Goal: Task Accomplishment & Management: Use online tool/utility

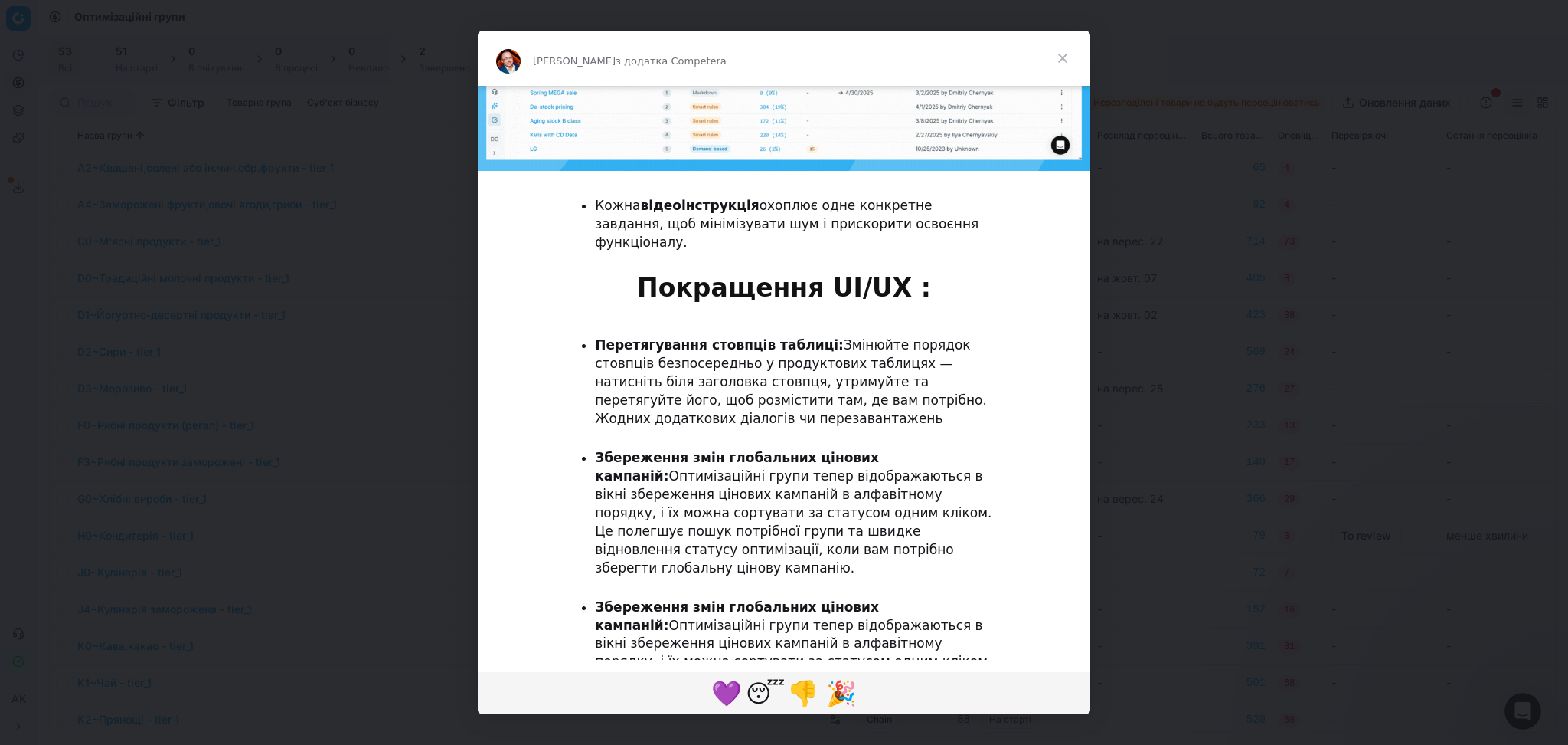
scroll to position [1301, 0]
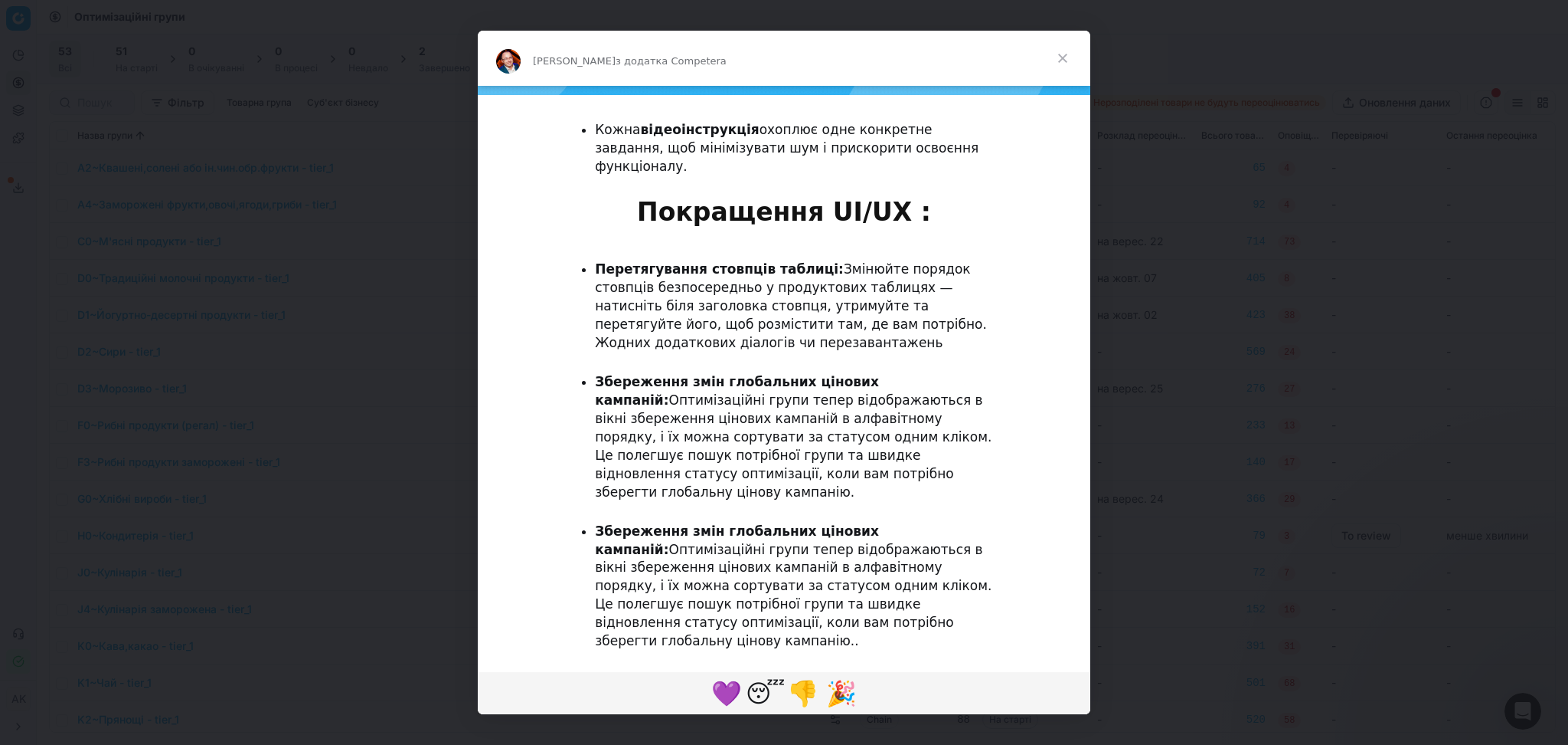
click at [1063, 59] on span "Закрити" at bounding box center [1063, 58] width 55 height 55
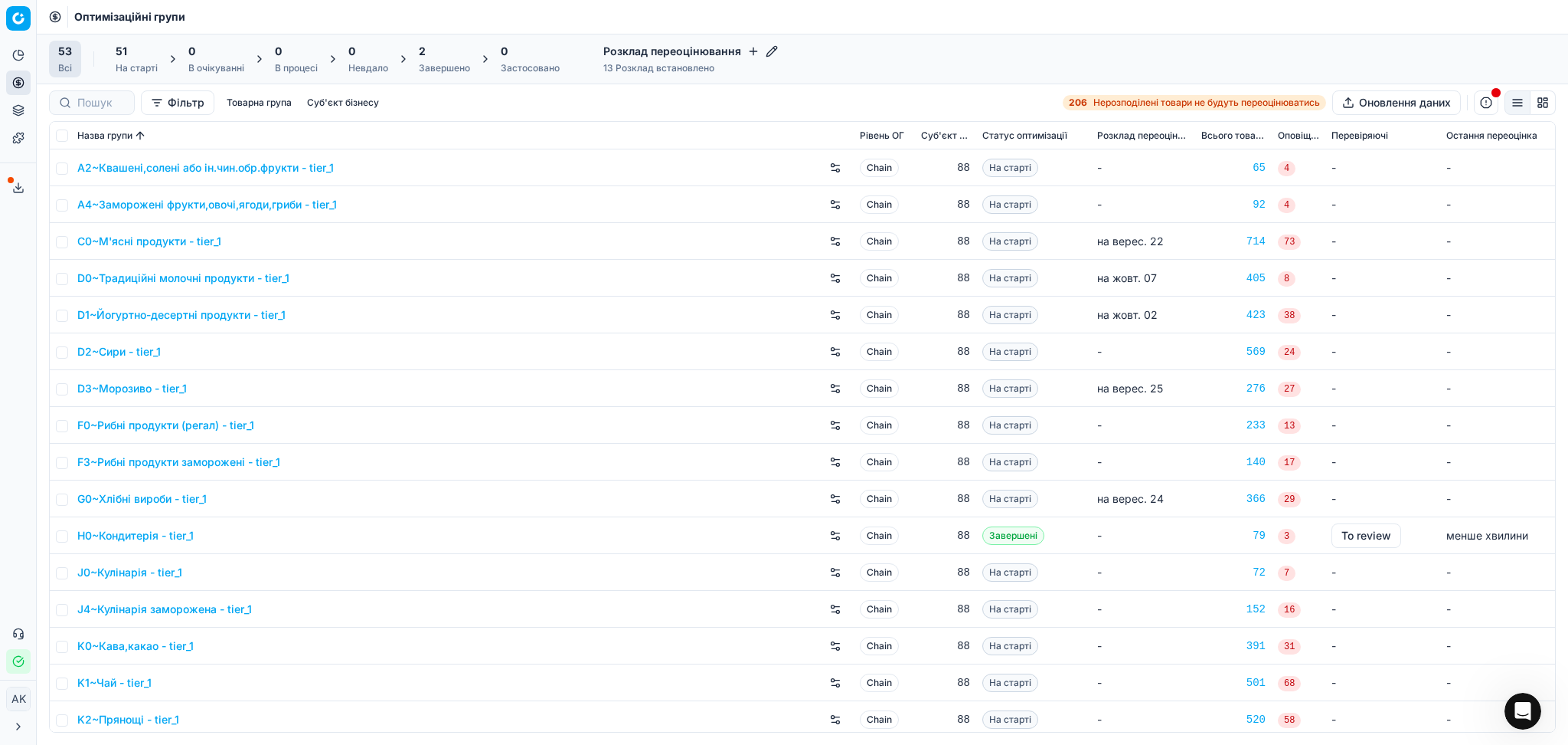
click at [445, 55] on div "2" at bounding box center [445, 52] width 52 height 15
click at [446, 60] on div "2 Завершено" at bounding box center [445, 59] width 52 height 31
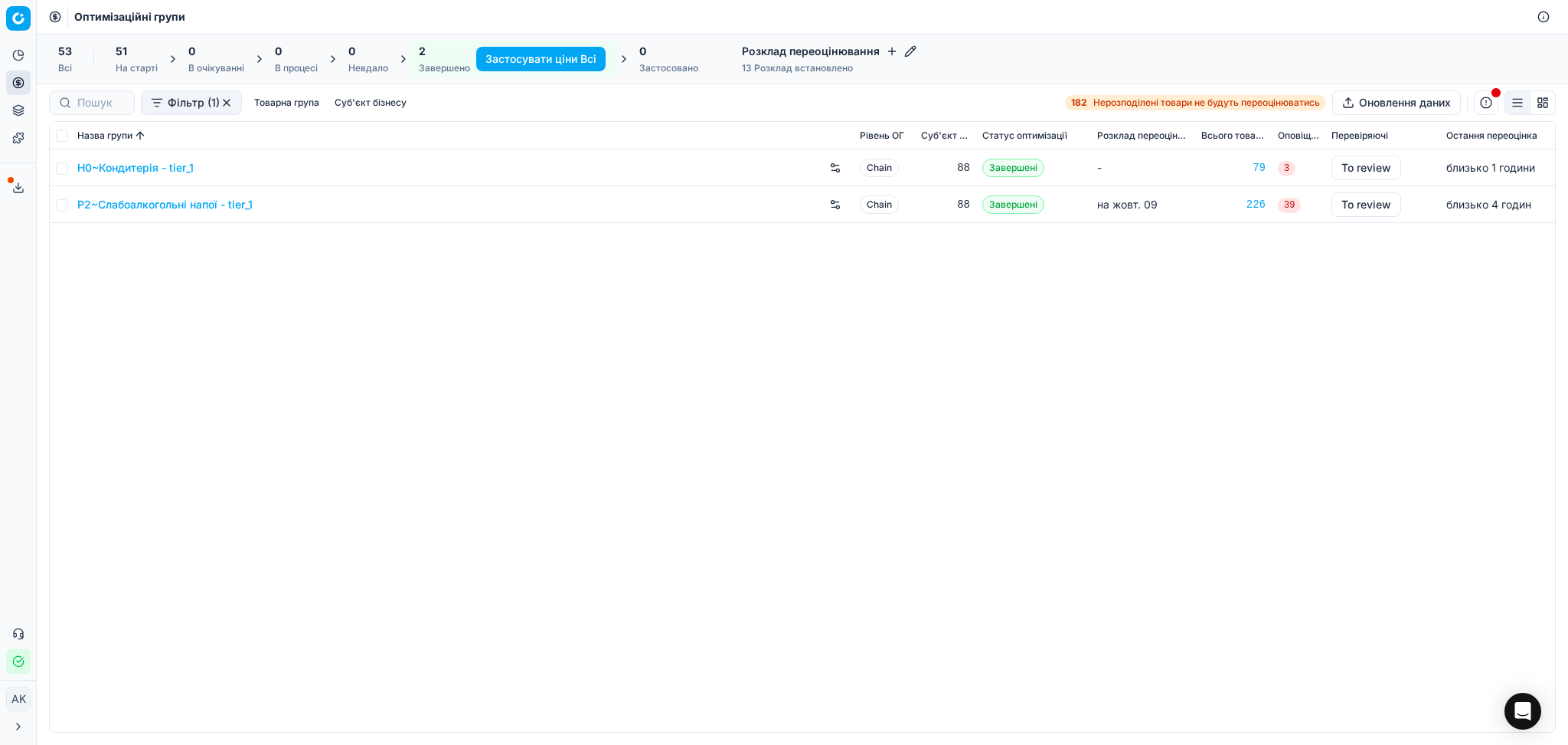
click at [167, 198] on link "P2~Слабоалкогольні напої - tier_1" at bounding box center [164, 205] width 175 height 15
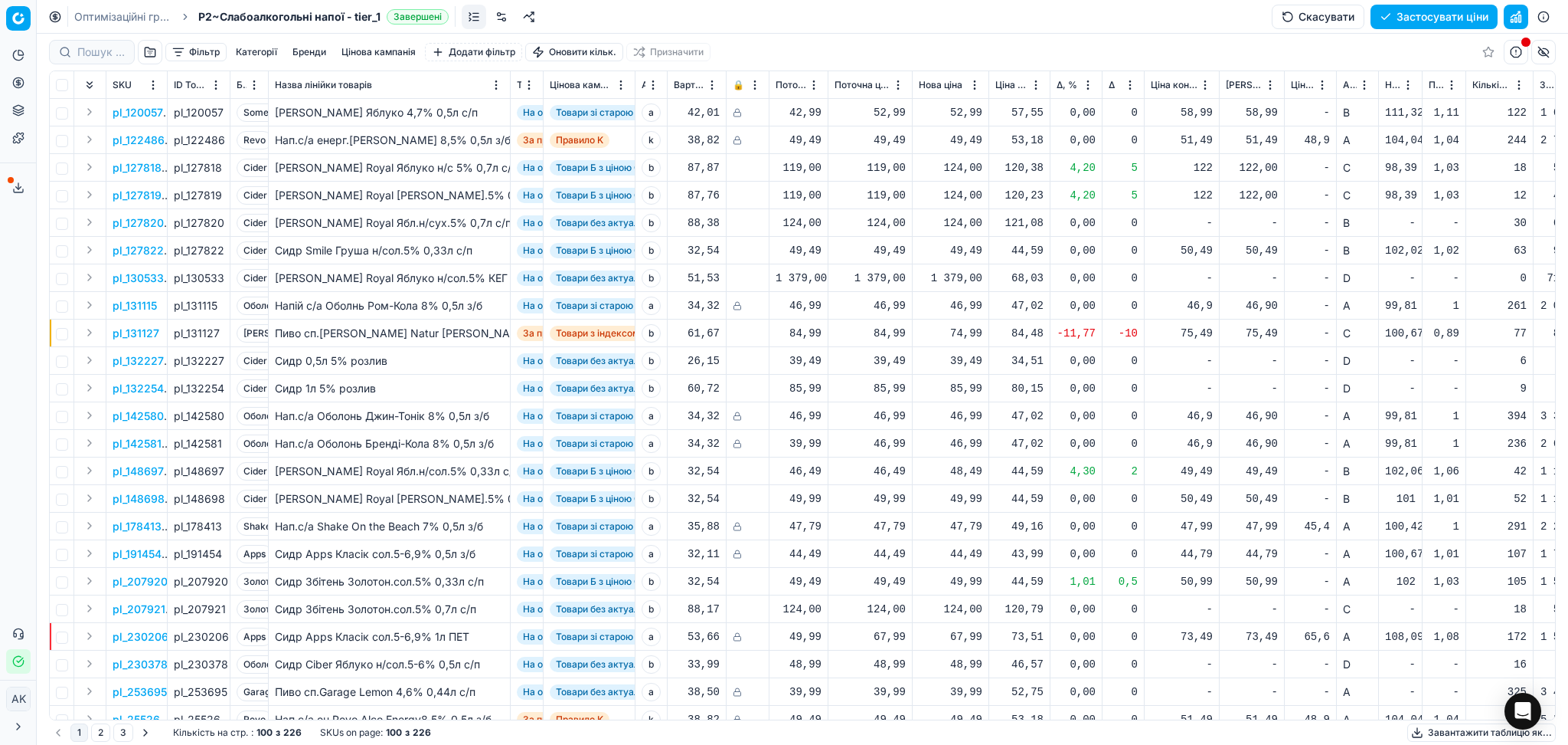
click at [405, 48] on button "Цінова кампанія" at bounding box center [379, 53] width 86 height 19
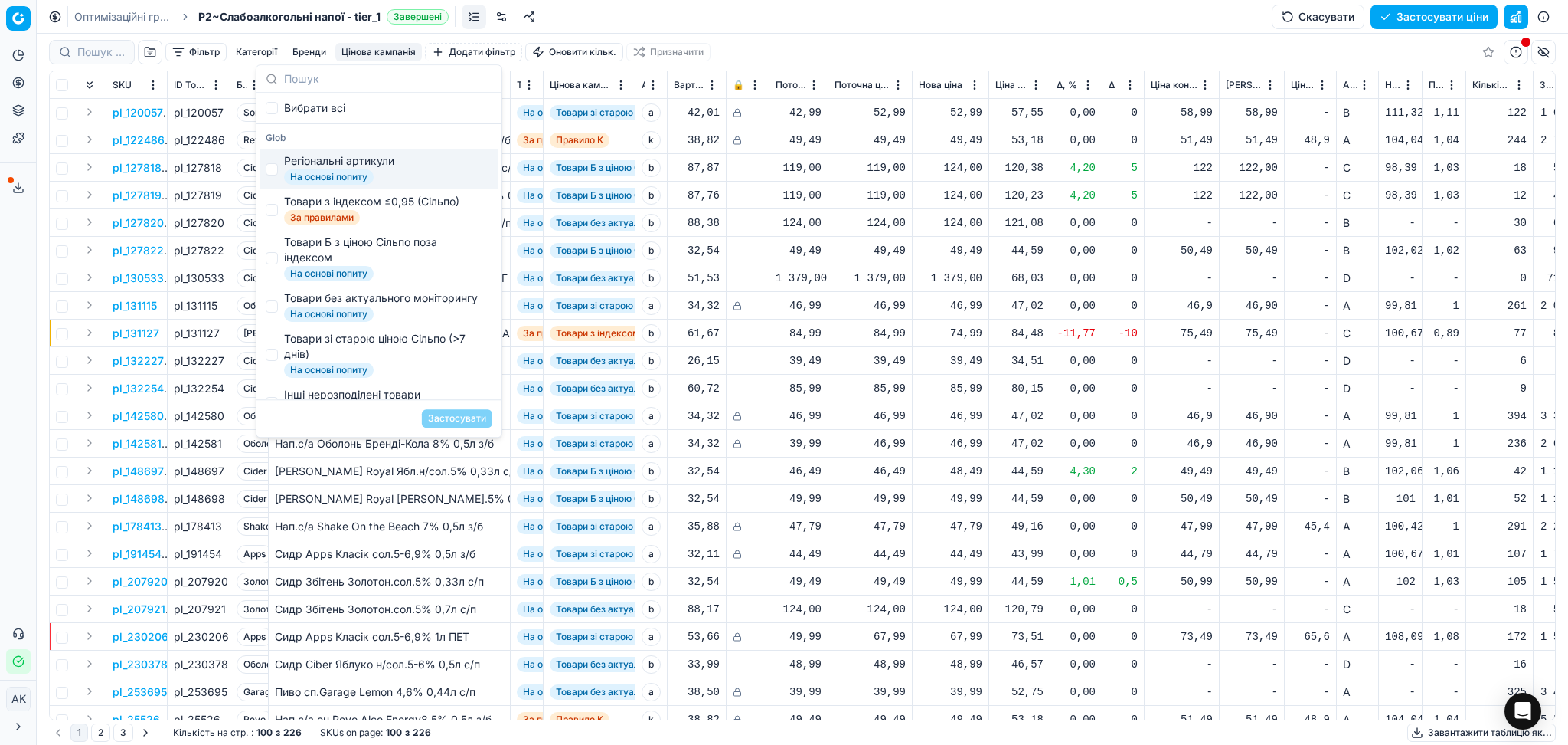
click at [392, 161] on div "Регіональні артикули" at bounding box center [339, 160] width 111 height 15
checkbox input "true"
click at [472, 421] on button "Застосувати" at bounding box center [457, 418] width 70 height 19
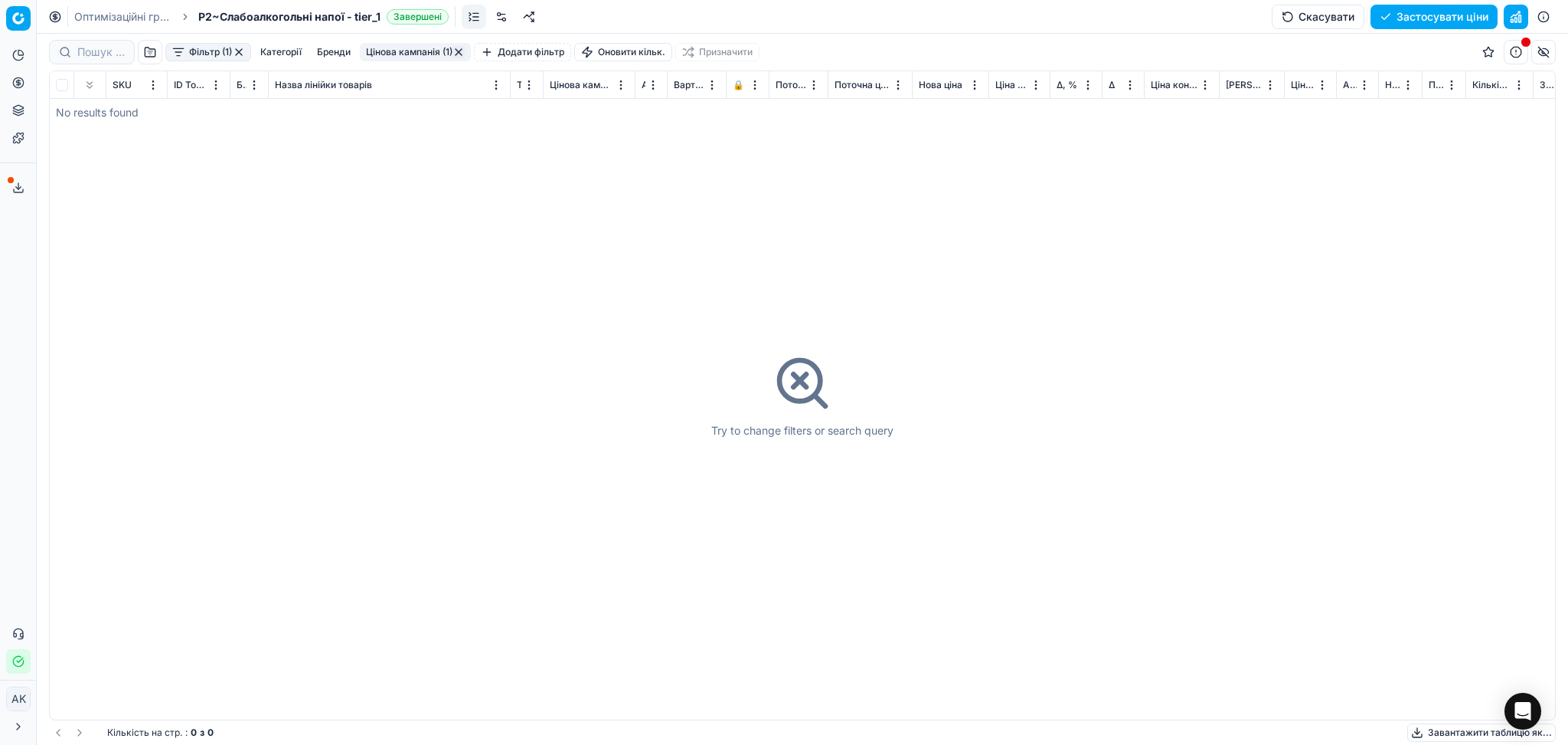
click at [419, 51] on button "Цінова кампанія (1)" at bounding box center [415, 53] width 111 height 19
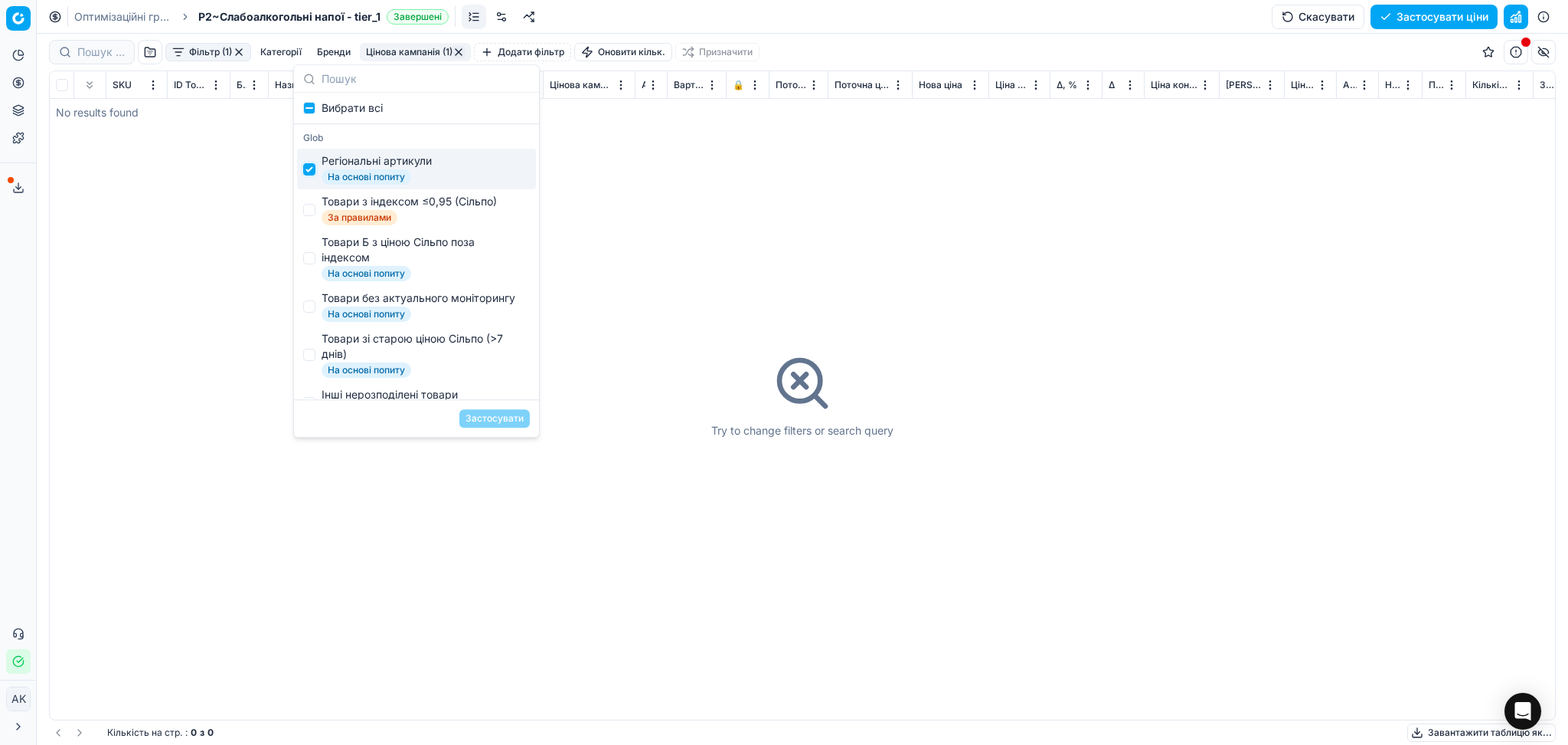
click at [308, 169] on input "Suggestions" at bounding box center [309, 169] width 12 height 12
checkbox input "false"
click at [312, 210] on input "Suggestions" at bounding box center [309, 209] width 12 height 12
checkbox input "true"
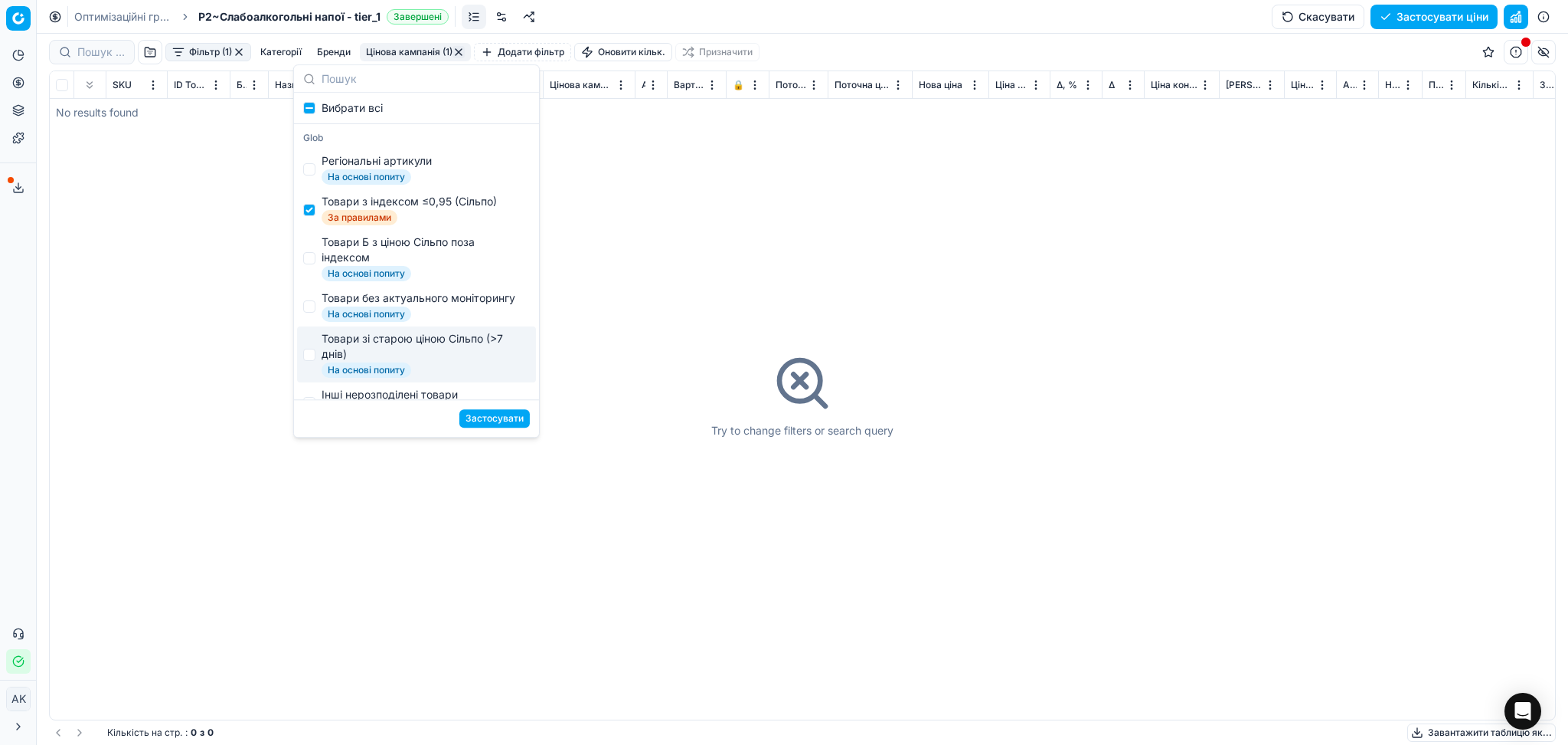
click at [497, 416] on button "Застосувати" at bounding box center [494, 418] width 70 height 19
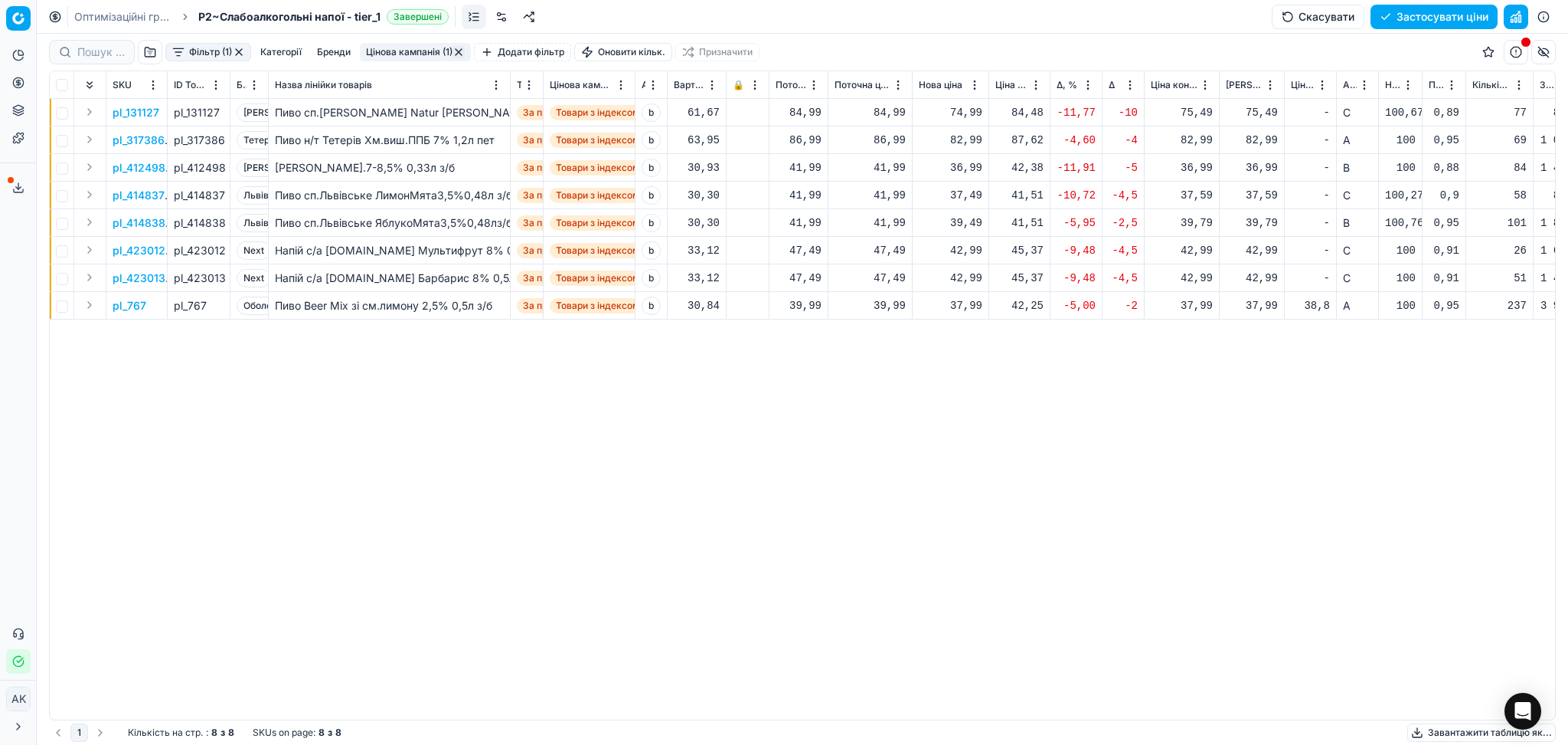
click at [143, 113] on p "pl_131127" at bounding box center [136, 113] width 47 height 15
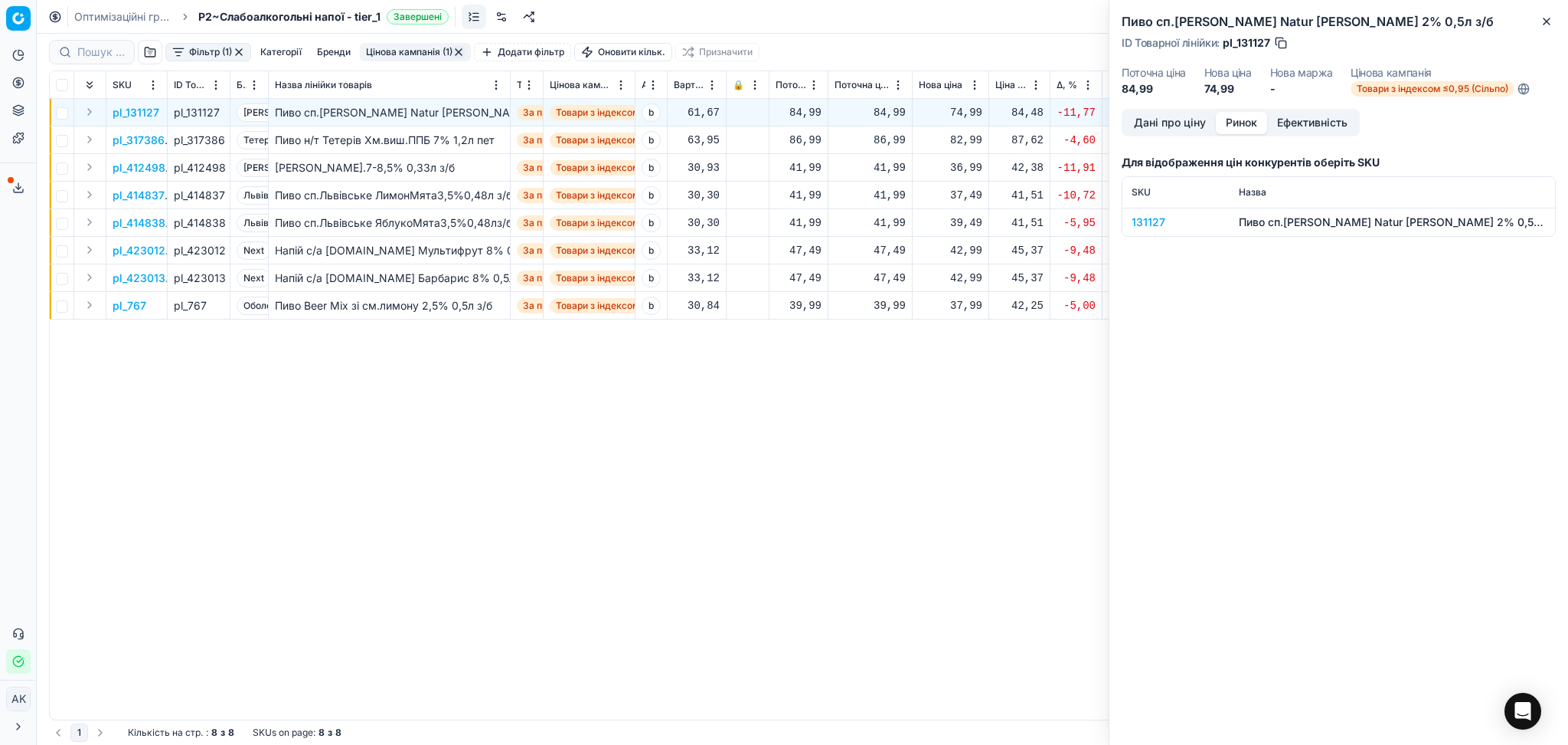
click at [1229, 121] on button "Ринок" at bounding box center [1242, 123] width 52 height 23
click at [1149, 221] on div "131127" at bounding box center [1176, 222] width 89 height 15
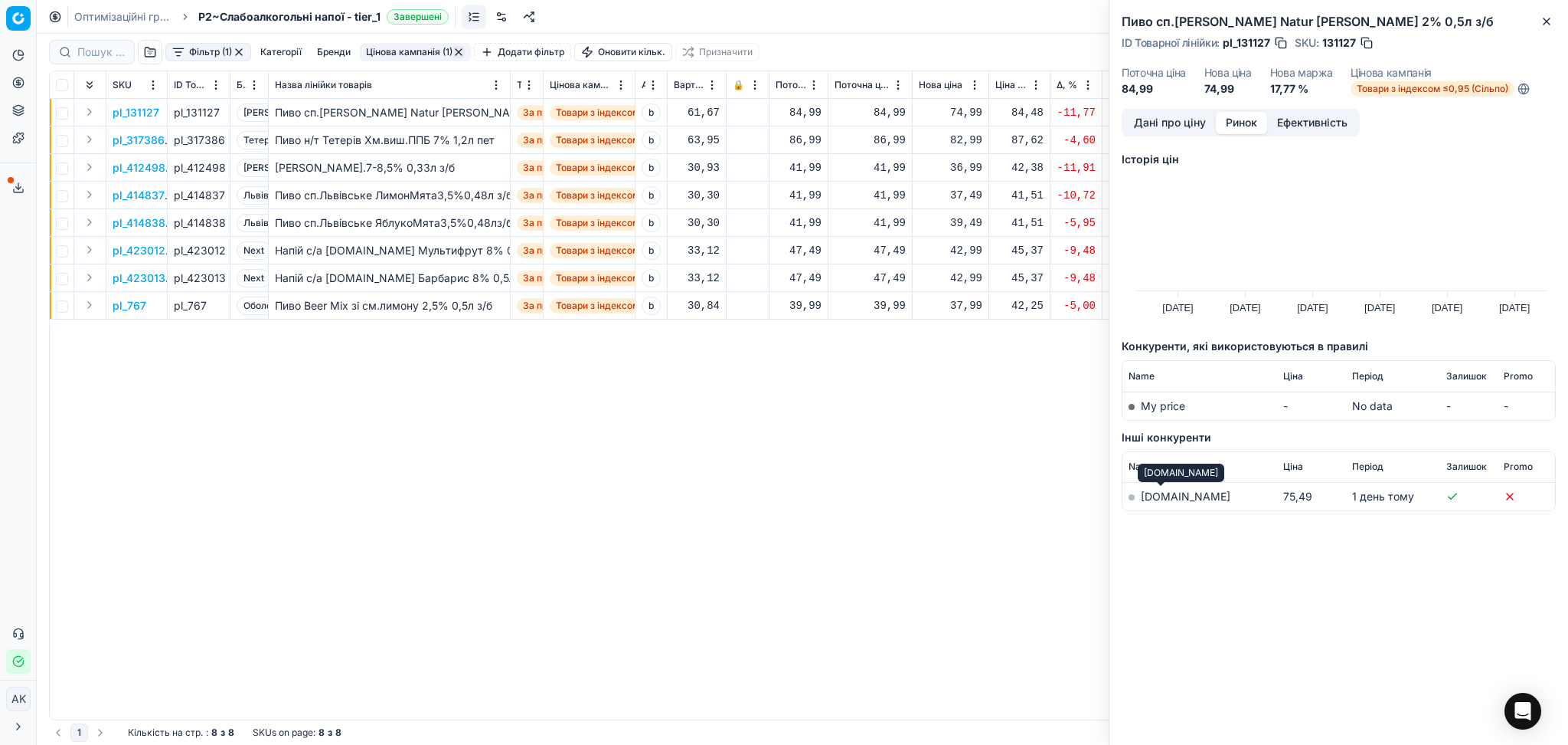
click at [1159, 491] on link "[DOMAIN_NAME]" at bounding box center [1186, 496] width 90 height 13
click at [1541, 16] on icon "button" at bounding box center [1546, 21] width 12 height 12
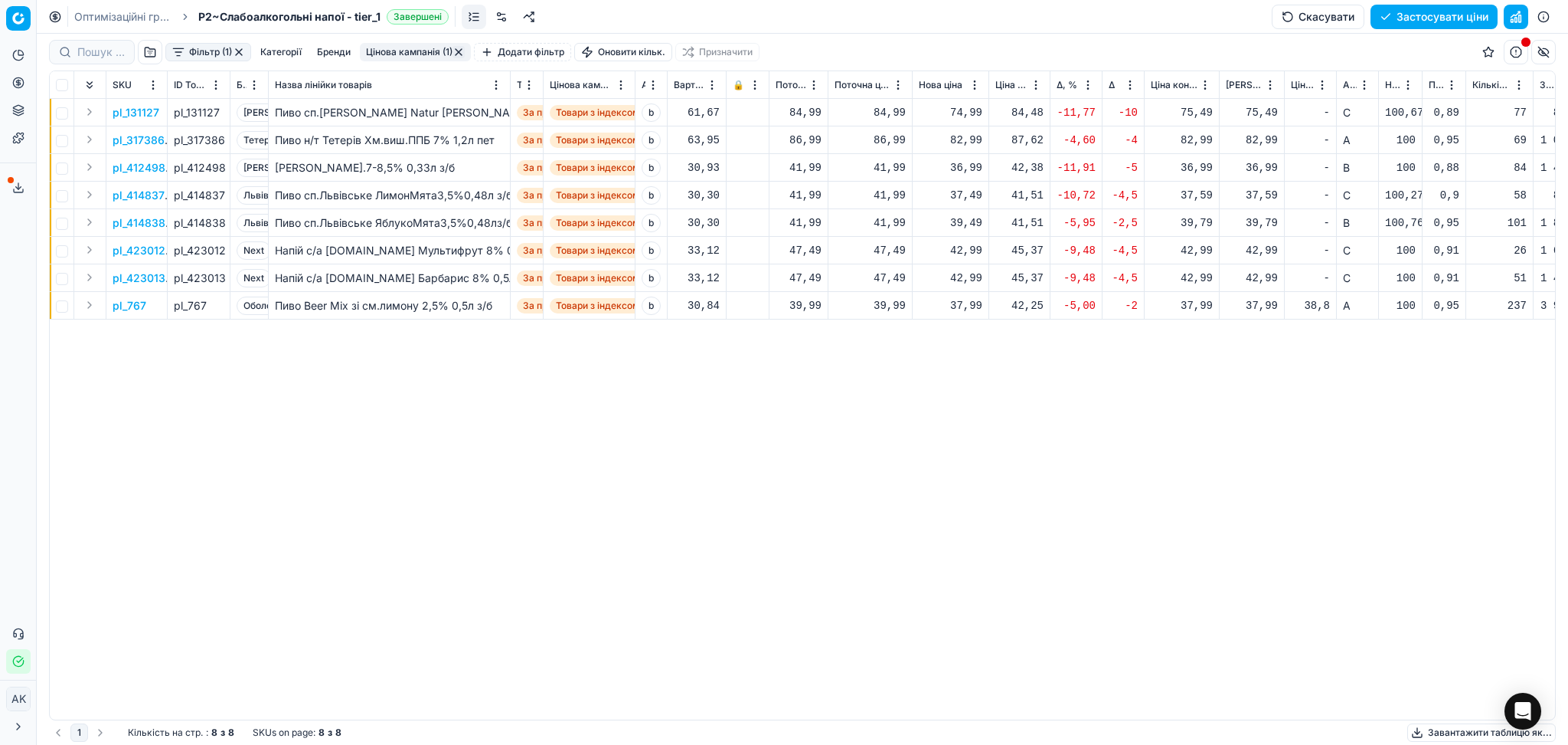
click at [434, 52] on button "Цінова кампанія (1)" at bounding box center [415, 53] width 111 height 19
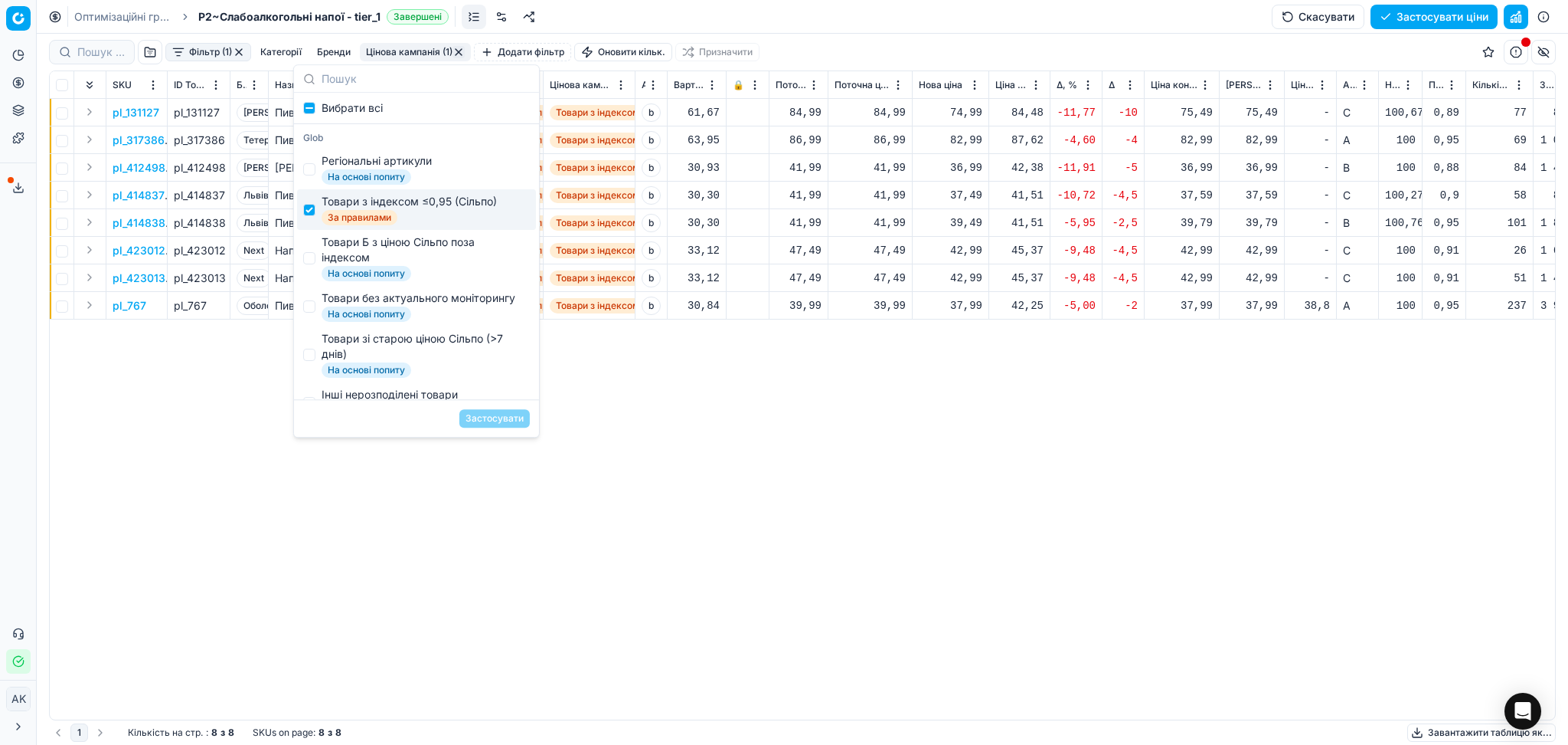
click at [340, 208] on div "Товари з індексом ≤0,95 (Сільпо)" at bounding box center [409, 202] width 175 height 15
checkbox input "false"
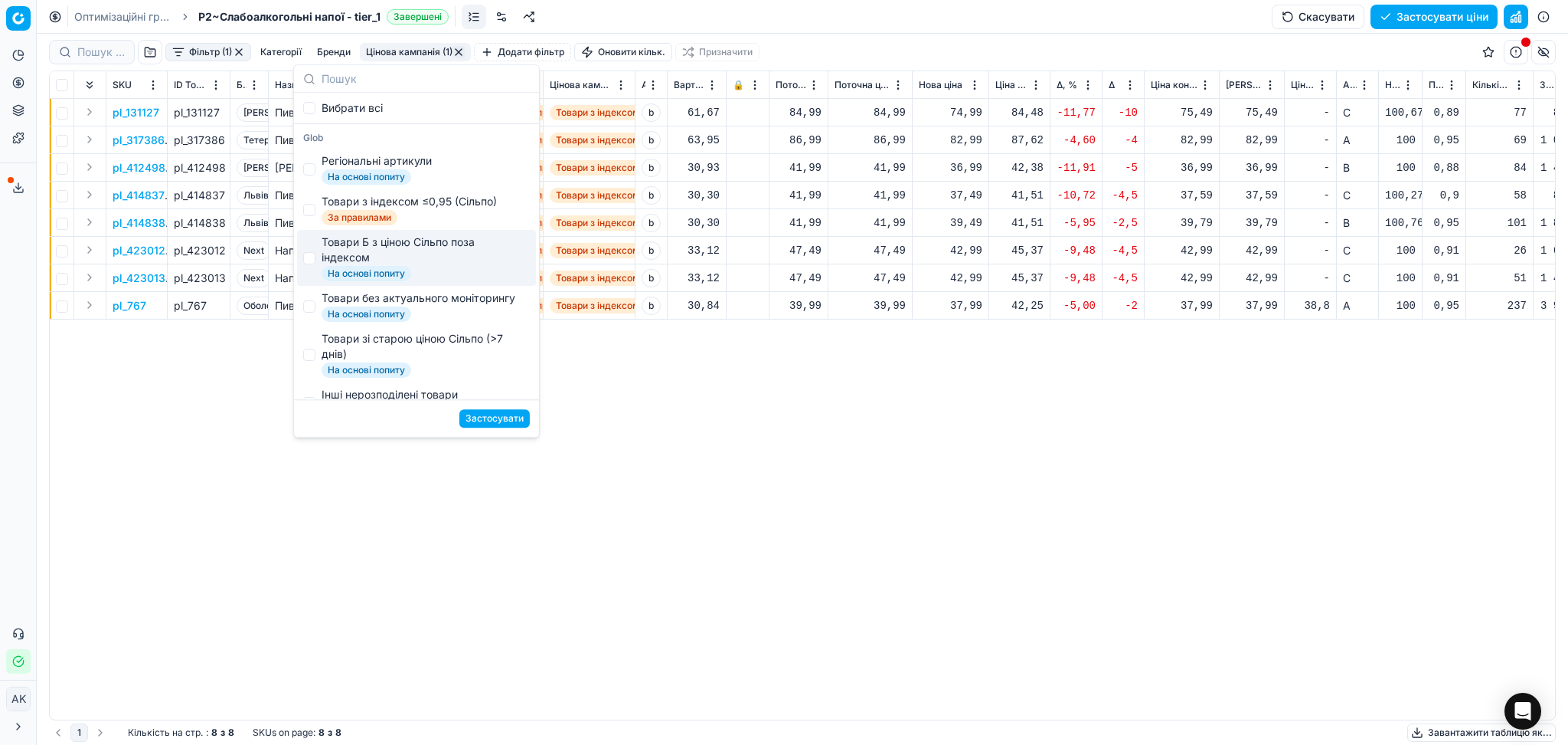
click at [344, 245] on div "Товари Б з ціною Сільпо поза індексом" at bounding box center [423, 250] width 203 height 31
checkbox input "true"
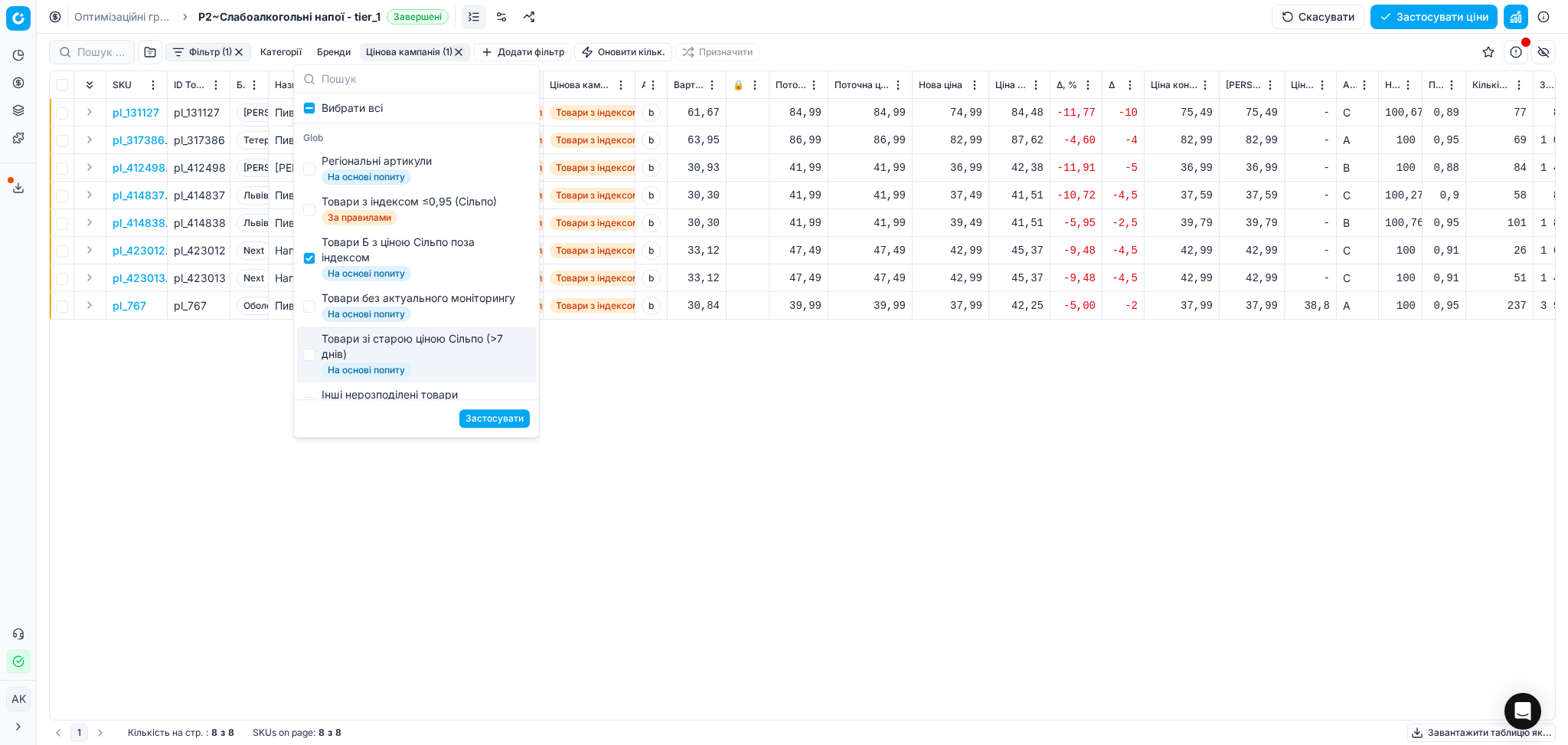
click at [484, 411] on button "Застосувати" at bounding box center [494, 418] width 70 height 19
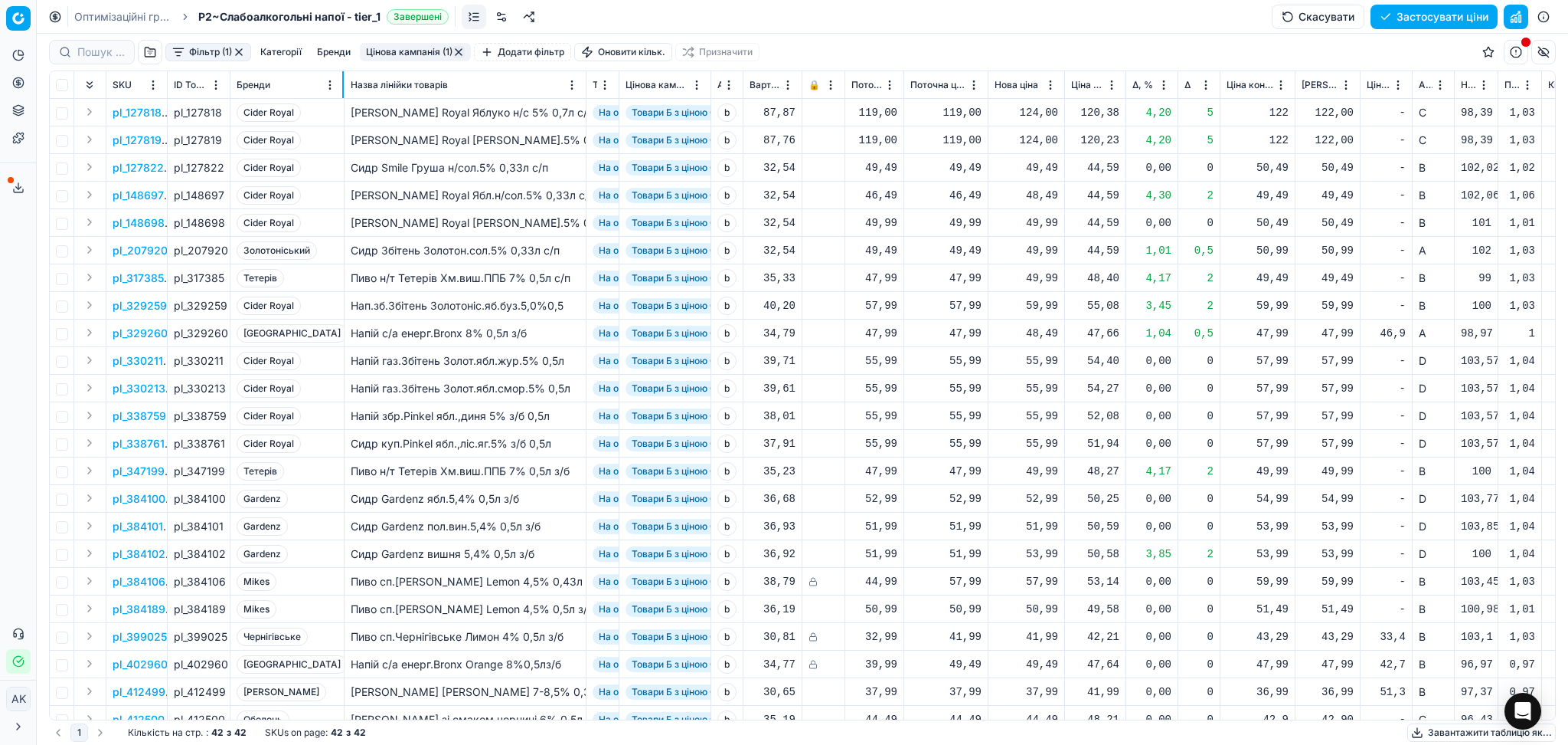
drag, startPoint x: 267, startPoint y: 84, endPoint x: 343, endPoint y: 85, distance: 76.0
click at [343, 85] on div at bounding box center [343, 84] width 2 height 27
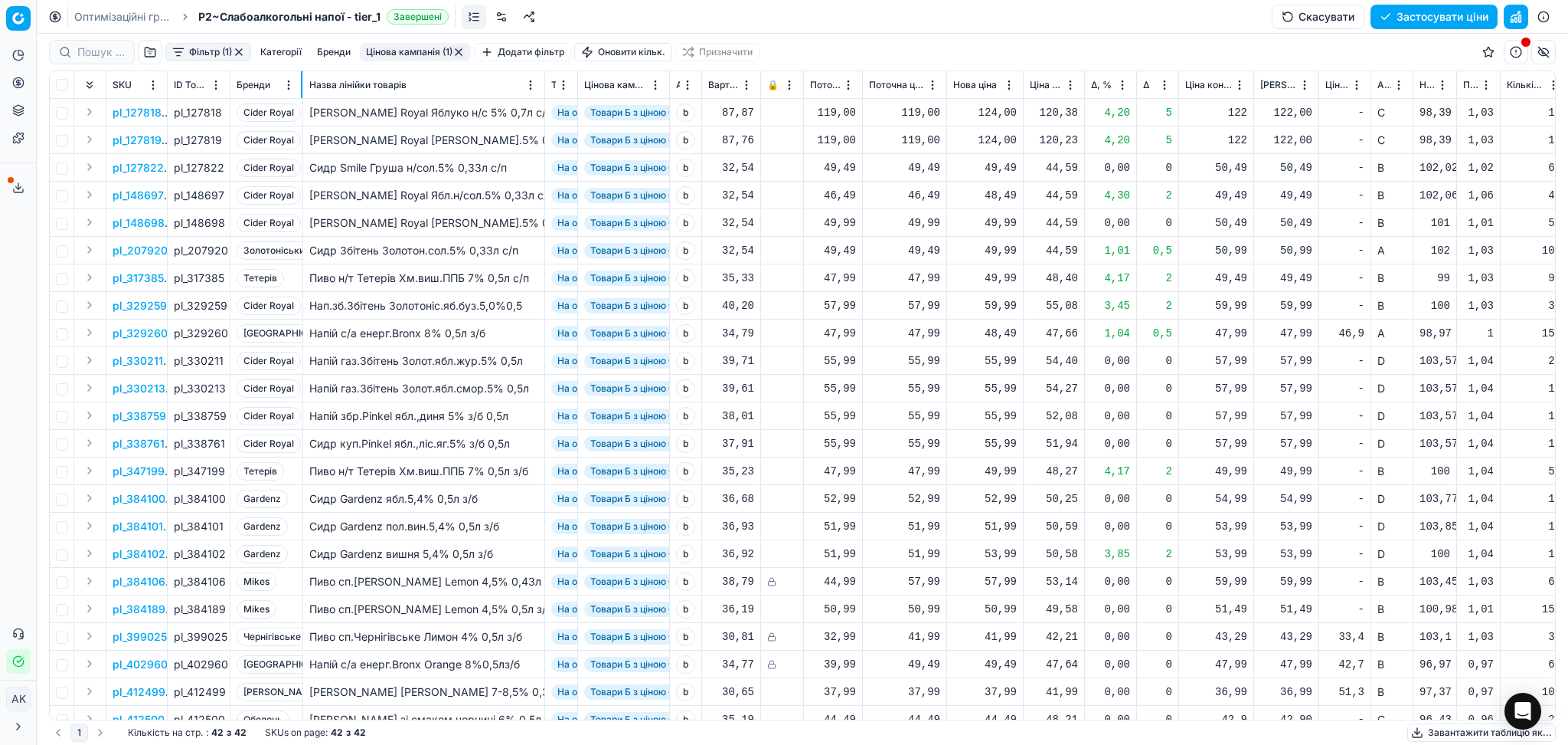
drag, startPoint x: 343, startPoint y: 85, endPoint x: 302, endPoint y: 84, distance: 41.0
click at [302, 84] on div at bounding box center [302, 84] width 2 height 27
click at [1008, 174] on div "49,49" at bounding box center [986, 168] width 64 height 15
drag, startPoint x: 1033, startPoint y: 304, endPoint x: 979, endPoint y: 303, distance: 54.0
click at [979, 303] on dl "Поточна: 49,49 Оптимум: 49,49 Вручну: 49.49" at bounding box center [984, 271] width 220 height 99
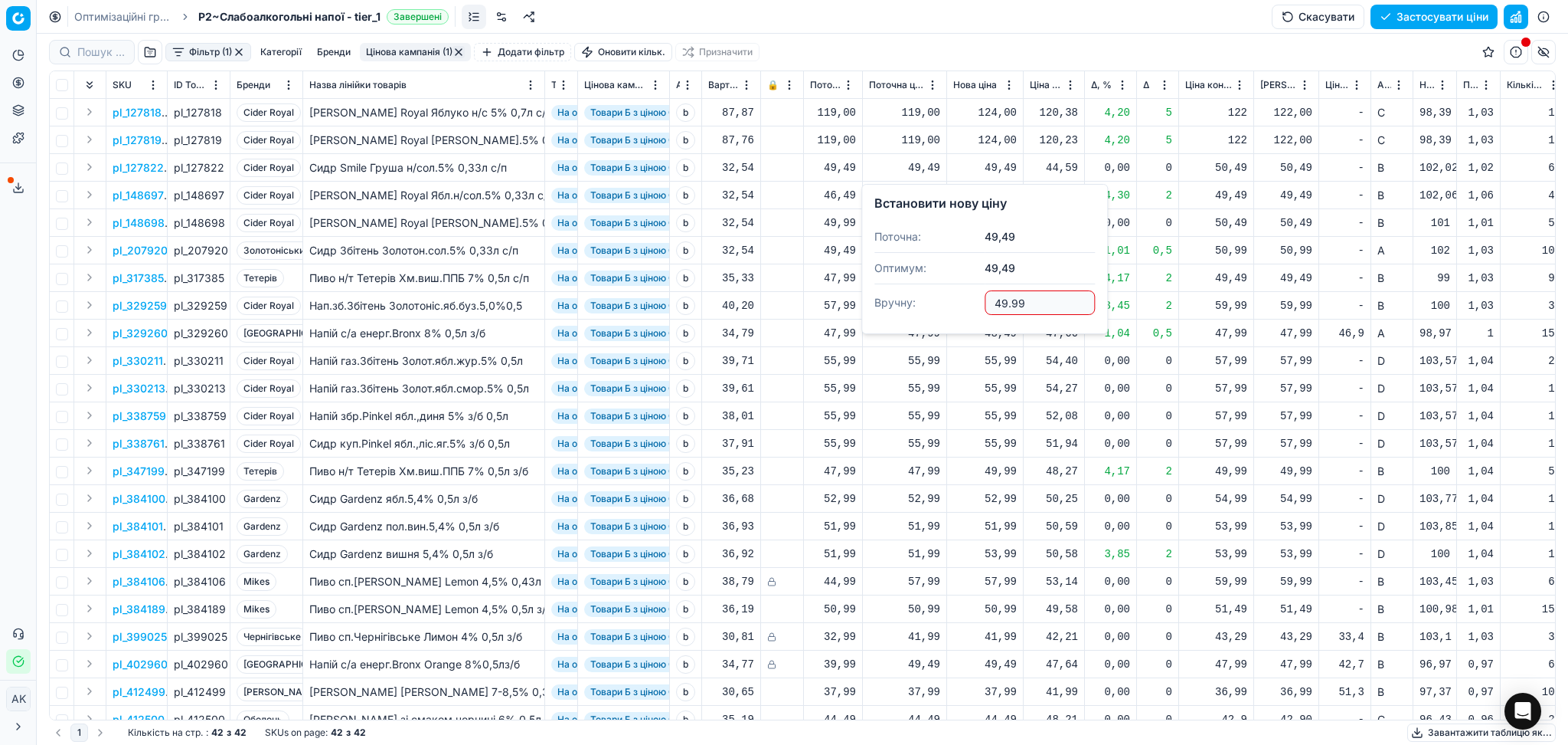
type input "49.99"
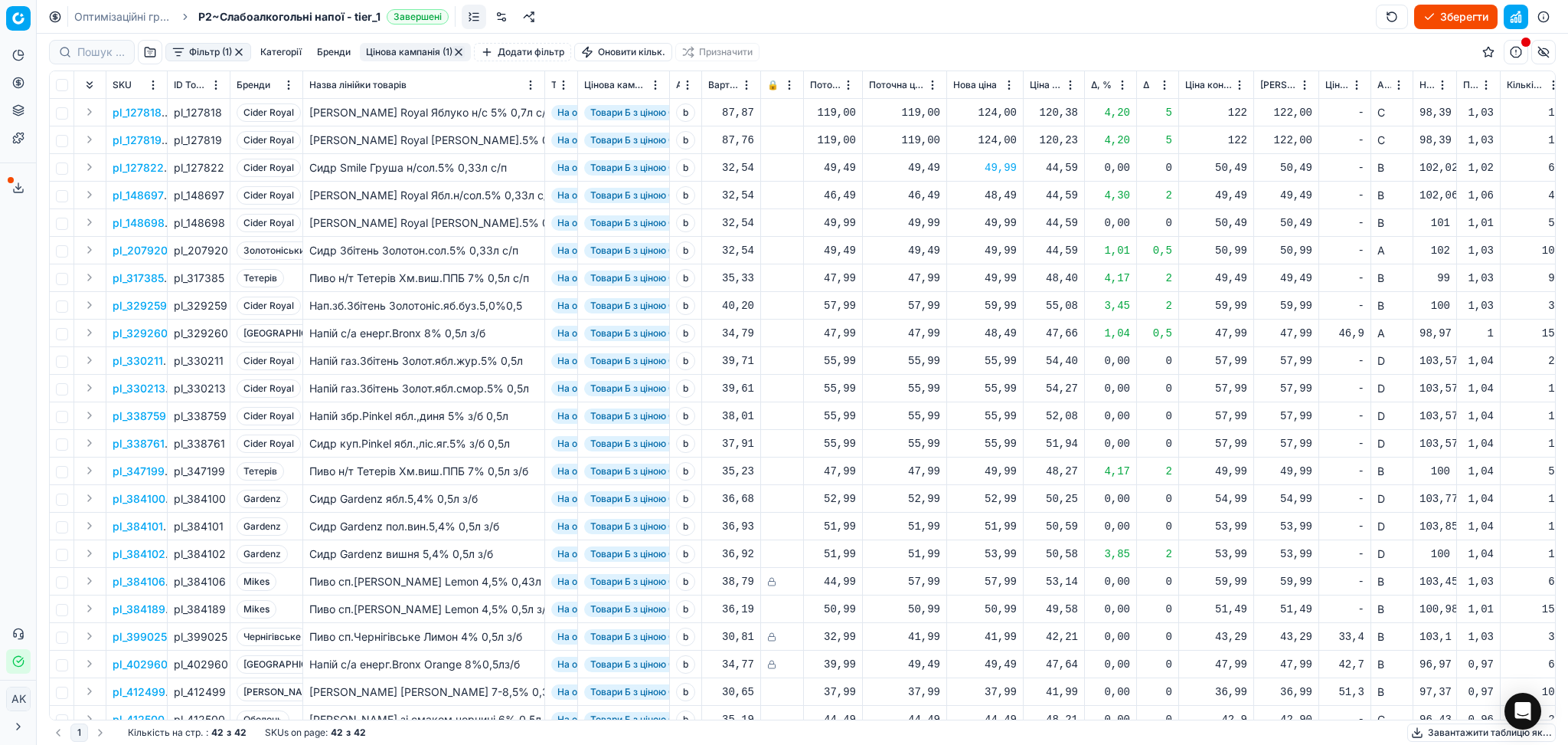
click at [1010, 188] on div "48,49" at bounding box center [986, 195] width 64 height 15
drag, startPoint x: 1057, startPoint y: 327, endPoint x: 898, endPoint y: 338, distance: 159.4
click at [904, 337] on dl "Поточна: 46,49 Оптимум: 48,49 Вручну: 48.49" at bounding box center [984, 298] width 220 height 99
type input "49.99"
click at [988, 361] on div "55,99" at bounding box center [986, 360] width 64 height 15
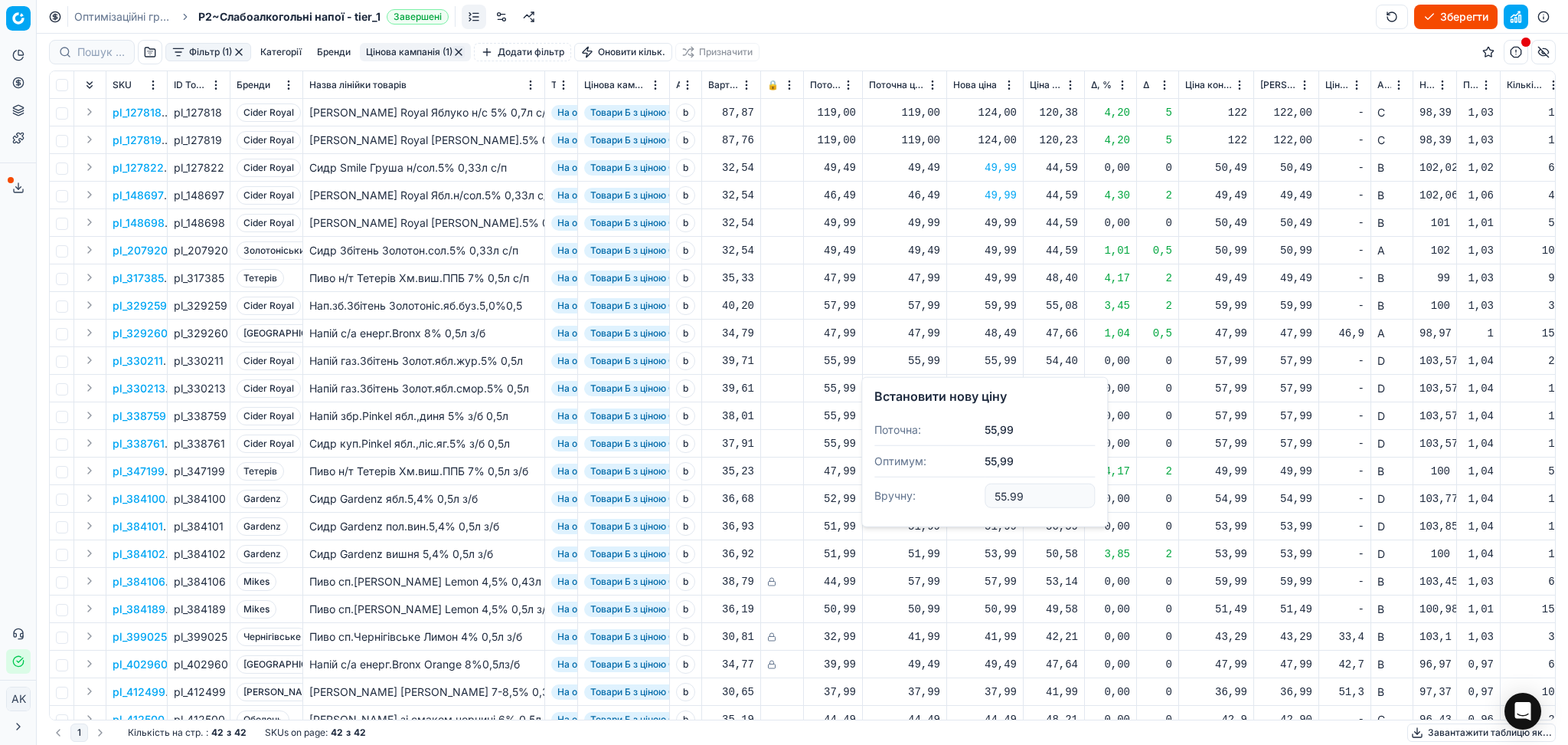
click at [1000, 494] on input "55.99" at bounding box center [1040, 495] width 111 height 24
type input "57.99"
click at [991, 392] on div "55,99" at bounding box center [986, 388] width 64 height 15
click at [1005, 522] on input "55.99" at bounding box center [1040, 524] width 111 height 24
type input "57.99"
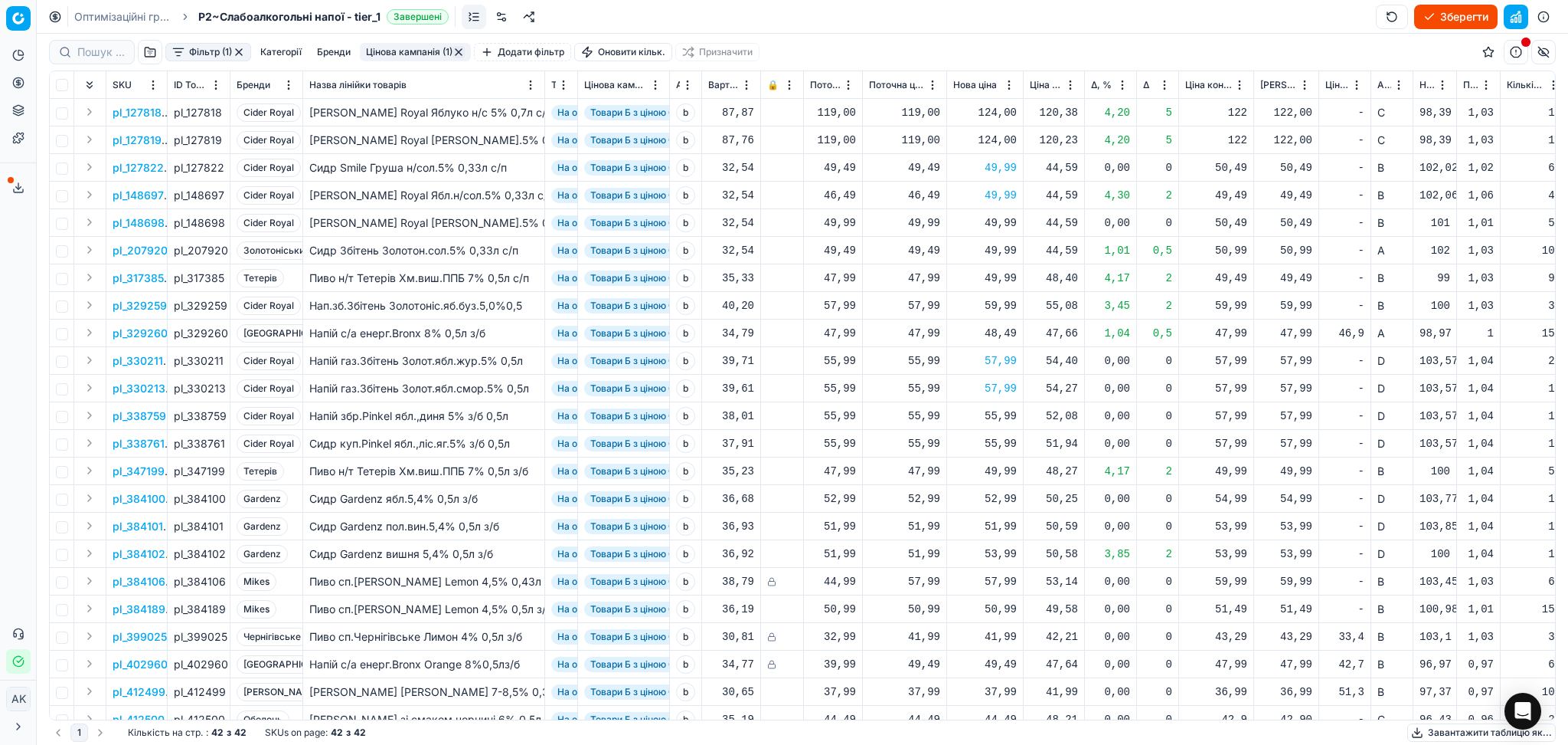
click at [996, 418] on div "55,99" at bounding box center [986, 416] width 64 height 15
click at [1003, 551] on input "55.99" at bounding box center [1040, 551] width 111 height 24
type input "57.99"
click at [1000, 441] on div "55,99" at bounding box center [986, 444] width 64 height 15
click at [1002, 578] on input "55.99" at bounding box center [1040, 579] width 111 height 24
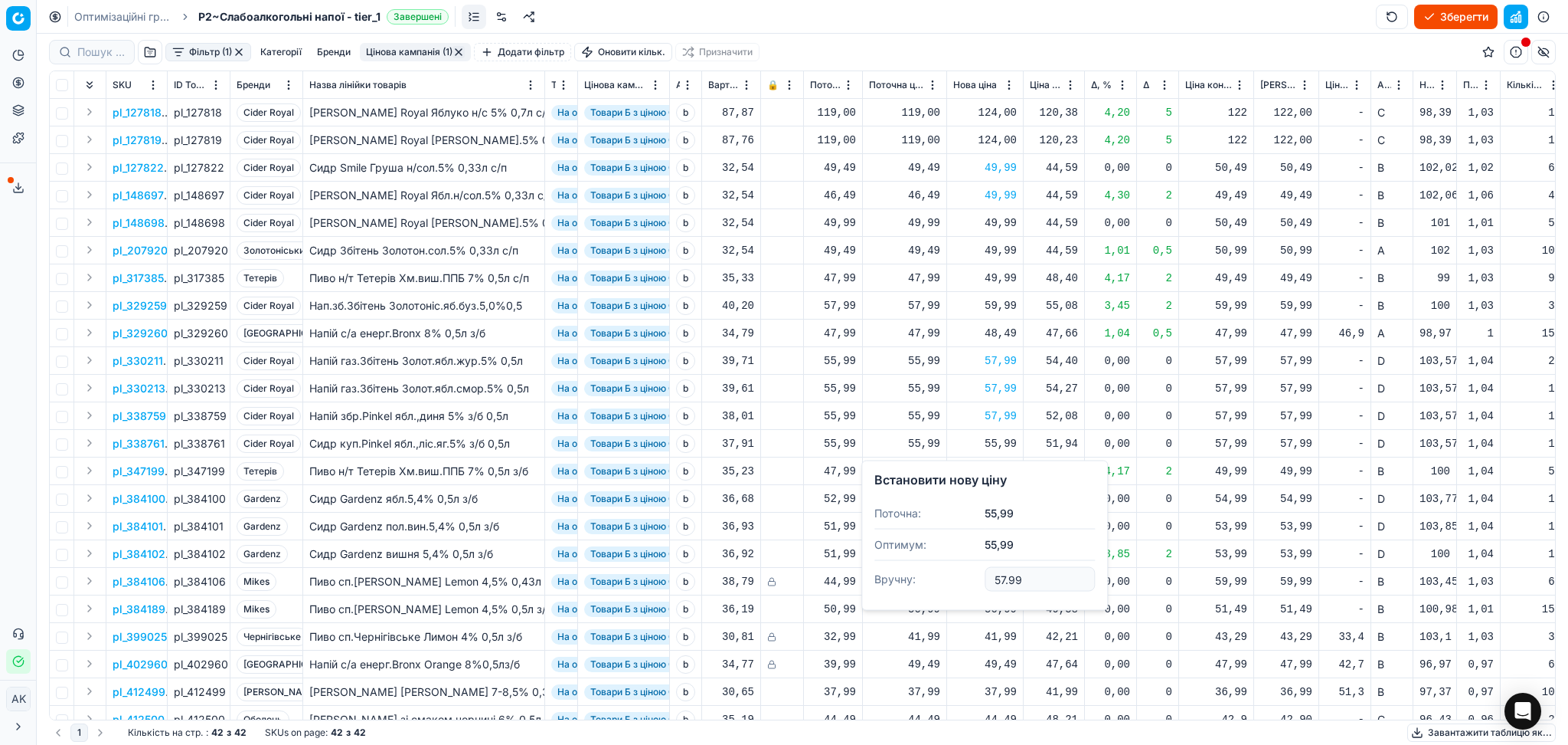
type input "57.99"
click at [1004, 498] on div "52,99" at bounding box center [986, 498] width 64 height 15
click at [1001, 631] on input "52.99" at bounding box center [1040, 633] width 111 height 24
type input "53.99"
click at [997, 528] on div "51,99" at bounding box center [986, 526] width 64 height 15
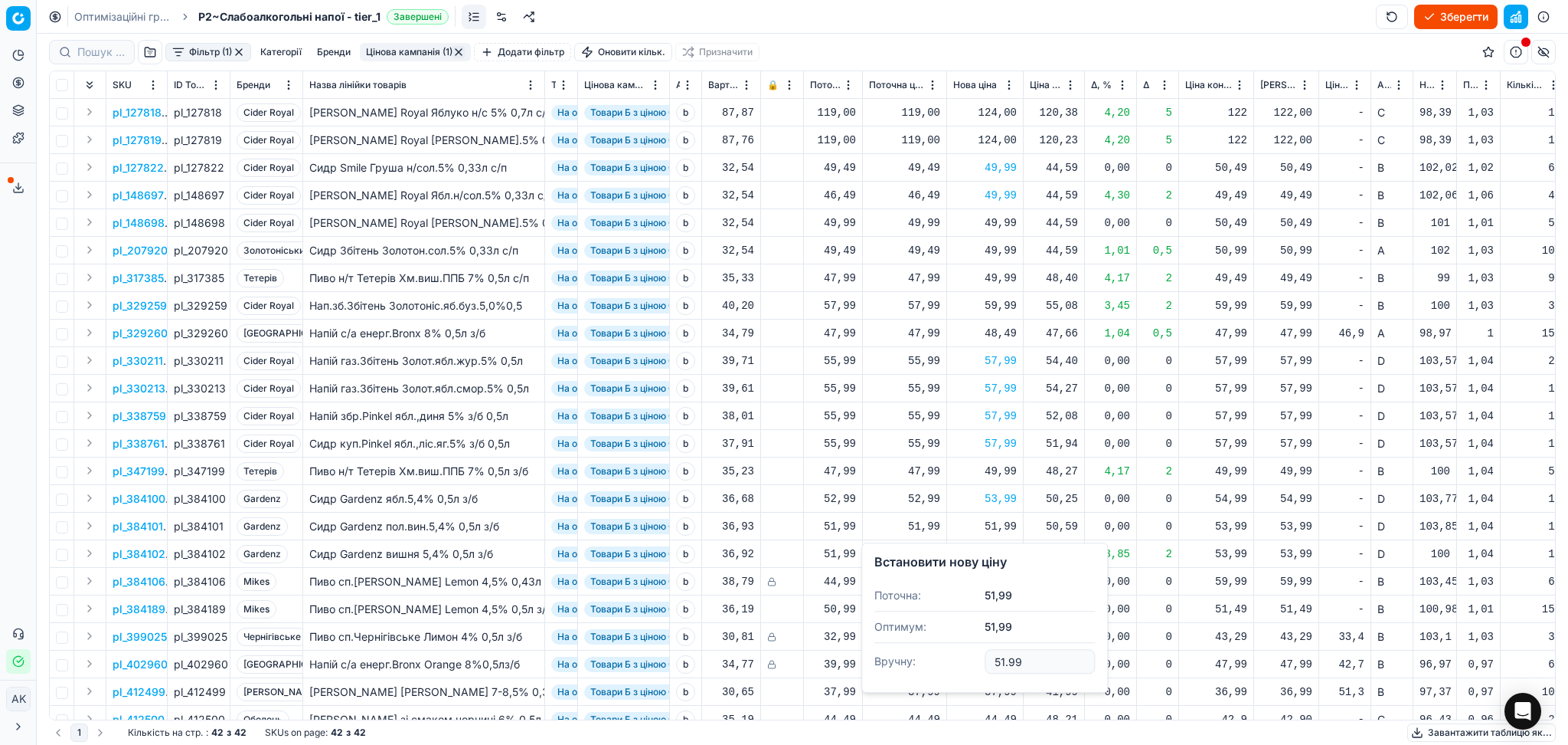
click at [1000, 661] on input "51.99" at bounding box center [1040, 661] width 111 height 24
type input "53.99"
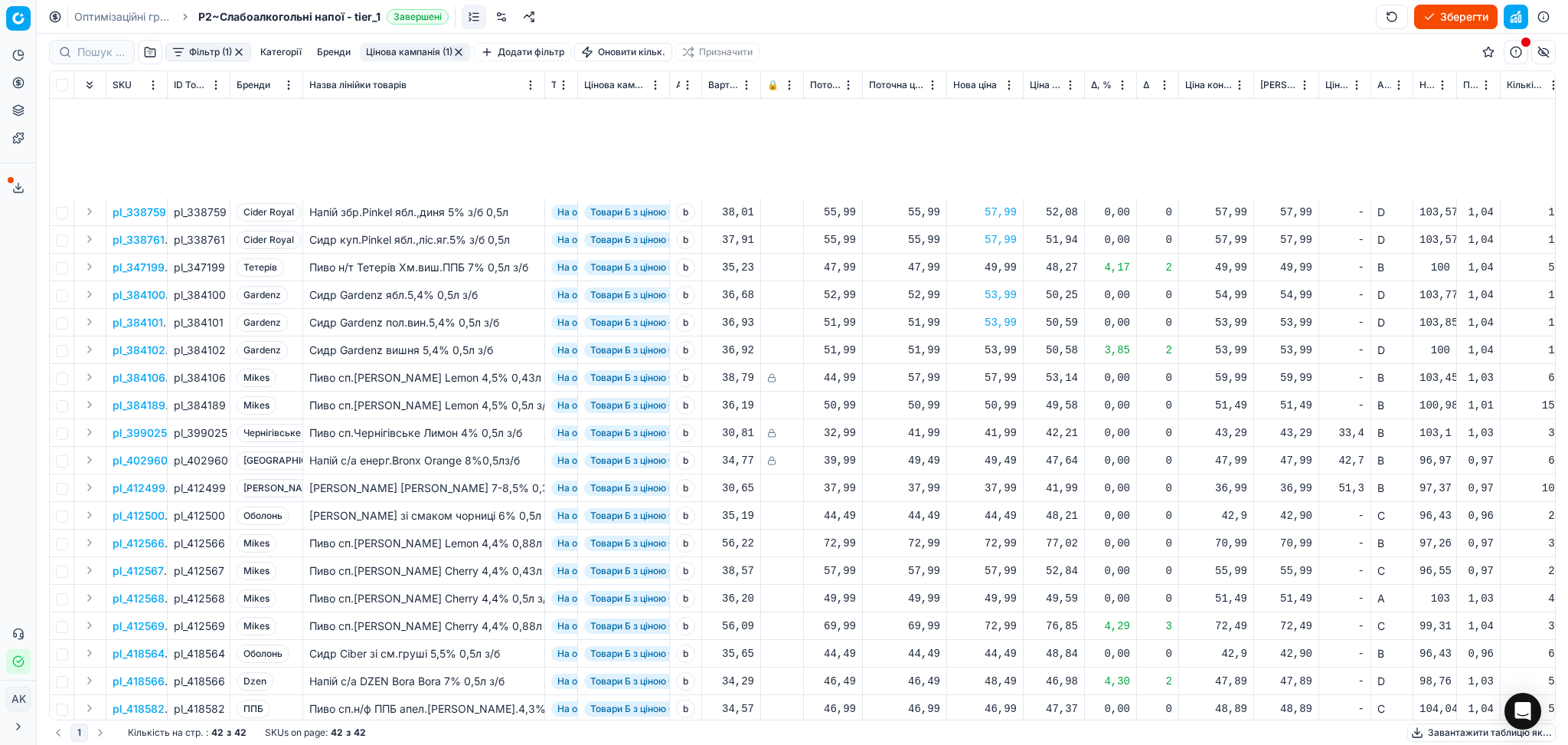
scroll to position [408, 0]
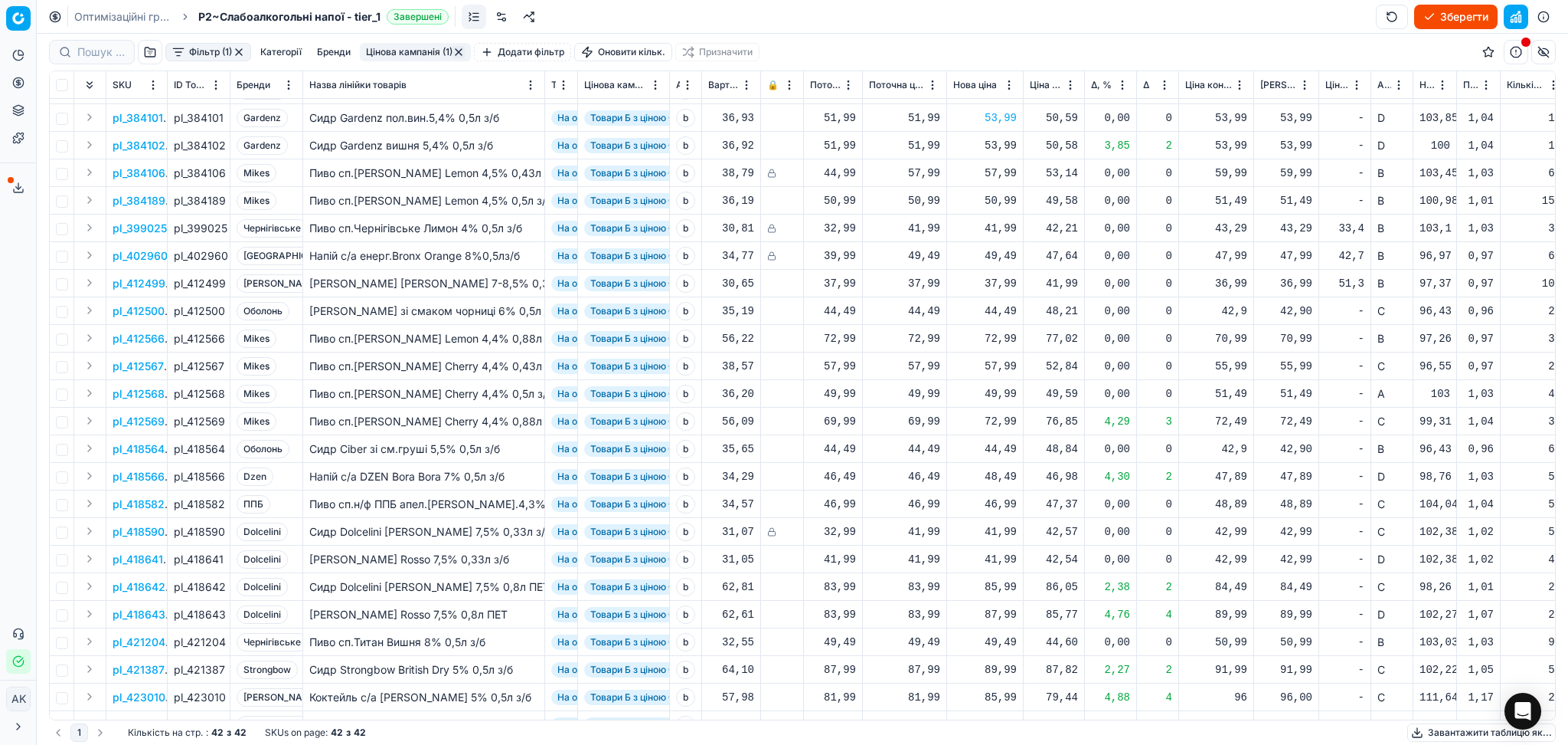
click at [1000, 589] on div "85,99" at bounding box center [986, 586] width 64 height 15
click at [1006, 539] on input "85.99" at bounding box center [1040, 538] width 111 height 24
type input "87.99"
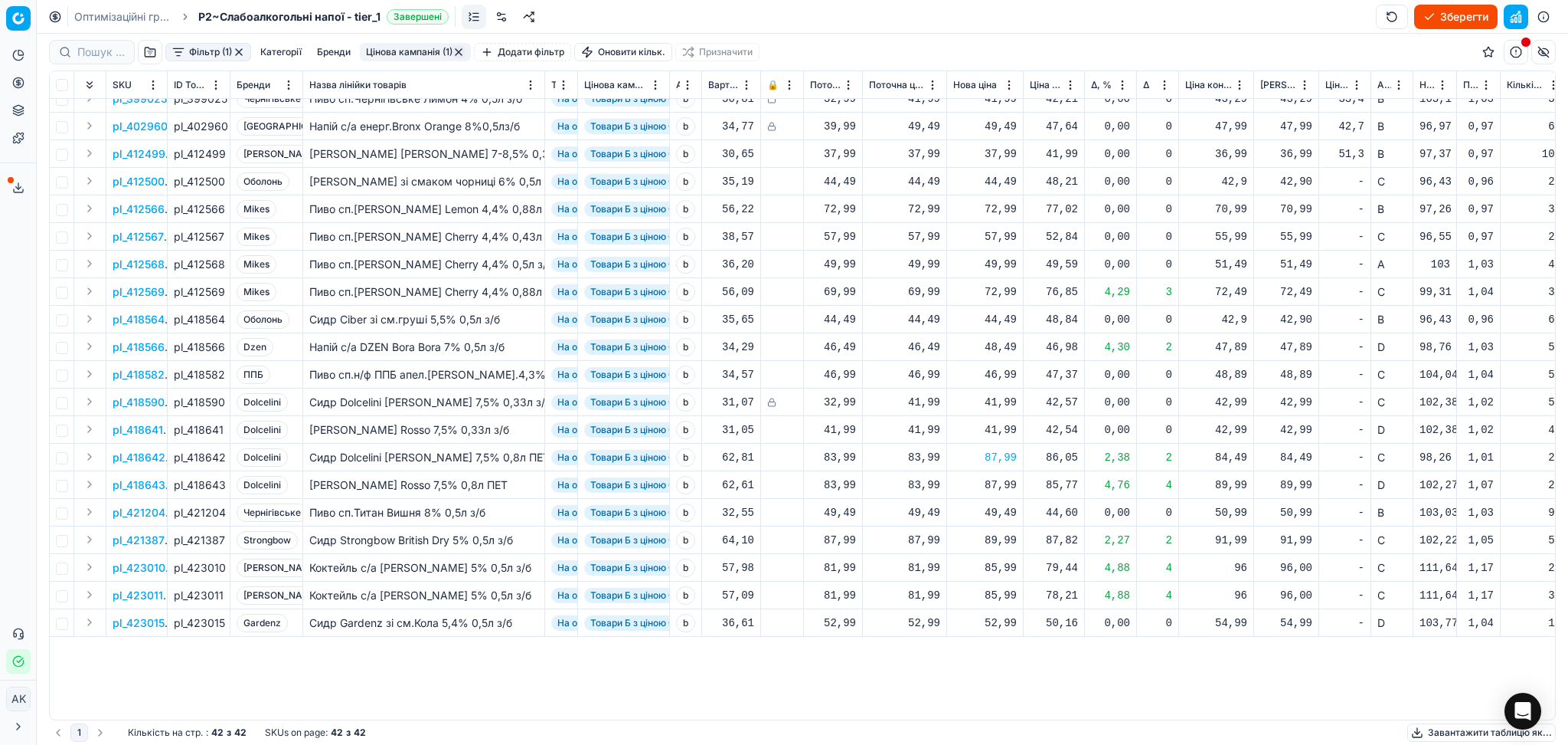
scroll to position [0, 0]
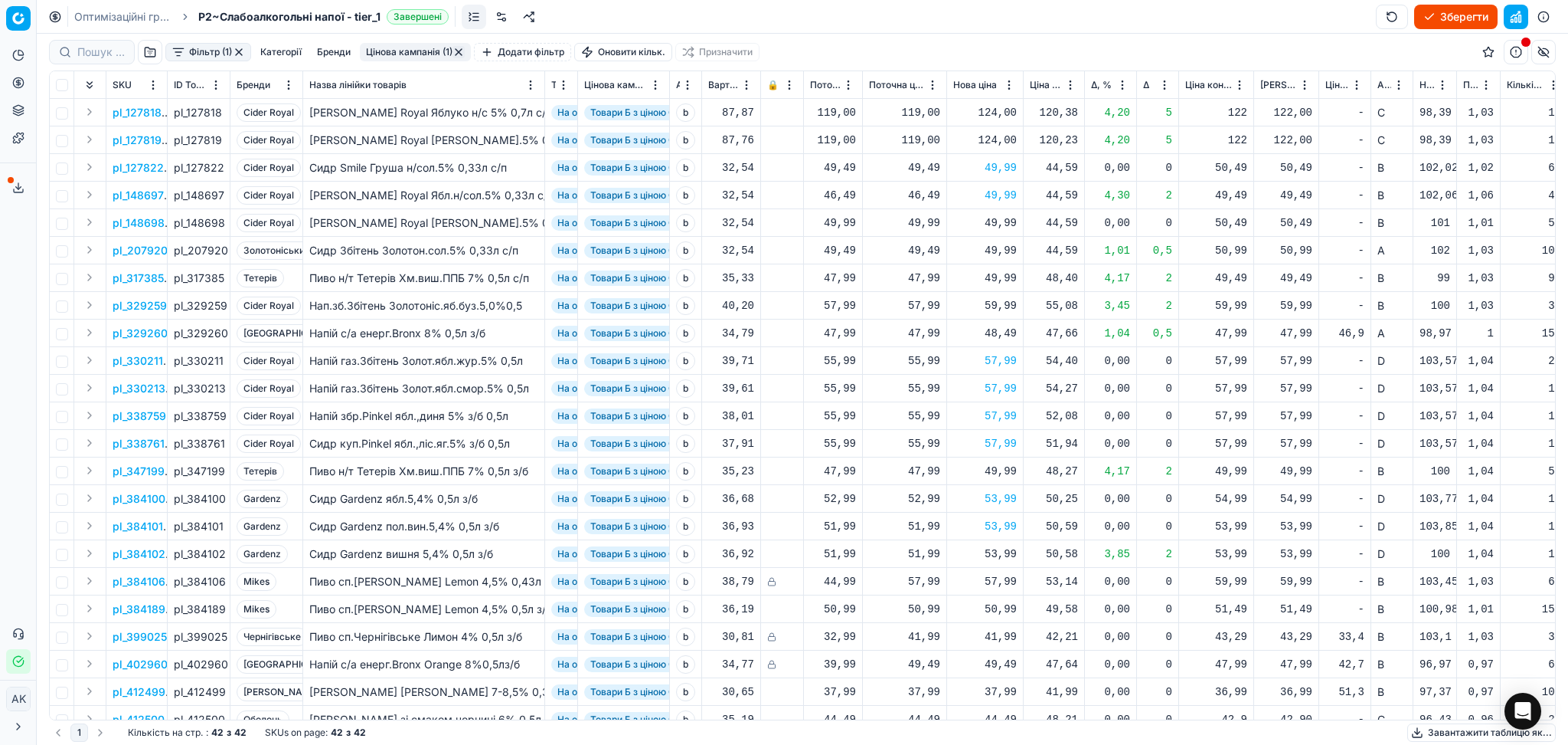
click at [409, 44] on button "Цінова кампанія (1)" at bounding box center [415, 53] width 111 height 19
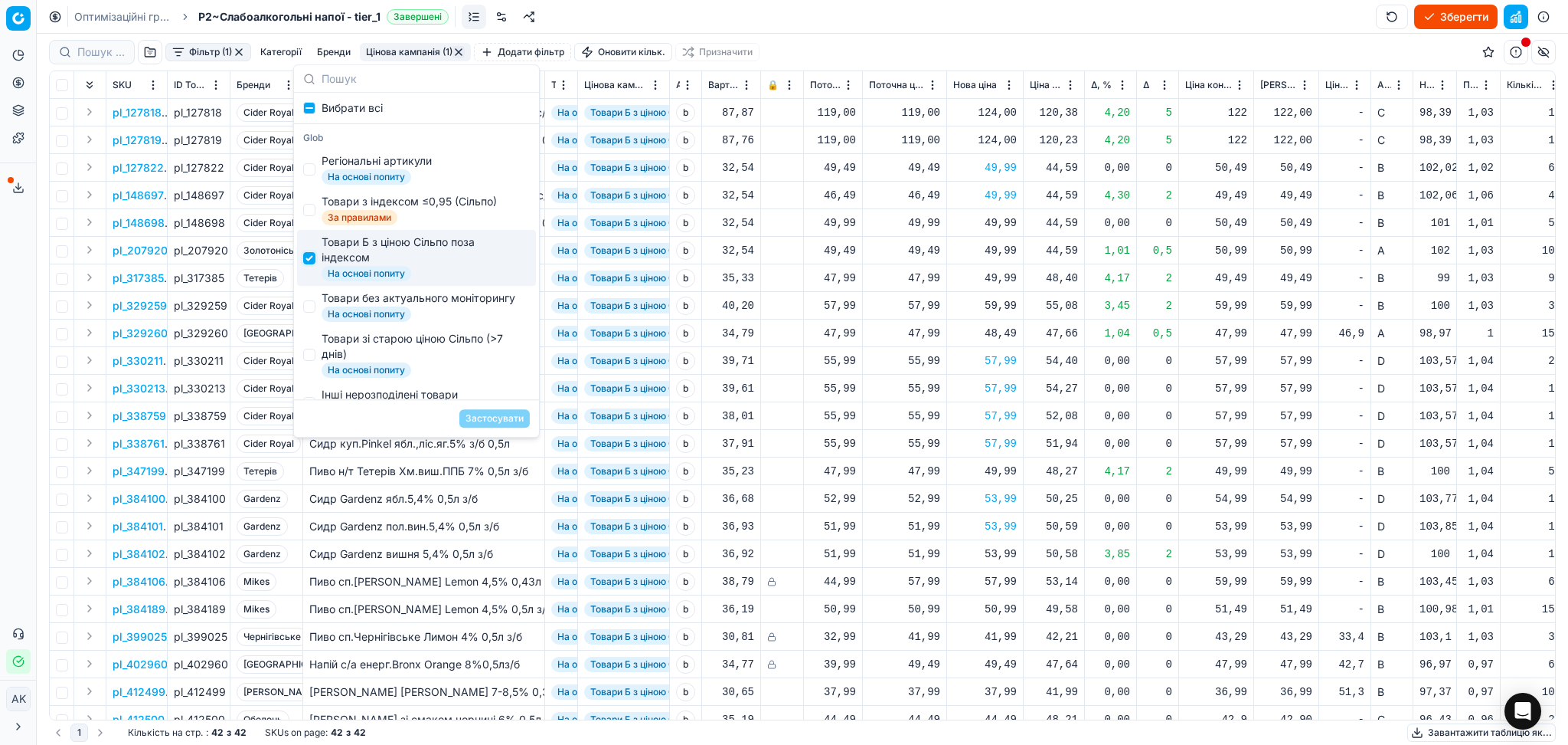
click at [314, 257] on input "Suggestions" at bounding box center [309, 258] width 12 height 12
checkbox input "false"
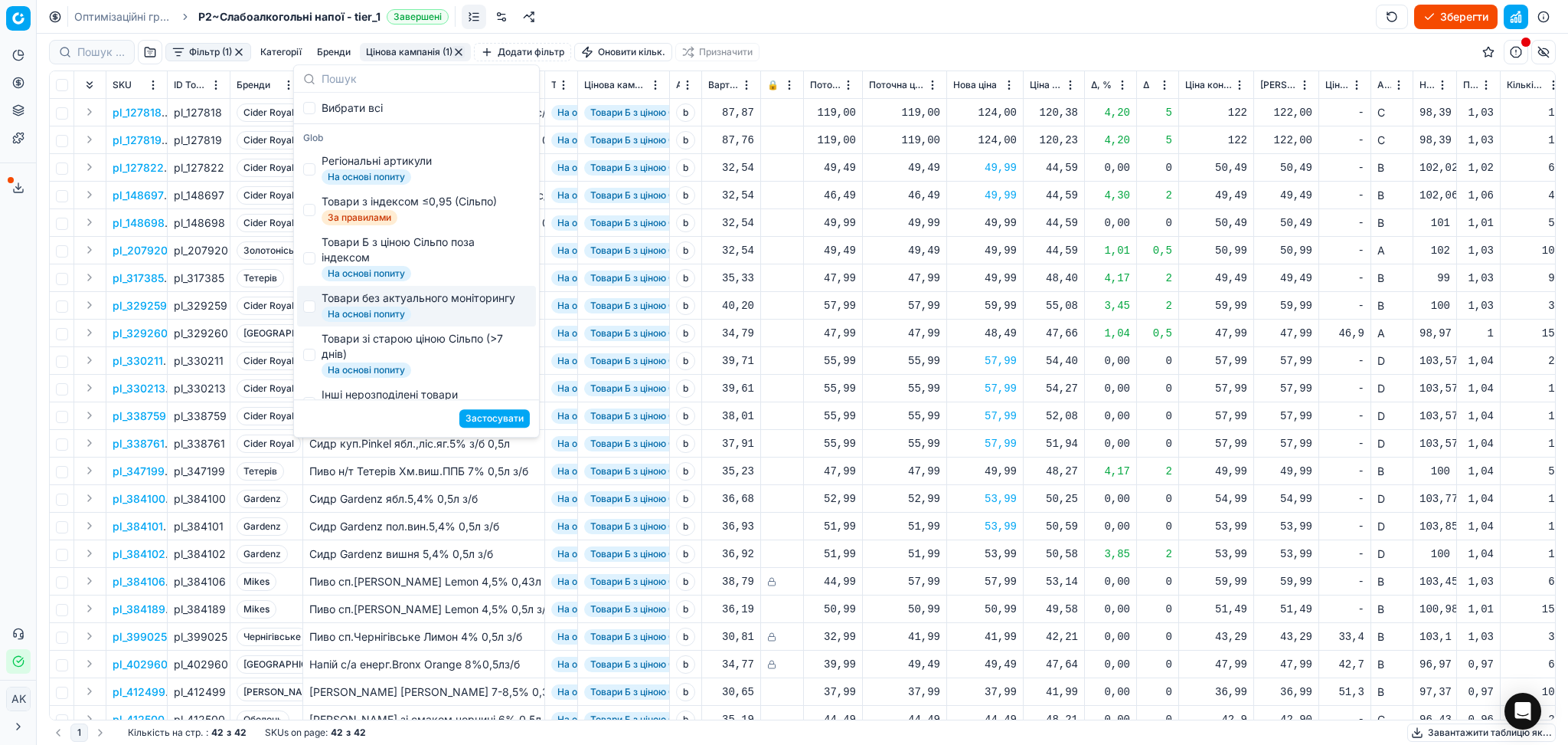
click at [358, 306] on div "Товари без актуального моніторингу" at bounding box center [418, 297] width 194 height 15
checkbox input "true"
click at [499, 416] on button "Застосувати" at bounding box center [494, 418] width 70 height 19
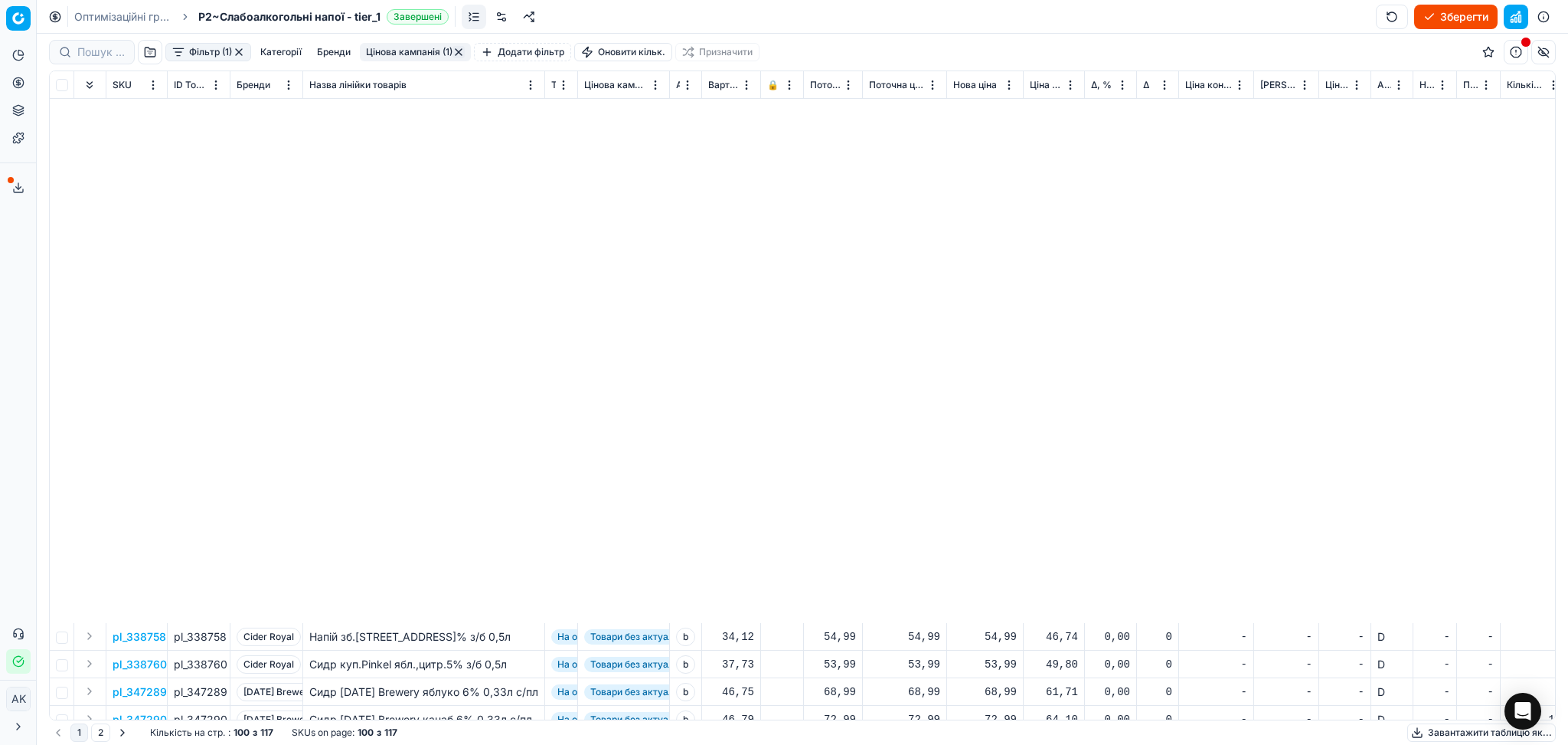
scroll to position [613, 0]
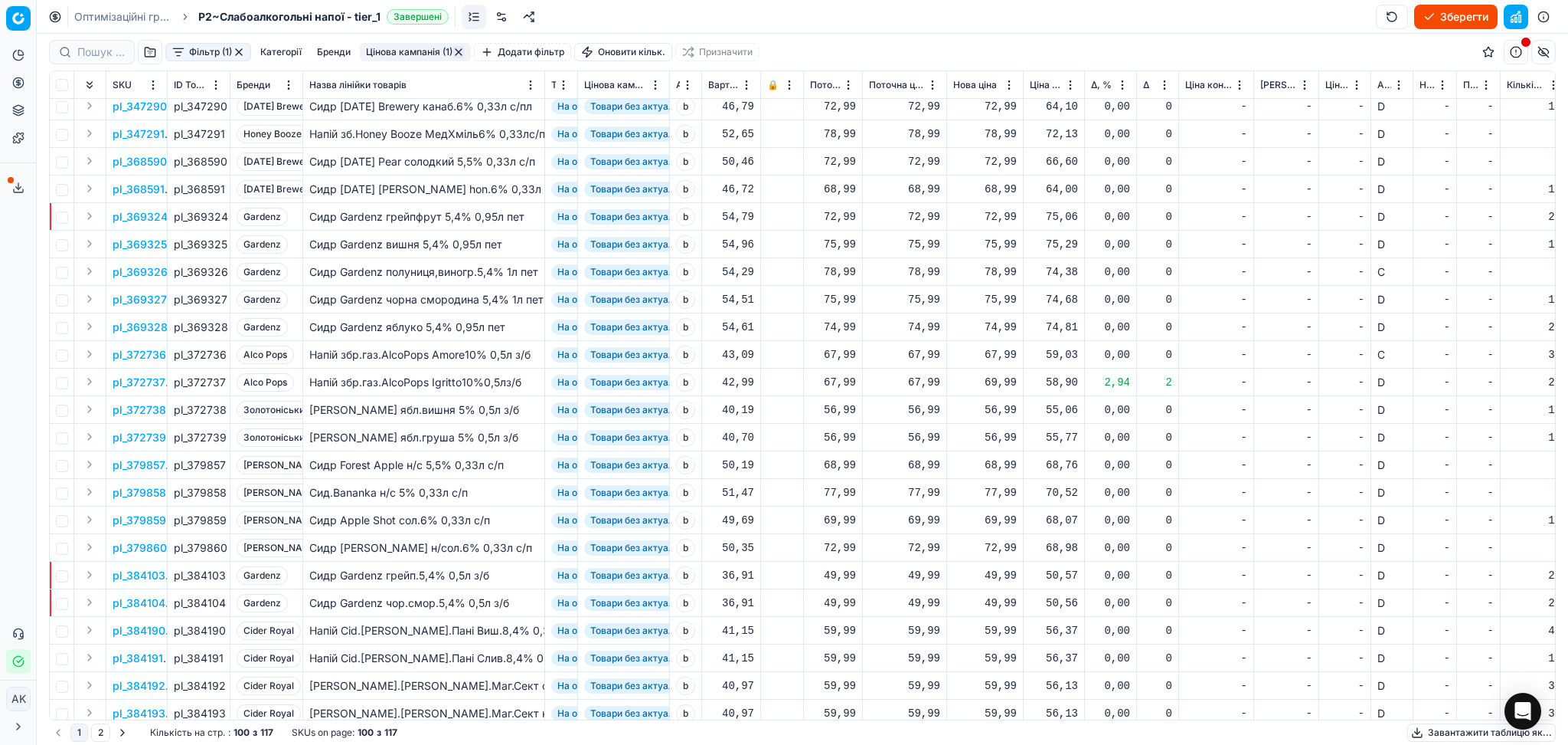
click at [403, 50] on button "Цінова кампанія (1)" at bounding box center [415, 53] width 111 height 19
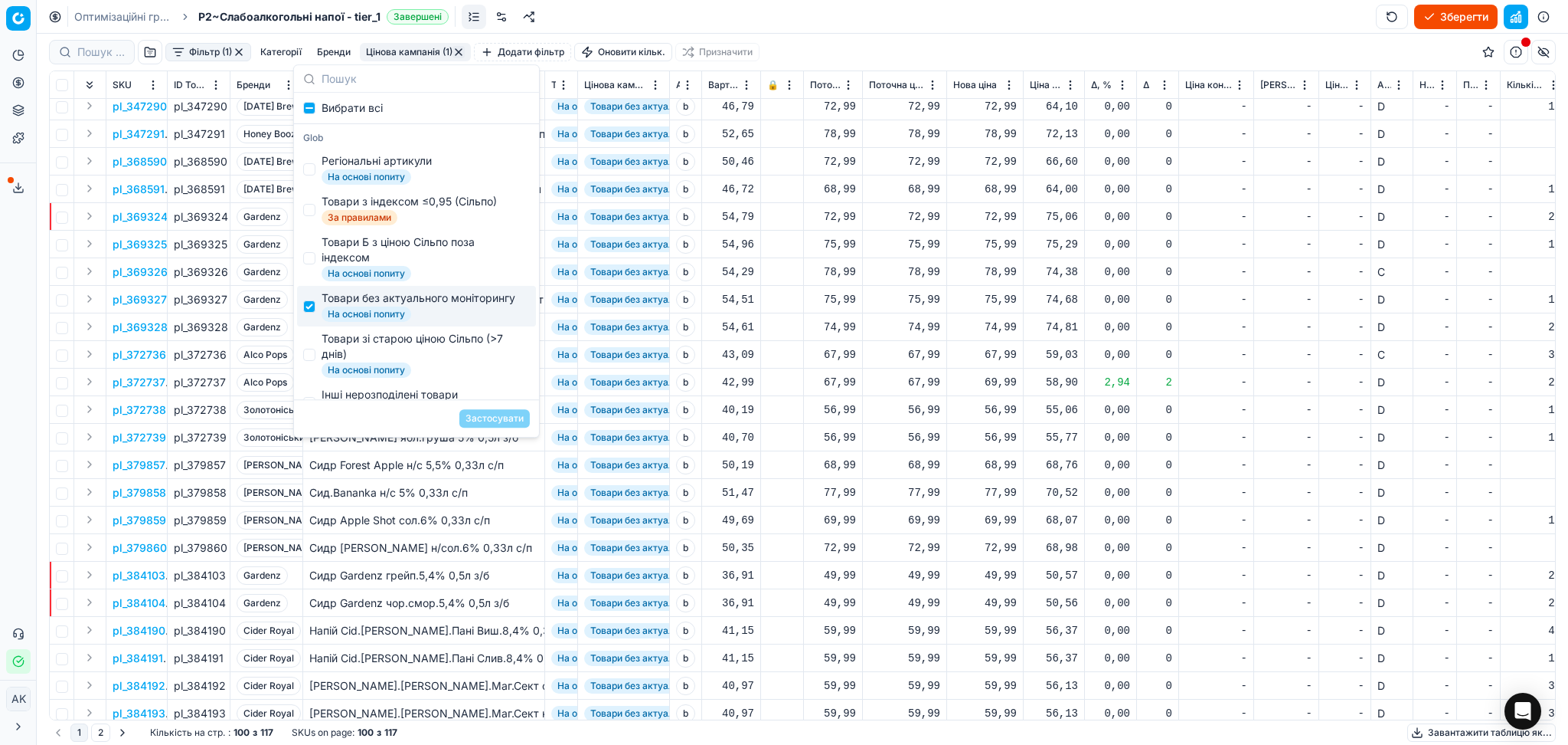
click at [365, 306] on div "Товари без актуального моніторингу" at bounding box center [418, 297] width 194 height 15
checkbox input "false"
click at [365, 357] on div "Товари зі старою ціною Сільпо (>7 днів)" at bounding box center [423, 346] width 203 height 31
checkbox input "true"
click at [491, 419] on button "Застосувати" at bounding box center [494, 418] width 70 height 19
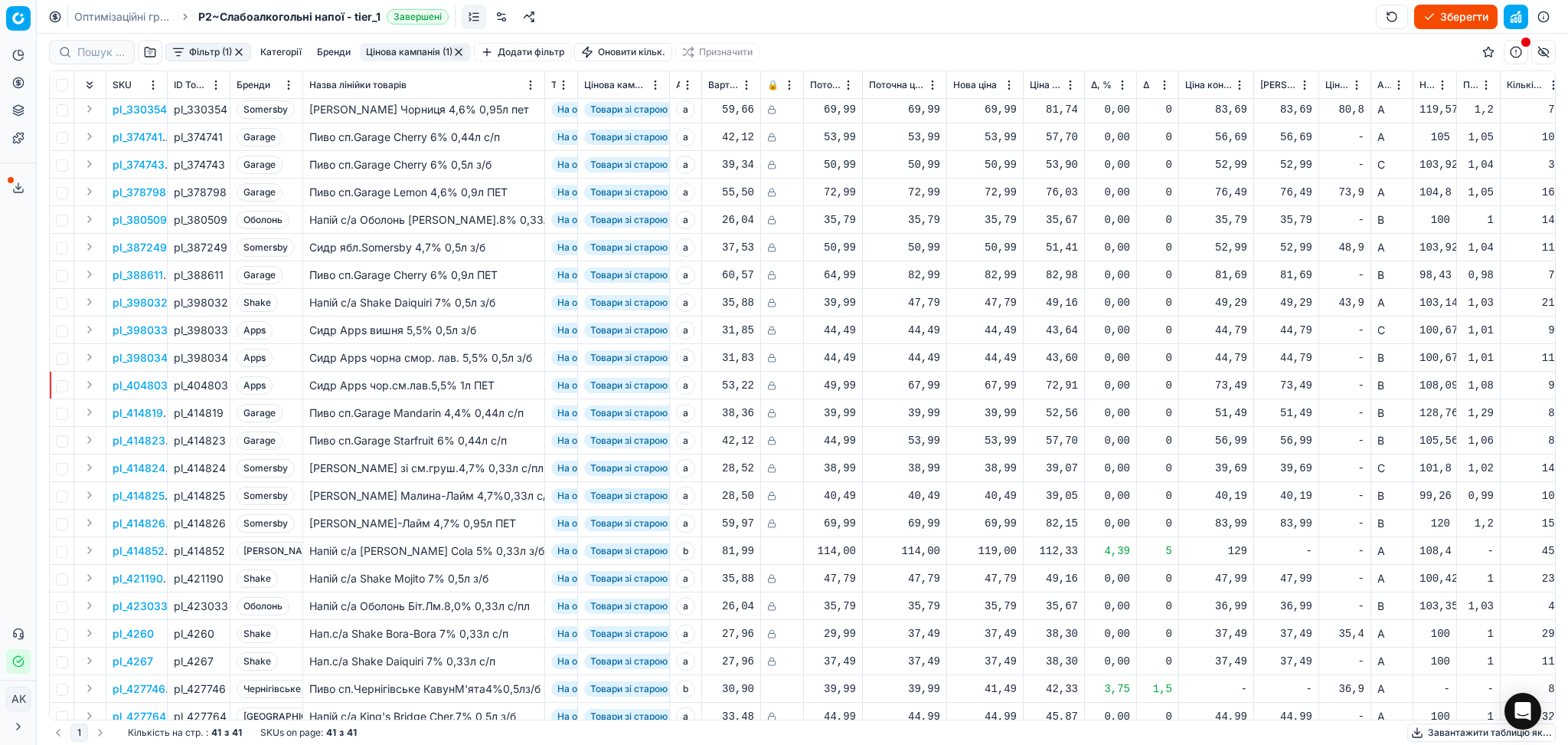
scroll to position [525, 0]
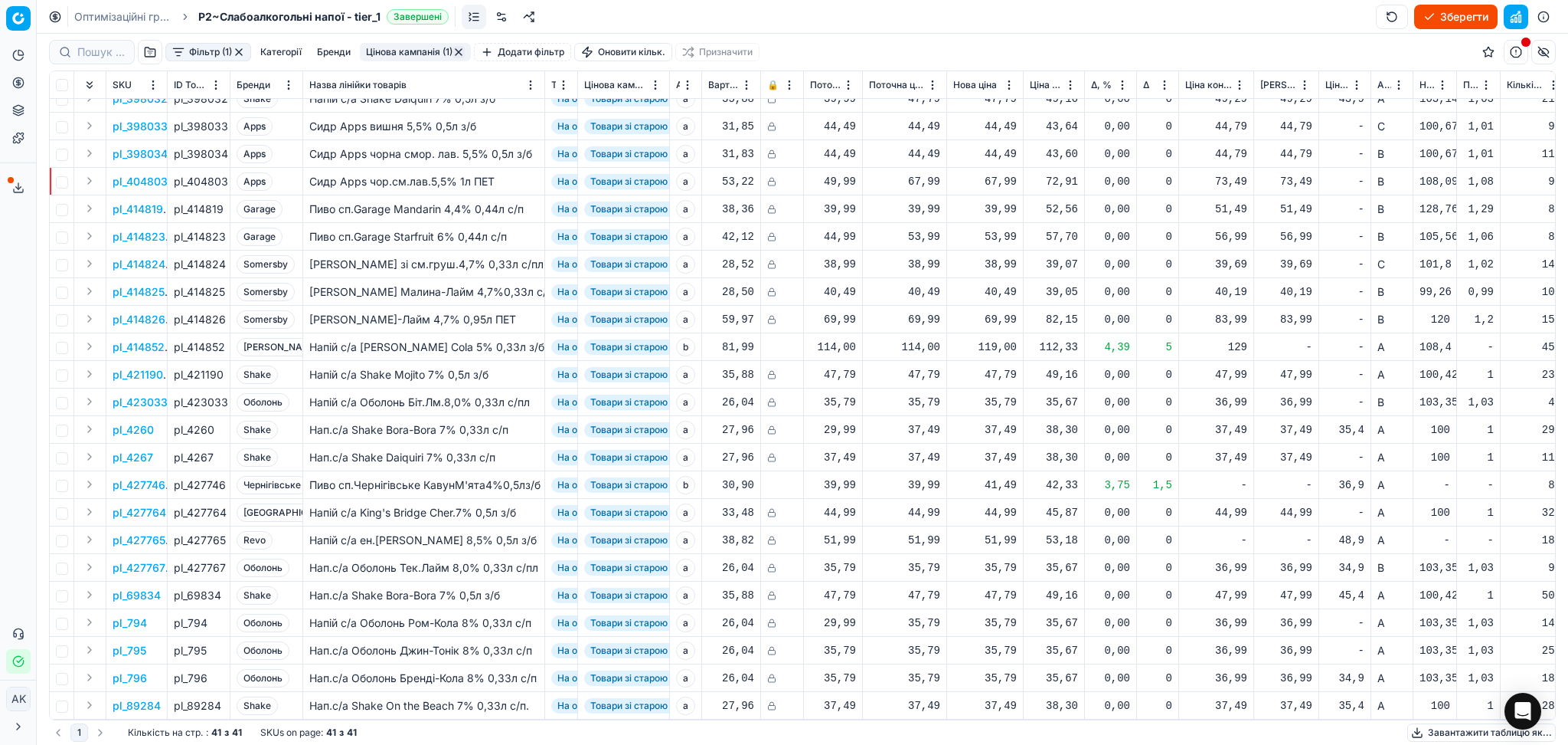
click at [401, 48] on button "Цінова кампанія (1)" at bounding box center [415, 53] width 111 height 19
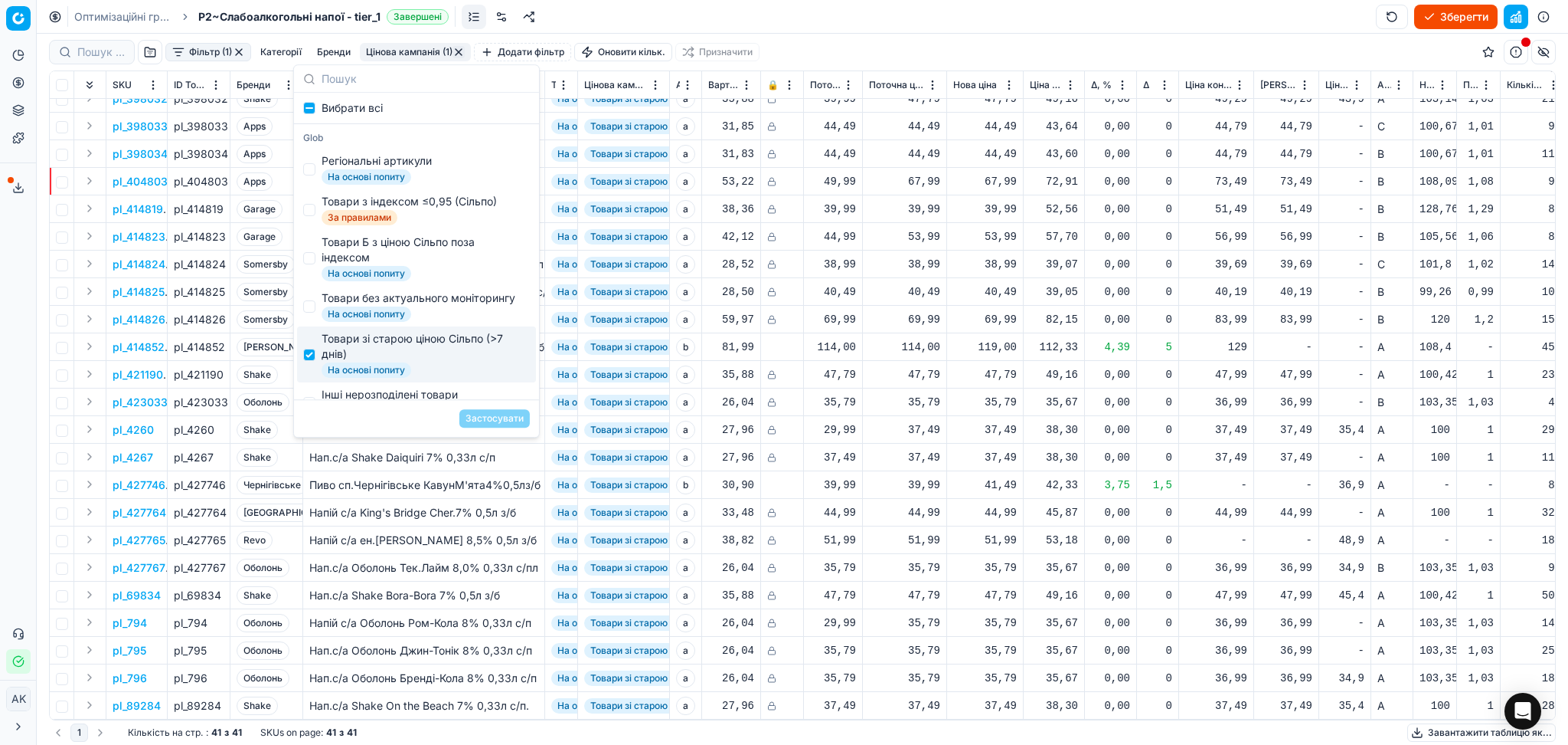
click at [369, 357] on div "Товари зі старою ціною Сільпо (>7 днів)" at bounding box center [423, 346] width 203 height 31
checkbox input "false"
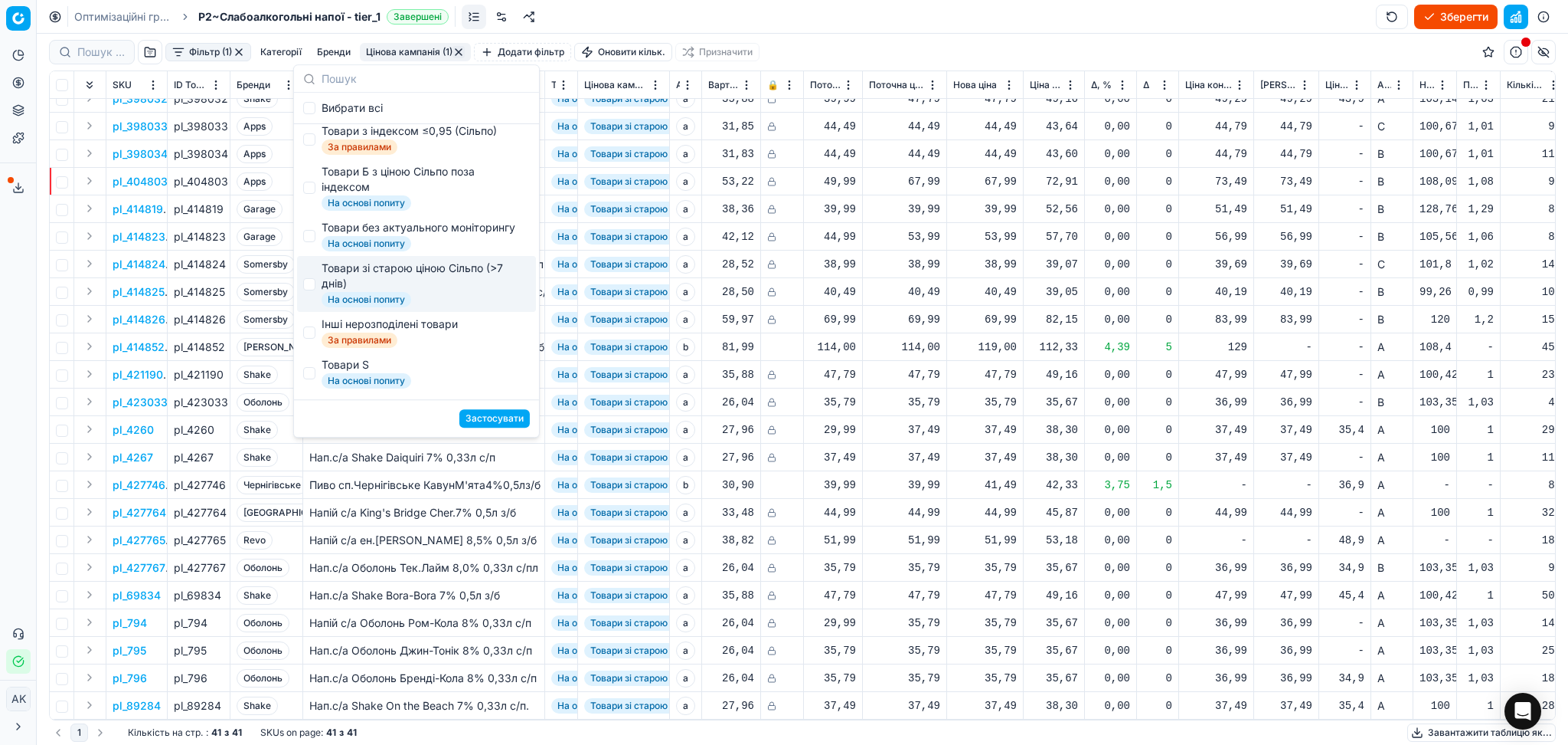
scroll to position [102, 0]
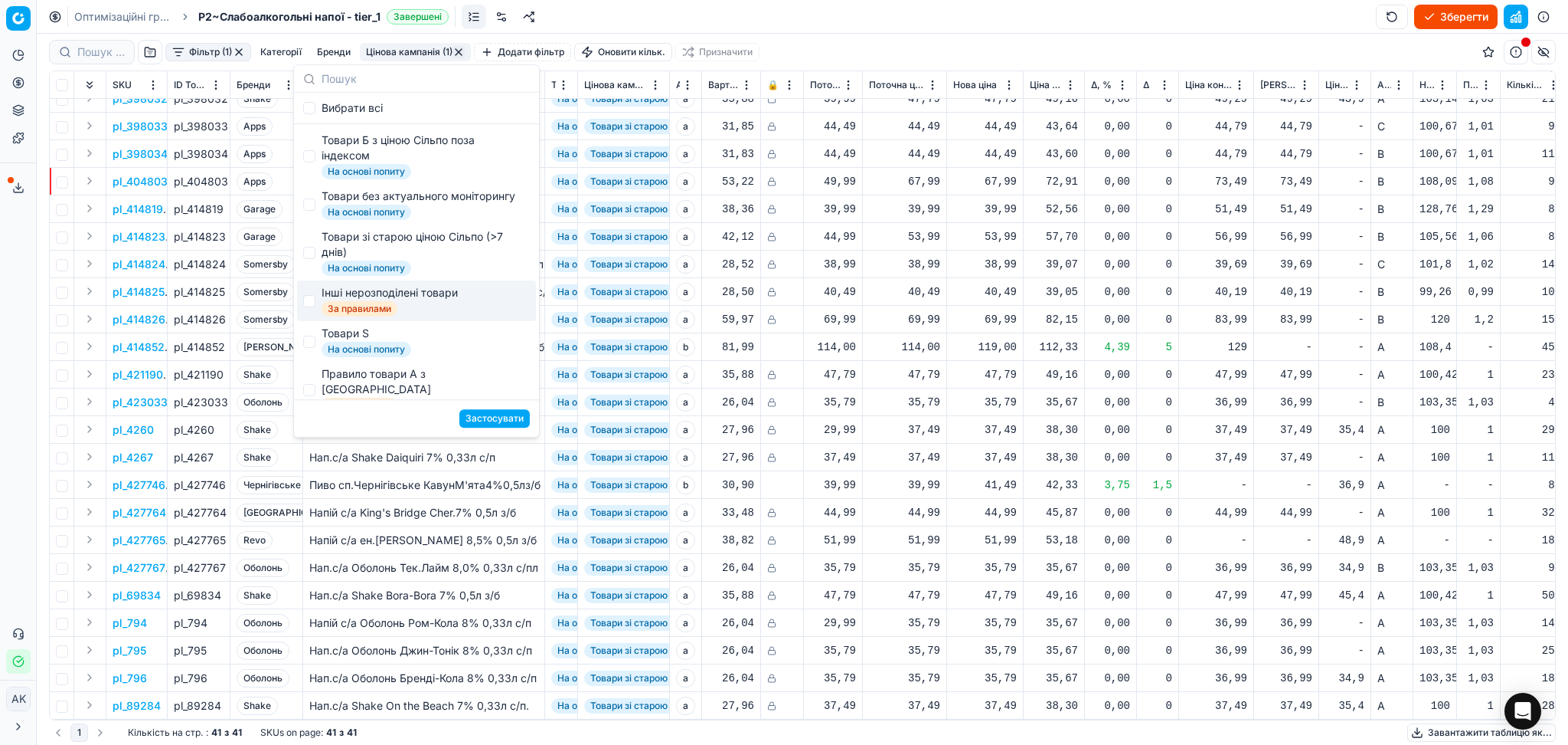
click at [373, 316] on span "За правилами" at bounding box center [359, 309] width 76 height 15
checkbox input "true"
click at [516, 420] on button "Застосувати" at bounding box center [494, 418] width 70 height 19
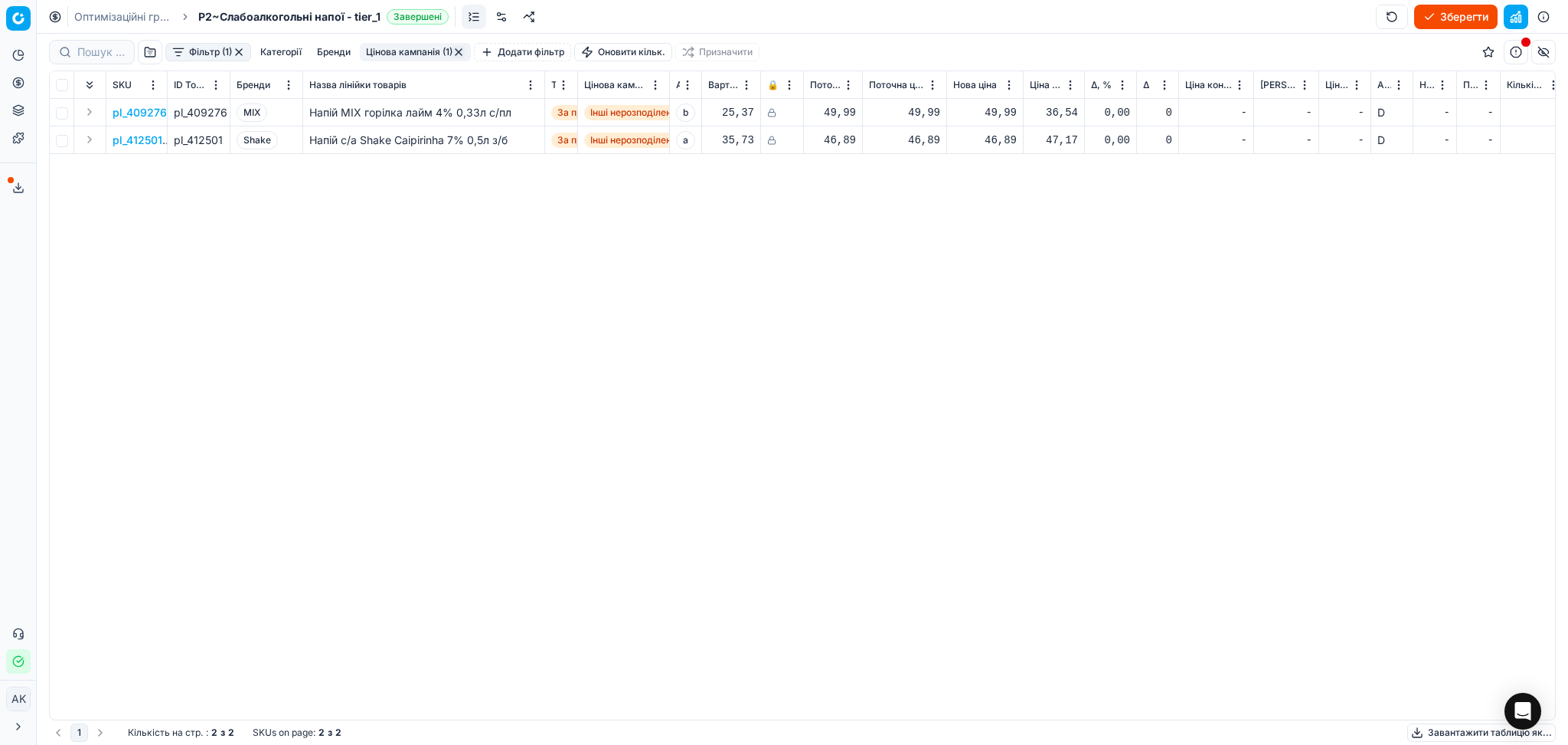
click at [437, 48] on button "Цінова кампанія (1)" at bounding box center [415, 53] width 111 height 19
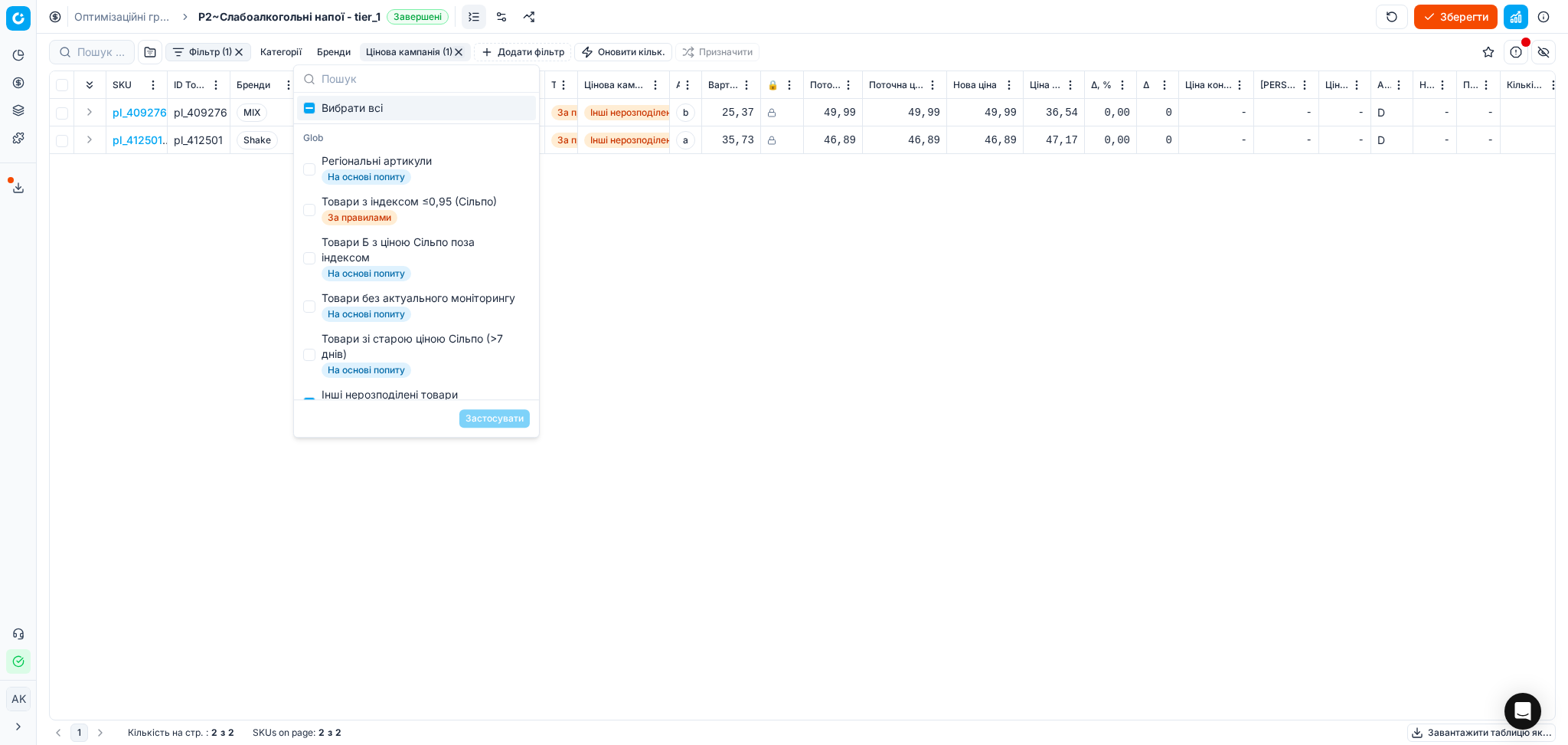
click at [465, 48] on button "button" at bounding box center [459, 52] width 12 height 12
checkbox input "false"
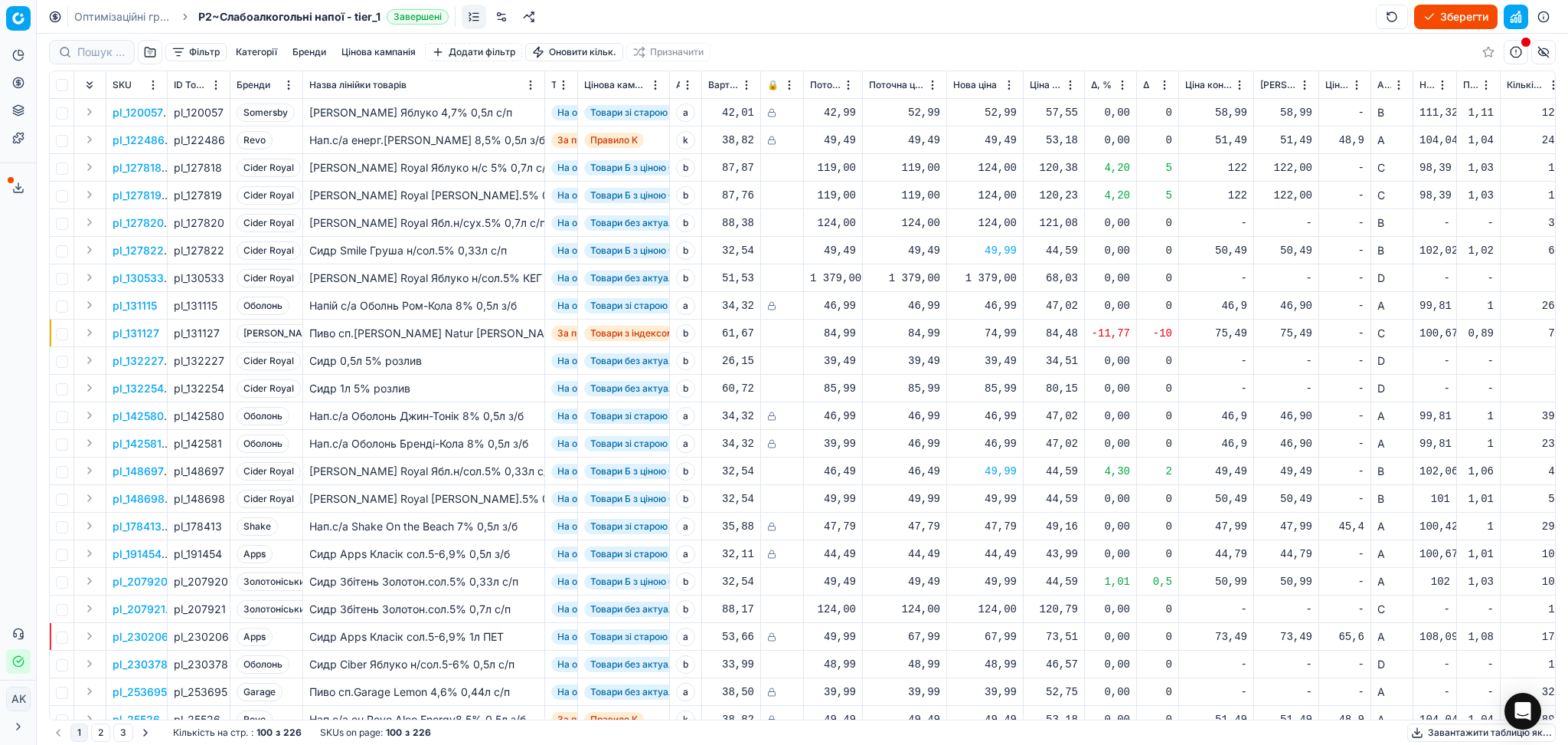
click at [1517, 20] on button "button" at bounding box center [1516, 17] width 24 height 24
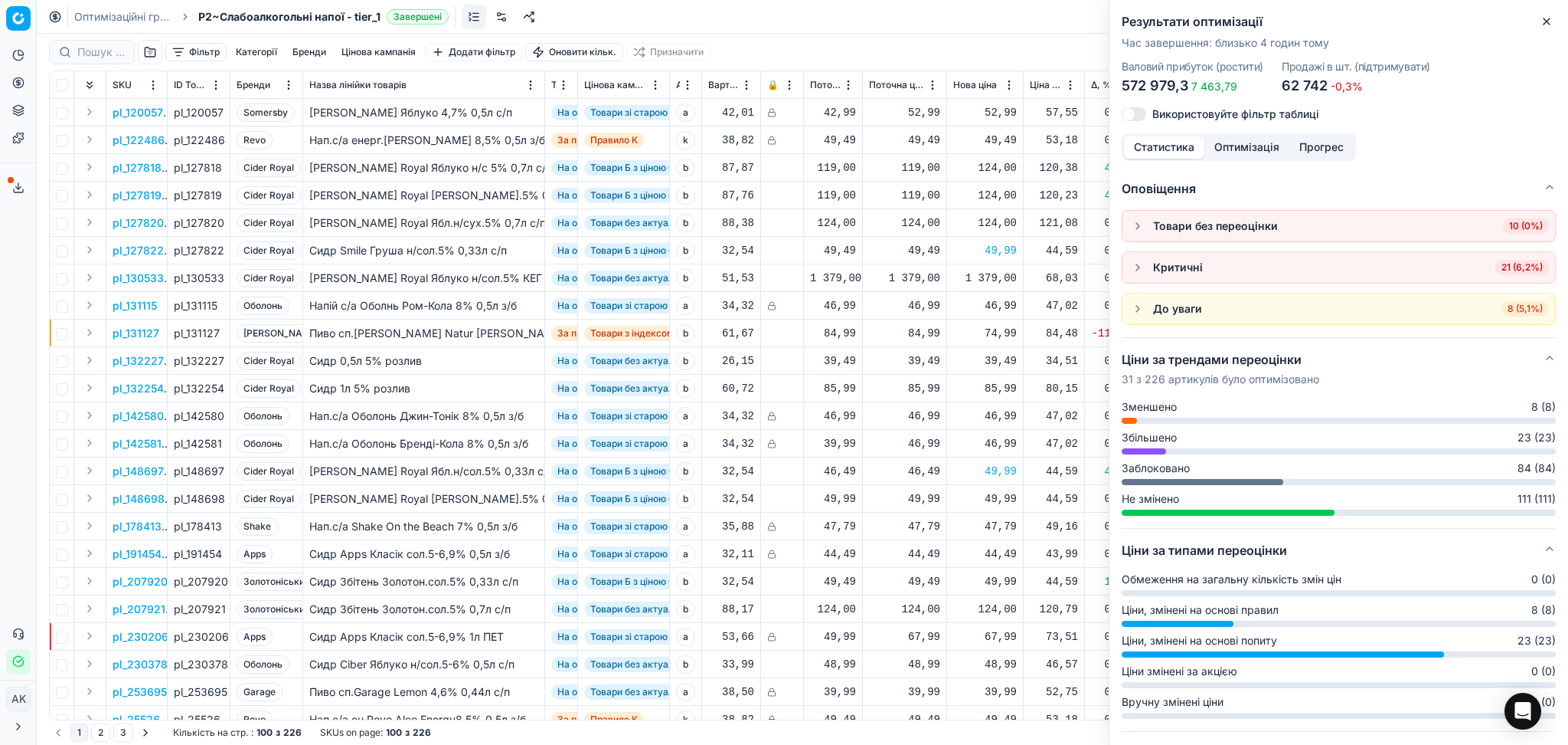
click at [1503, 266] on span "21 (6,2%)" at bounding box center [1522, 267] width 53 height 15
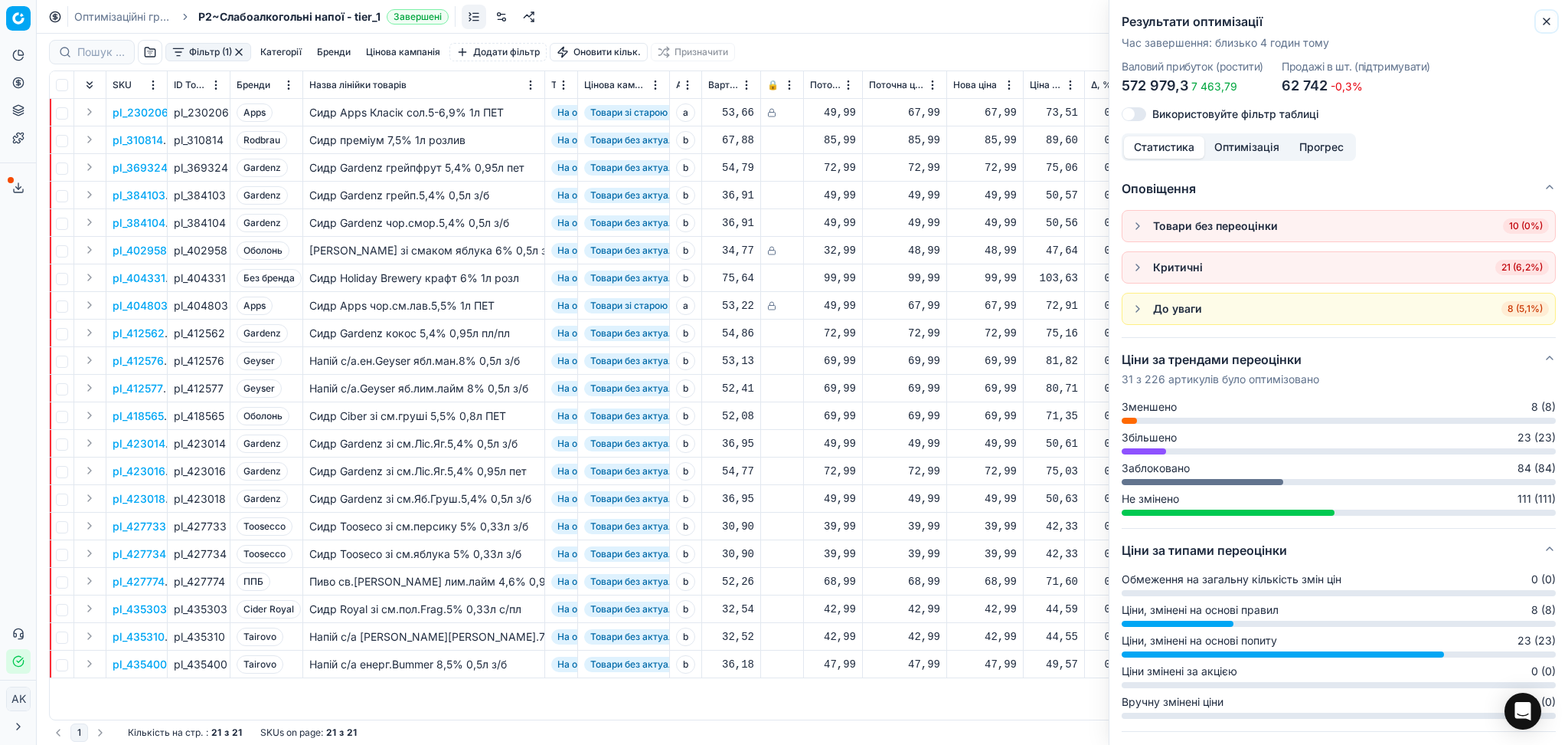
click at [1548, 22] on icon "button" at bounding box center [1546, 21] width 12 height 12
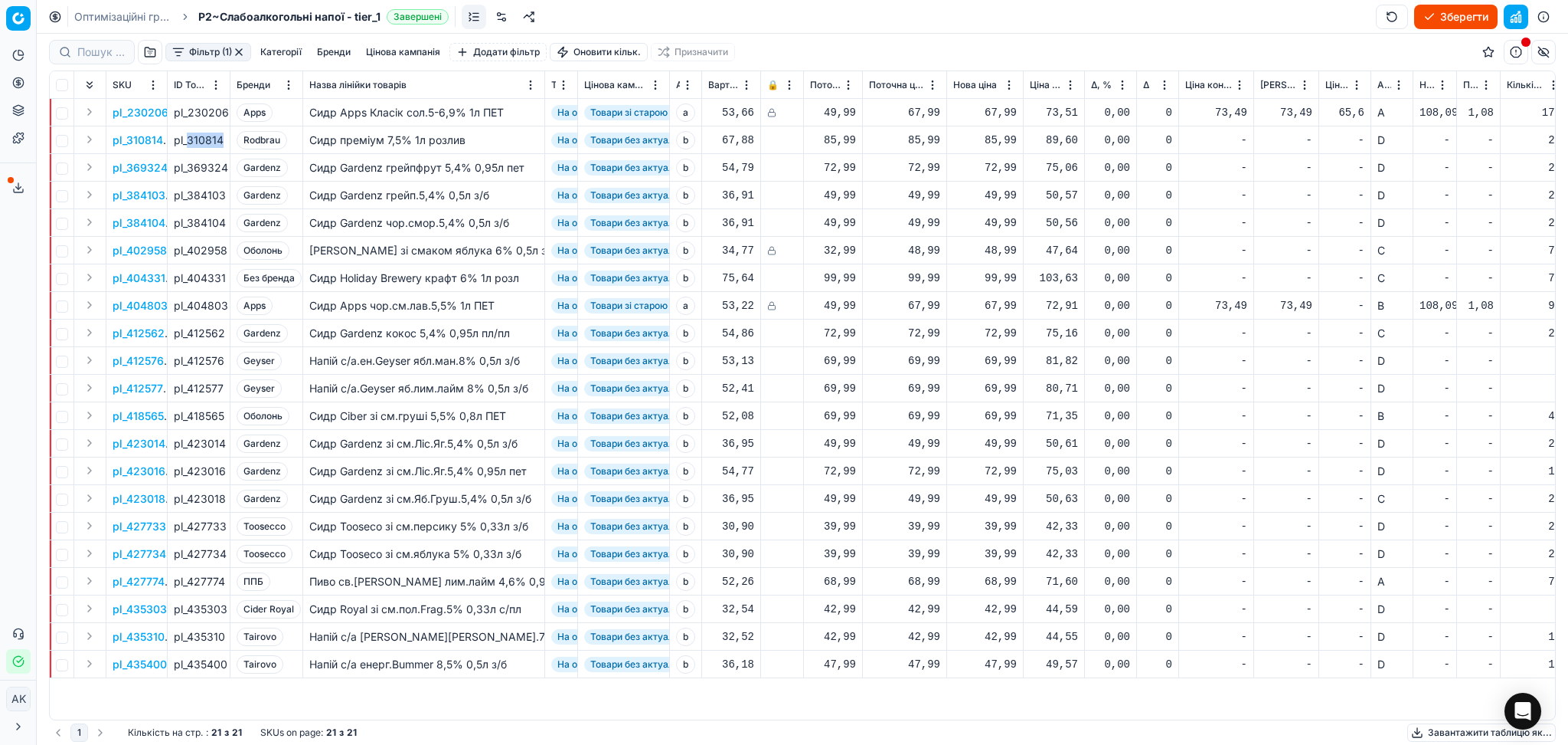
drag, startPoint x: 187, startPoint y: 138, endPoint x: 223, endPoint y: 140, distance: 36.1
click at [223, 140] on div "pl_310814" at bounding box center [198, 140] width 50 height 15
copy div "310814"
click at [1000, 148] on div "85,99" at bounding box center [986, 140] width 64 height 27
click at [1006, 281] on input "85.99" at bounding box center [1040, 275] width 111 height 24
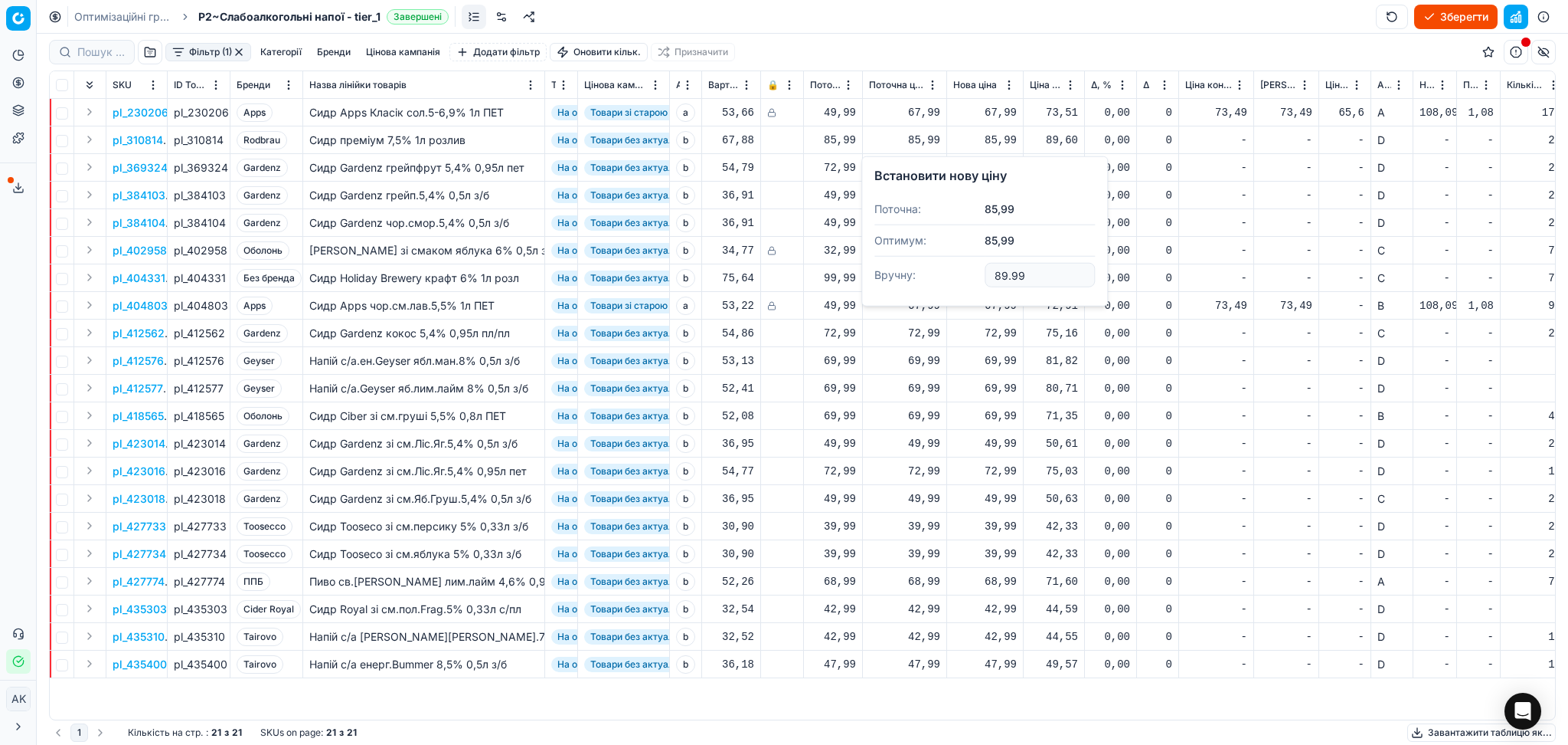
type input "89.99"
click at [996, 172] on div "72,99" at bounding box center [986, 168] width 64 height 15
click at [1003, 304] on input "72.99" at bounding box center [1040, 302] width 111 height 24
type input "75.99"
click at [1002, 288] on div "99,99" at bounding box center [986, 278] width 64 height 27
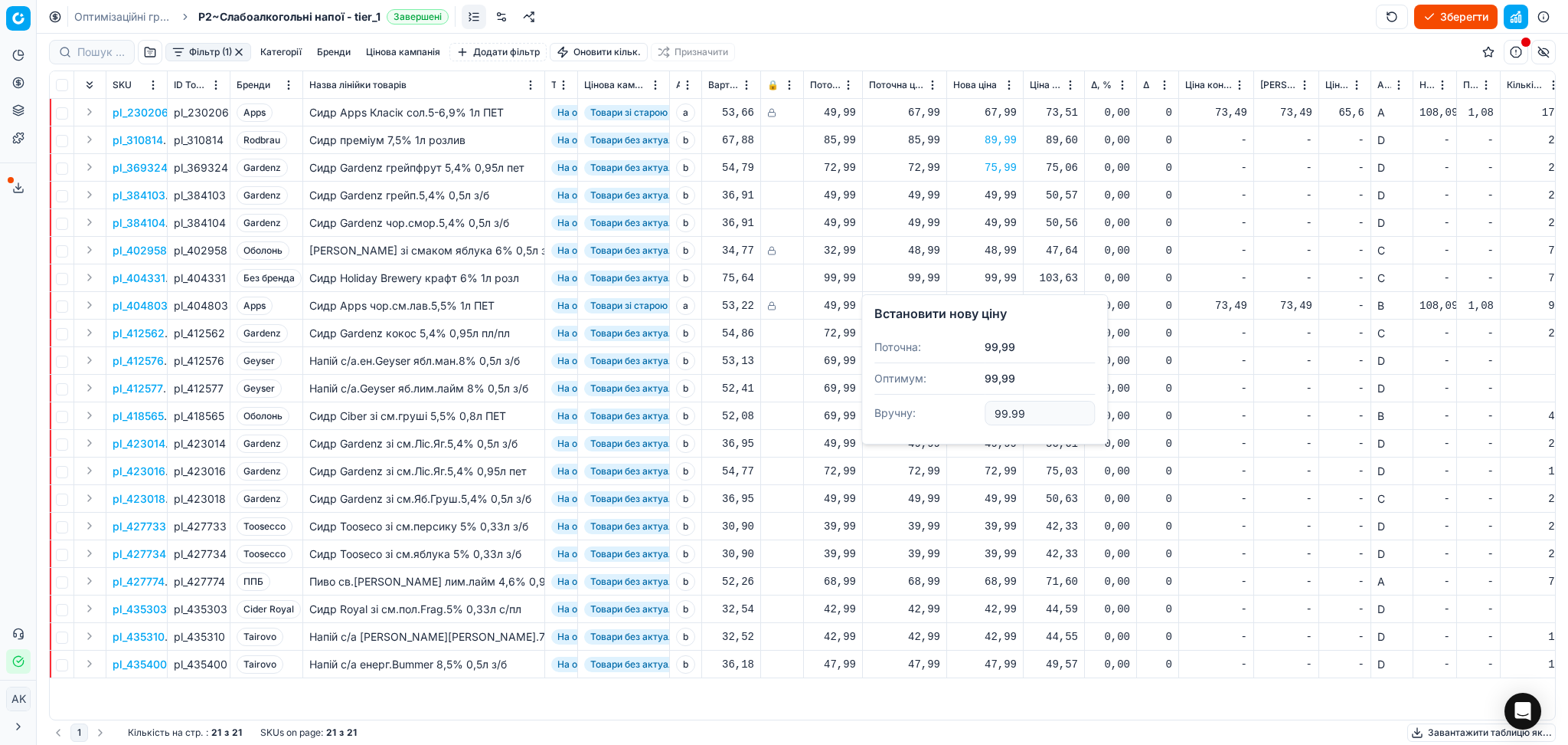
drag, startPoint x: 1031, startPoint y: 409, endPoint x: 933, endPoint y: 411, distance: 98.0
click at [933, 411] on dl "Поточна: 99,99 Оптимум: 99,99 Вручну: 99.99" at bounding box center [984, 382] width 220 height 99
click at [1230, 261] on td "-" at bounding box center [1216, 250] width 75 height 27
type input "104.00"
click at [983, 272] on div "104,00" at bounding box center [986, 278] width 64 height 15
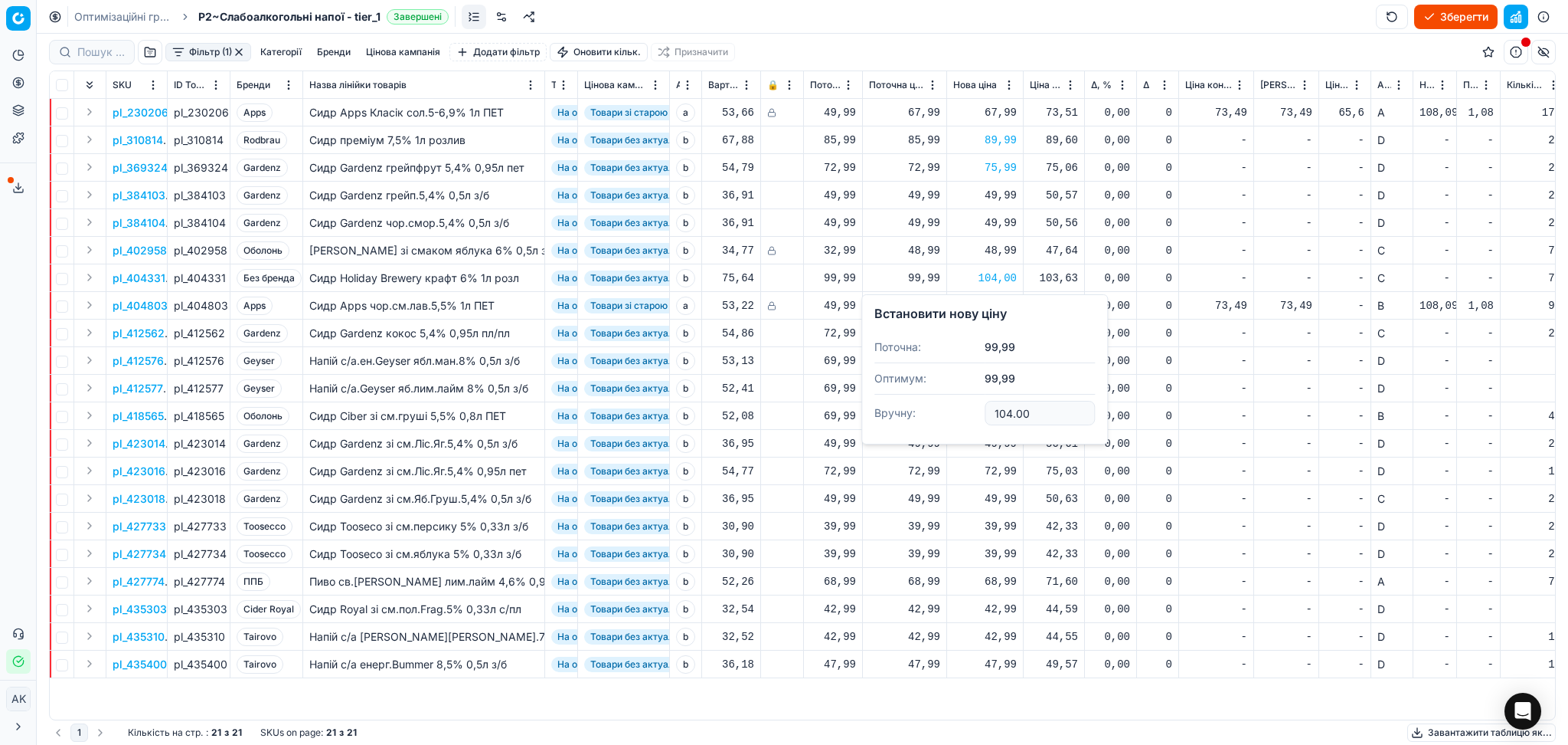
drag, startPoint x: 1048, startPoint y: 411, endPoint x: 925, endPoint y: 424, distance: 123.7
click at [927, 422] on dl "Поточна: 99,99 Оптимум: 99,99 Вручну: 104.00" at bounding box center [984, 382] width 220 height 99
type input "99.99"
click at [999, 332] on div "72,99" at bounding box center [986, 333] width 64 height 15
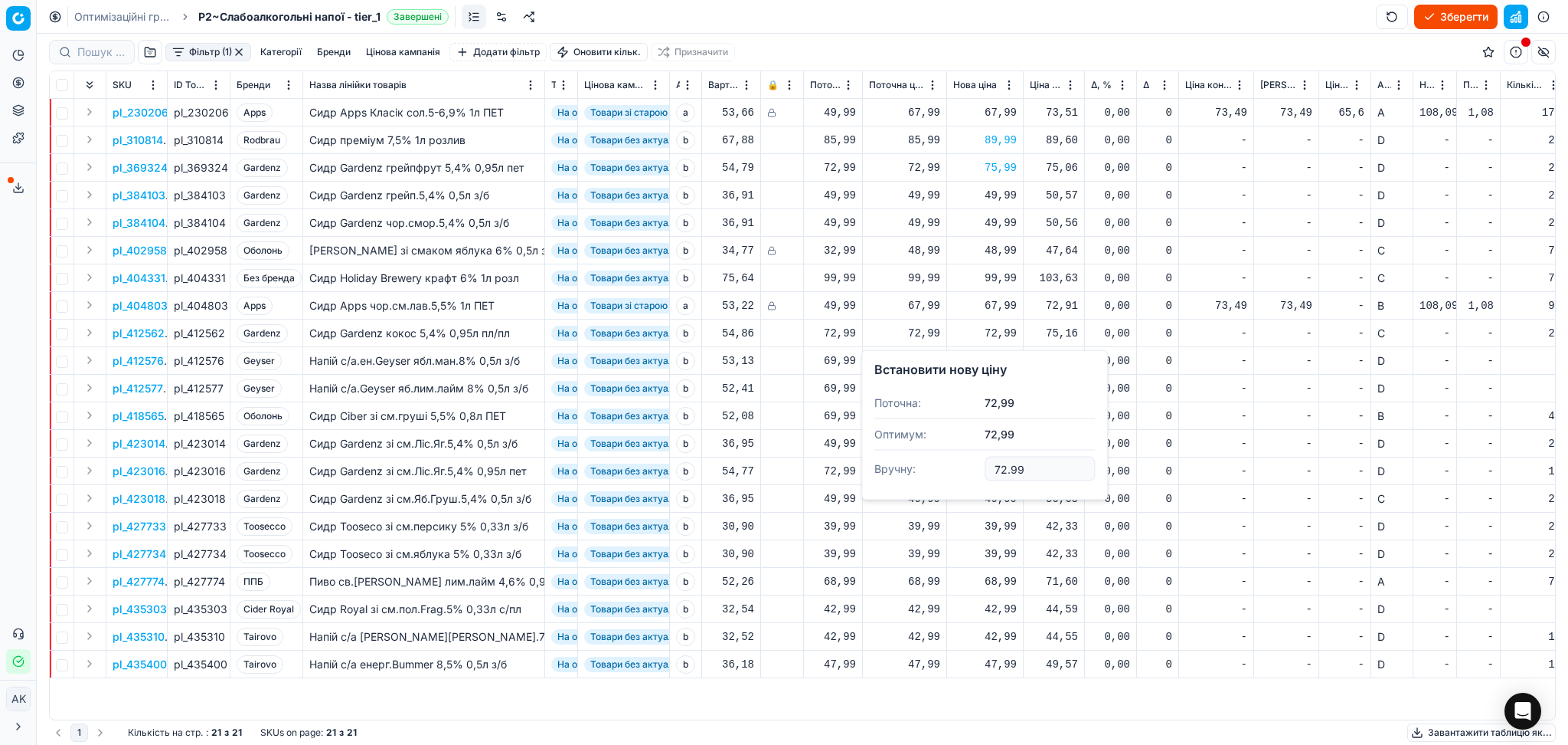
click at [1002, 467] on input "72.99" at bounding box center [1040, 469] width 111 height 24
type input "75.99"
click at [999, 366] on div "69,99" at bounding box center [986, 360] width 64 height 15
click at [1002, 499] on input "69.99" at bounding box center [1040, 495] width 111 height 24
type input "79.99"
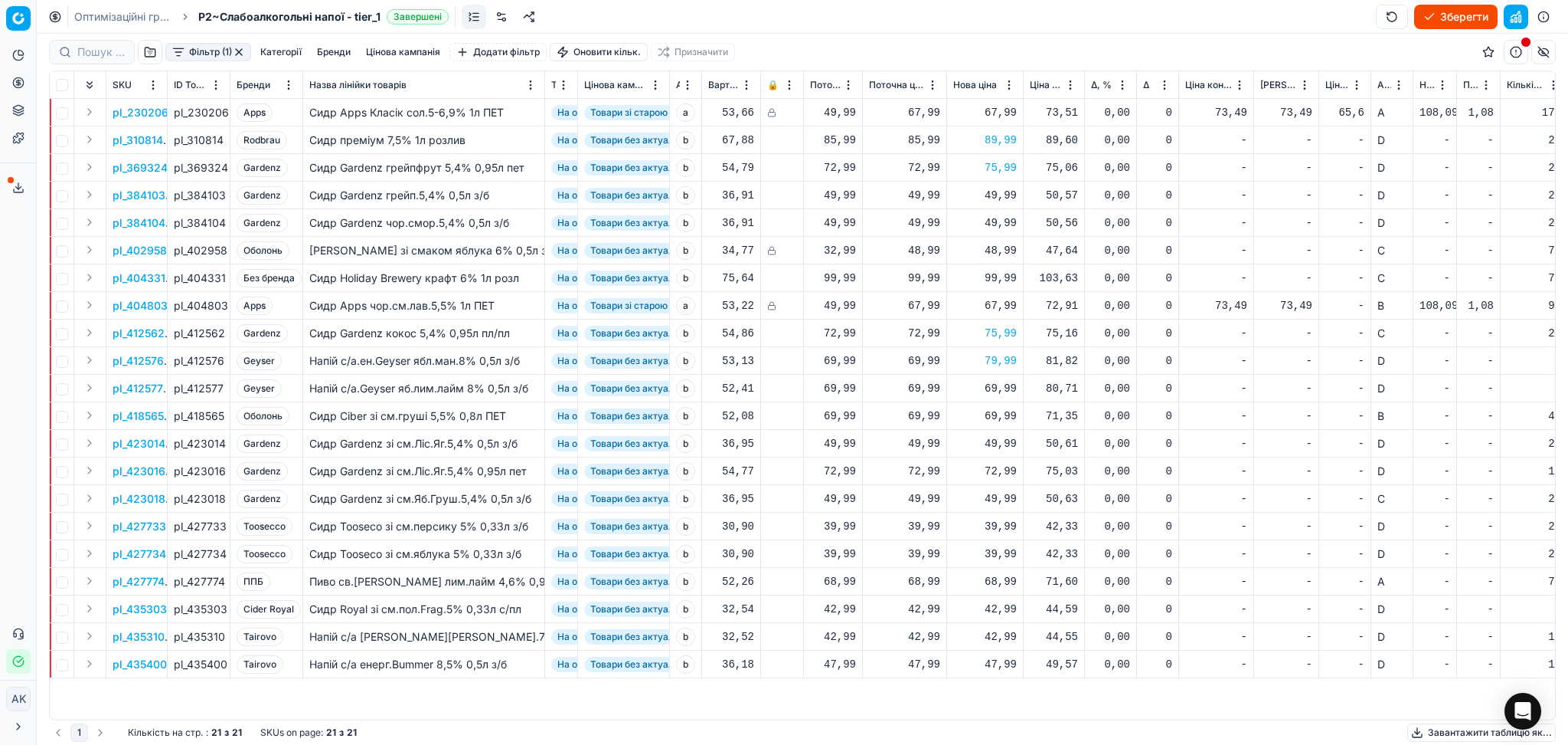
click at [993, 393] on div "69,99" at bounding box center [986, 388] width 64 height 15
click at [996, 525] on input "69.99" at bounding box center [1040, 524] width 111 height 24
type input "79.99"
click at [1005, 421] on div "69,99" at bounding box center [986, 416] width 64 height 15
drag, startPoint x: 1008, startPoint y: 555, endPoint x: 996, endPoint y: 551, distance: 12.6
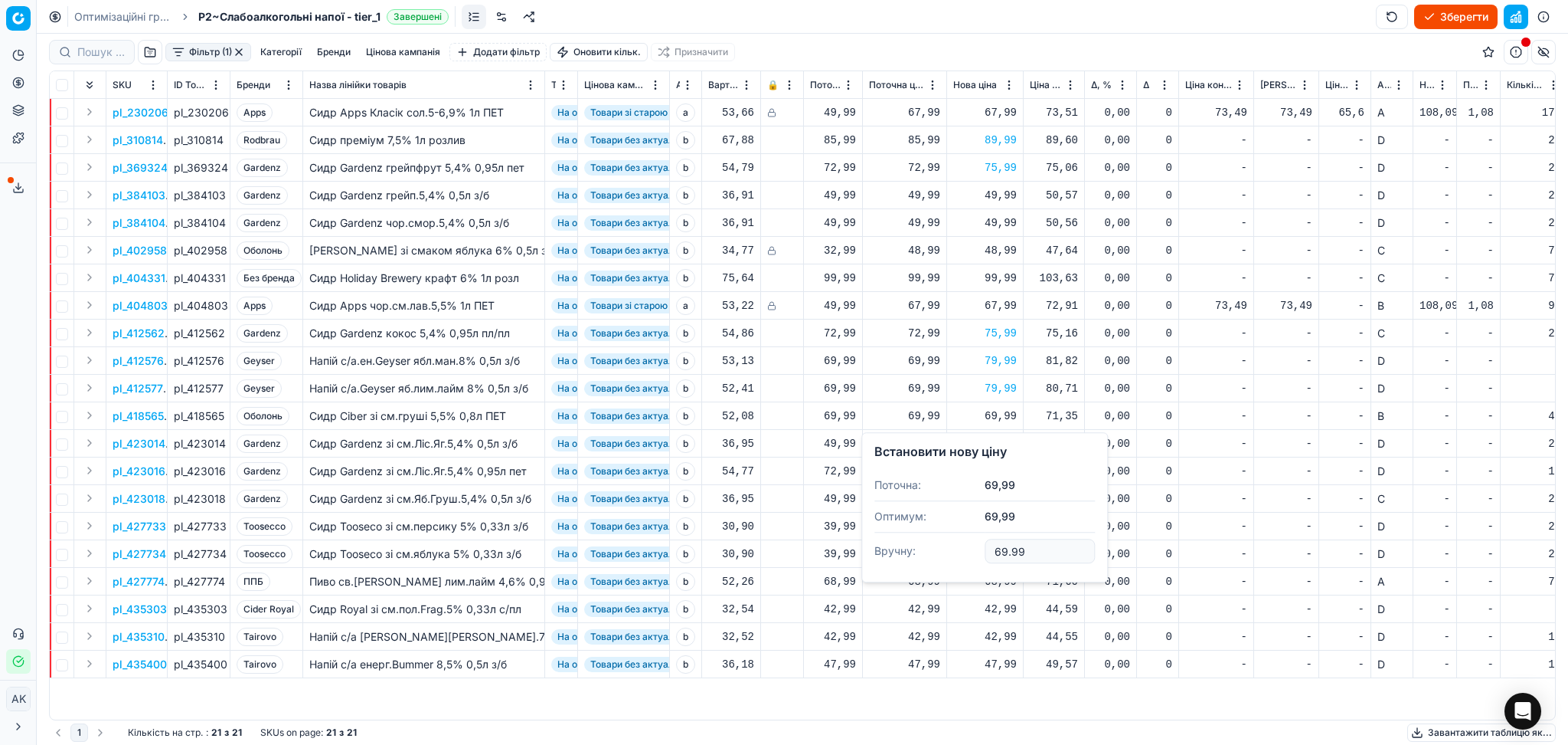
click at [996, 551] on input "69.99" at bounding box center [1040, 551] width 111 height 24
type input "72.99"
click at [1001, 476] on div "72,99" at bounding box center [986, 471] width 64 height 15
click at [1000, 603] on input "72.99" at bounding box center [1040, 606] width 111 height 24
type input "75.99"
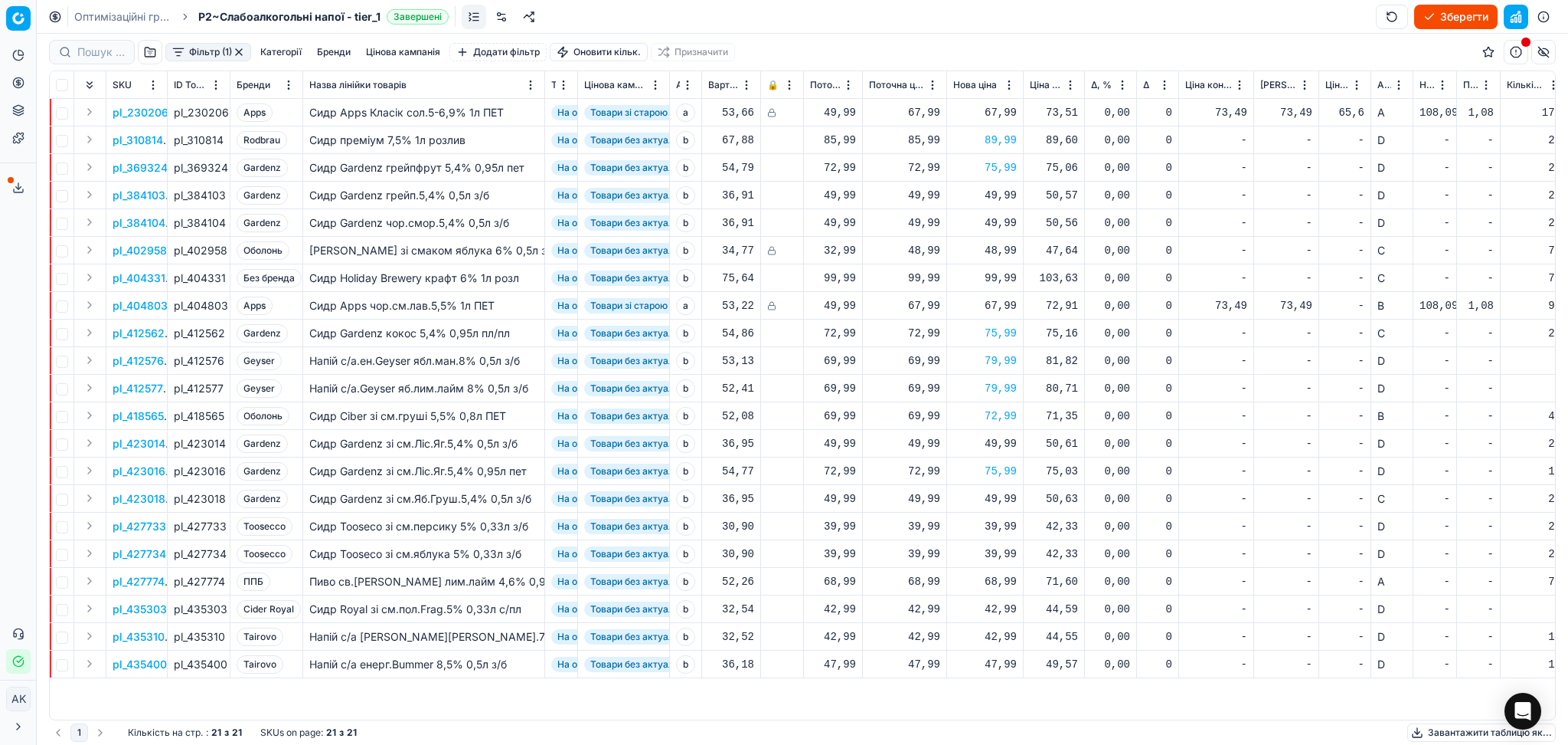
click at [1006, 525] on div "39,99" at bounding box center [986, 526] width 64 height 15
drag, startPoint x: 1010, startPoint y: 661, endPoint x: 997, endPoint y: 661, distance: 13.0
click at [997, 661] on input "39.99" at bounding box center [1040, 661] width 111 height 24
click at [1007, 661] on input "39.99" at bounding box center [1040, 661] width 111 height 24
click at [1008, 662] on input "39.99" at bounding box center [1040, 661] width 111 height 24
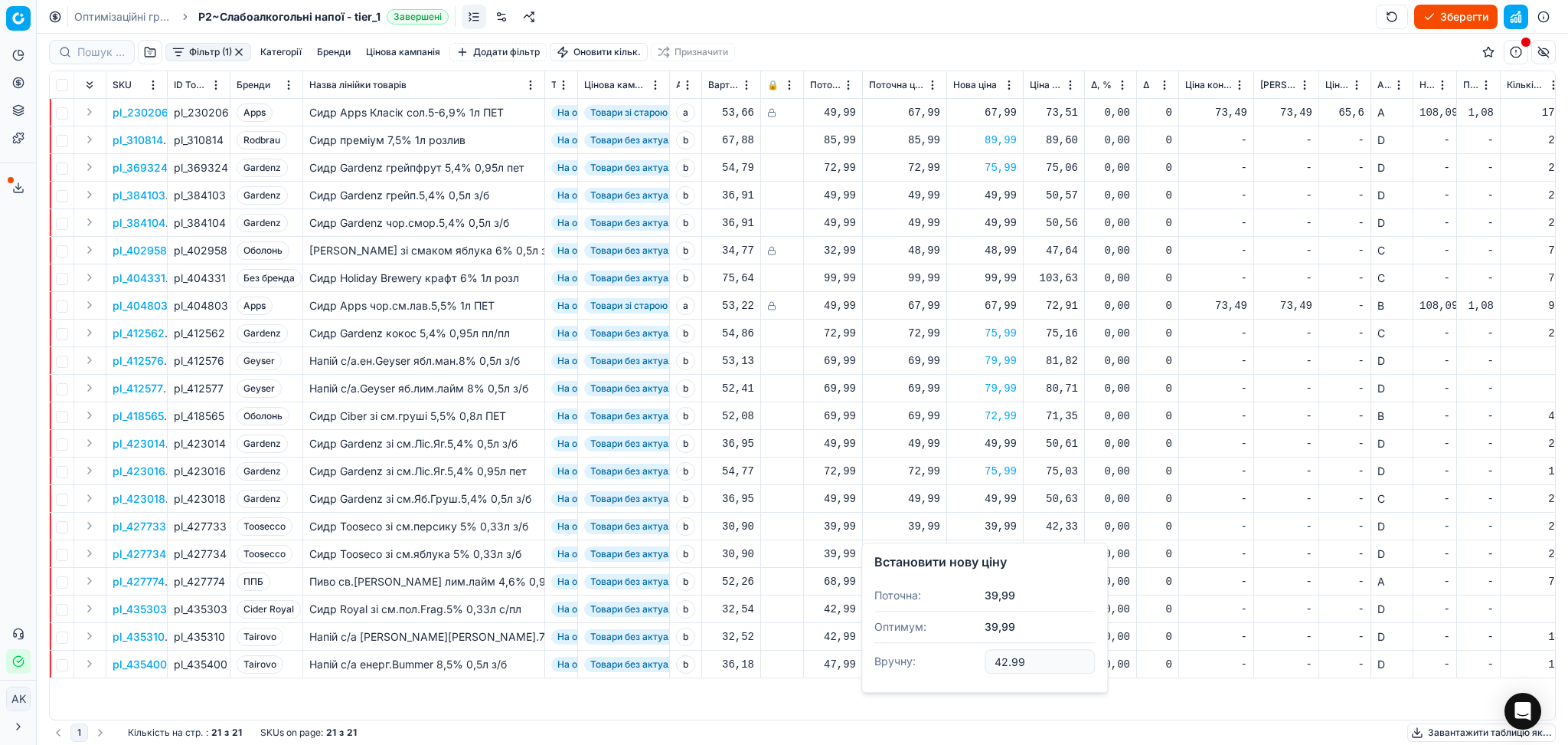
type input "42.99"
click at [1003, 545] on div "39,99" at bounding box center [986, 554] width 64 height 27
drag, startPoint x: 1008, startPoint y: 686, endPoint x: 988, endPoint y: 687, distance: 20.0
click at [988, 687] on input "39.99" at bounding box center [1040, 690] width 111 height 24
type input "42.99"
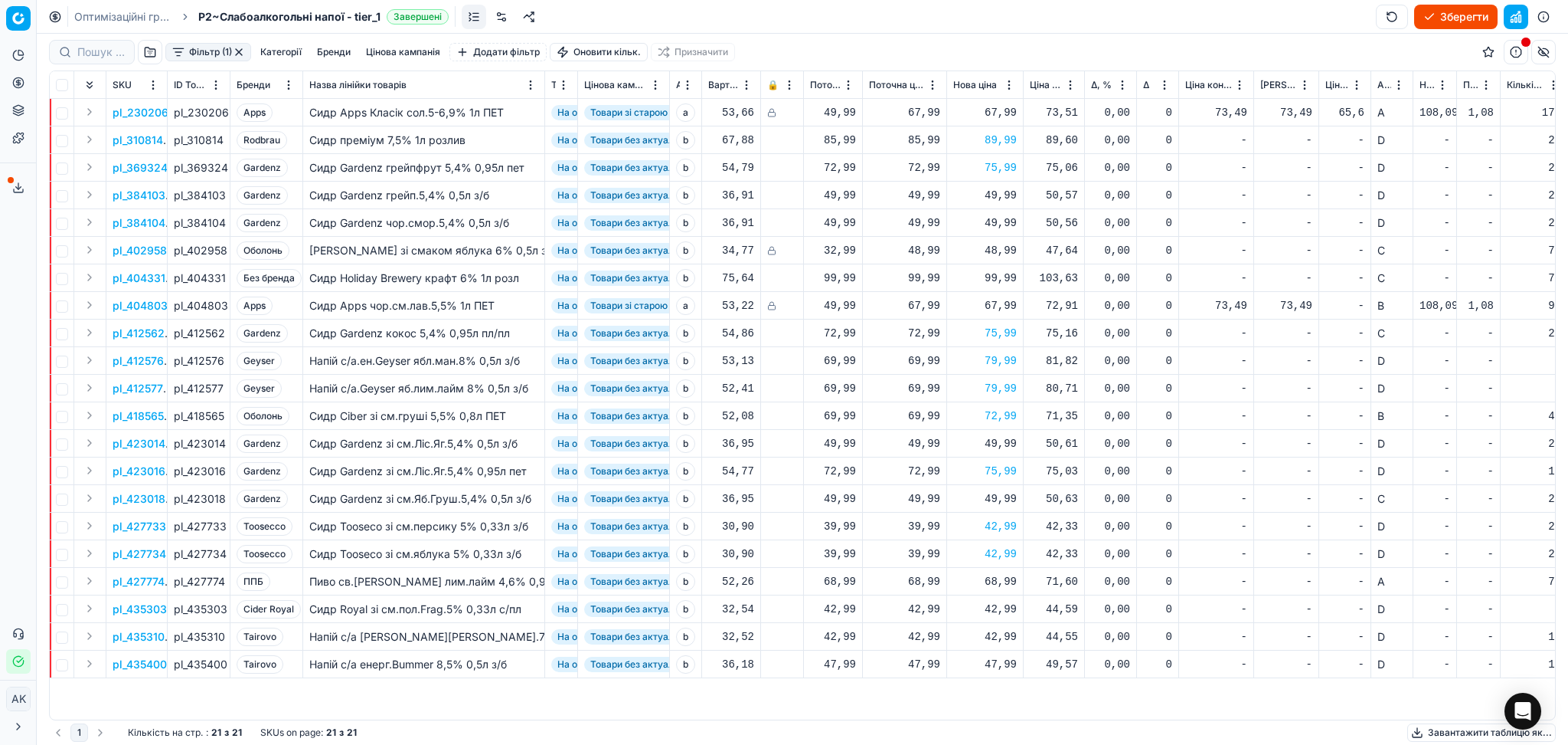
drag, startPoint x: 1005, startPoint y: 584, endPoint x: 1014, endPoint y: 641, distance: 57.7
click at [1004, 583] on div "68,99" at bounding box center [986, 582] width 64 height 15
drag, startPoint x: 1008, startPoint y: 534, endPoint x: 994, endPoint y: 533, distance: 14.0
click at [994, 533] on input "68.99" at bounding box center [1040, 533] width 111 height 24
type input "71.99"
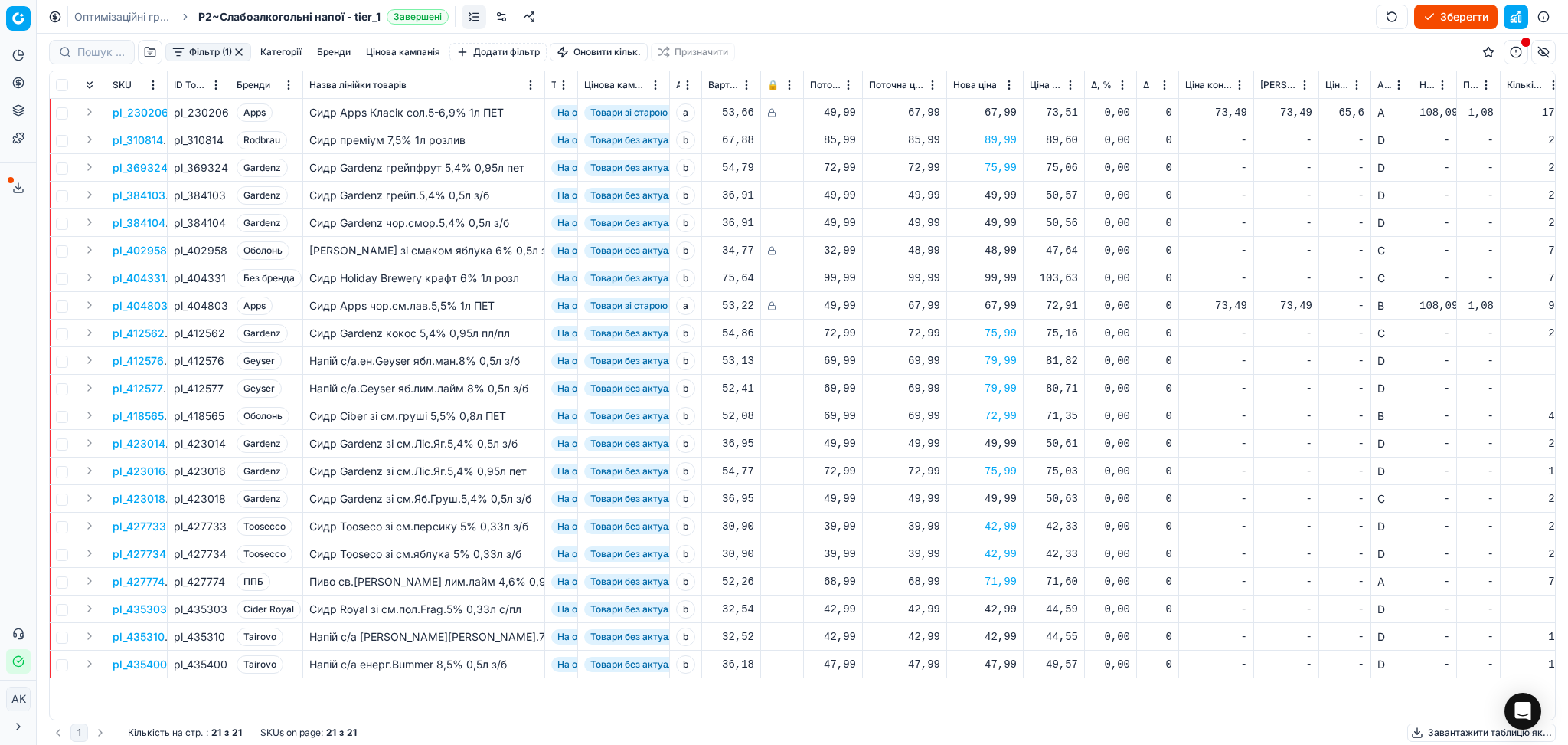
click at [1002, 612] on div "42,99" at bounding box center [986, 609] width 64 height 15
click at [1004, 558] on input "42.99" at bounding box center [1040, 561] width 111 height 24
type input "44.99"
click at [1009, 630] on div "42,99" at bounding box center [986, 636] width 64 height 15
click at [1004, 584] on input "42.99" at bounding box center [1040, 587] width 111 height 24
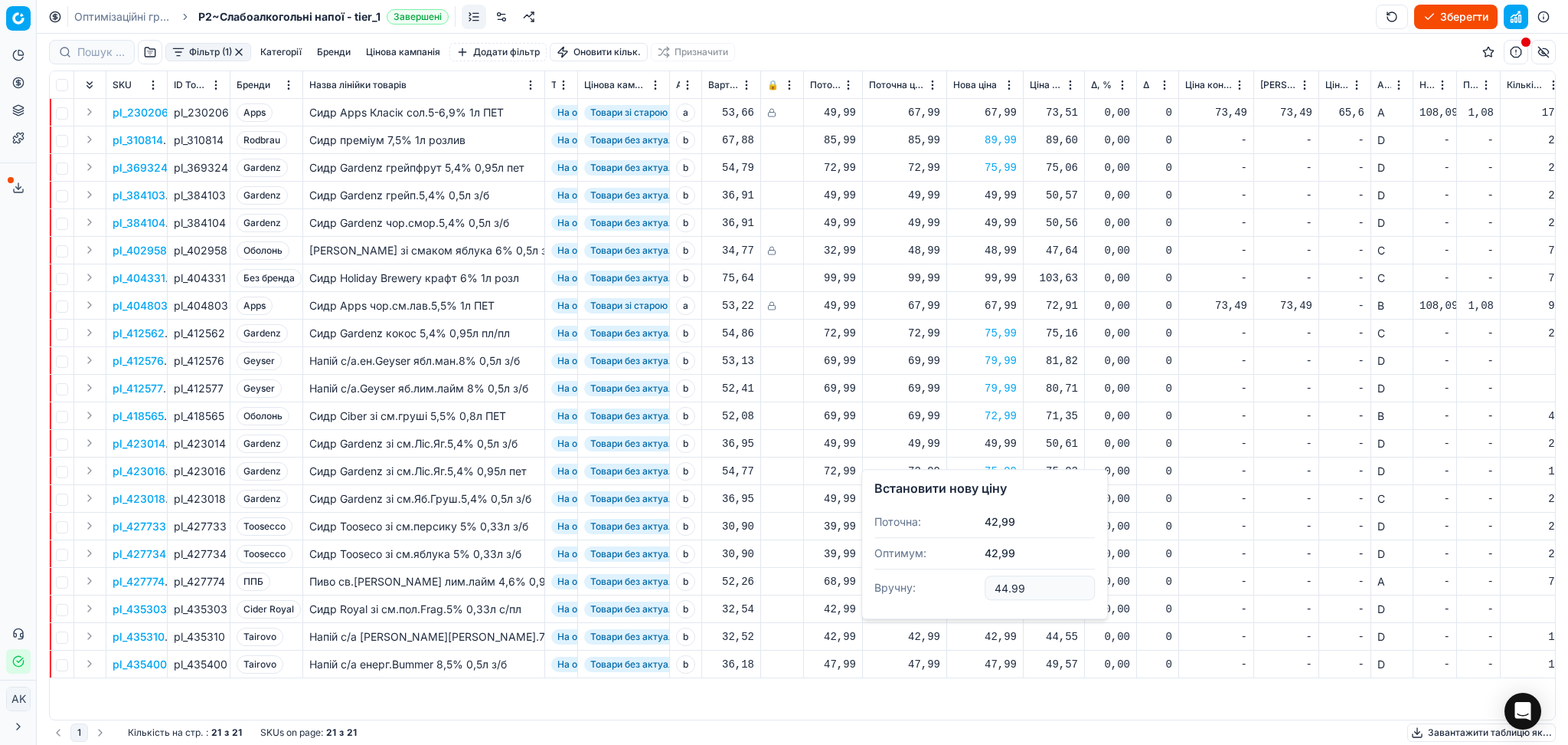
type input "44.99"
click at [1003, 661] on div "47,99" at bounding box center [986, 664] width 64 height 15
click at [1000, 616] on input "47.99" at bounding box center [1040, 616] width 111 height 24
type input "49.99"
drag, startPoint x: 241, startPoint y: 53, endPoint x: 246, endPoint y: 41, distance: 13.0
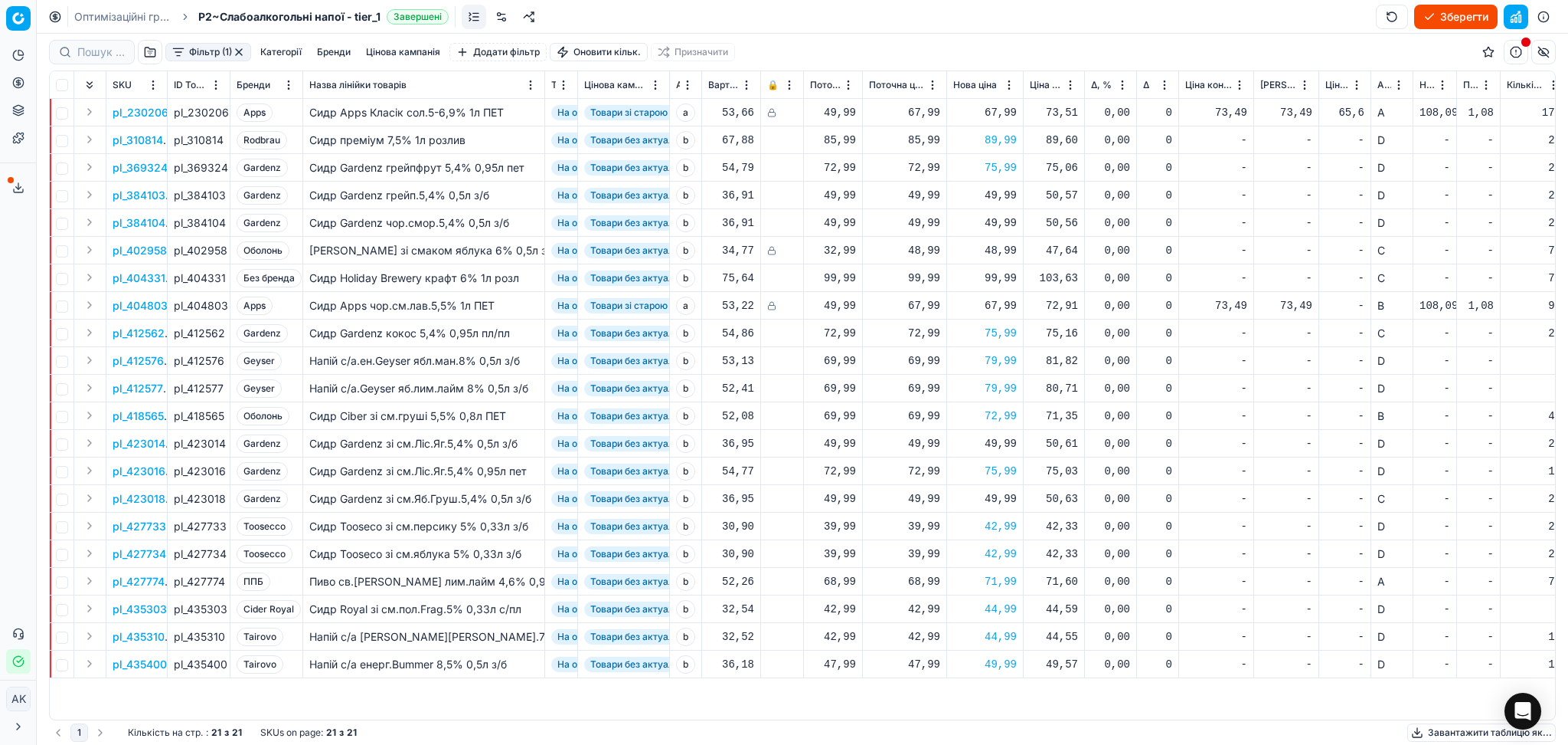
click at [243, 53] on button "button" at bounding box center [238, 52] width 12 height 12
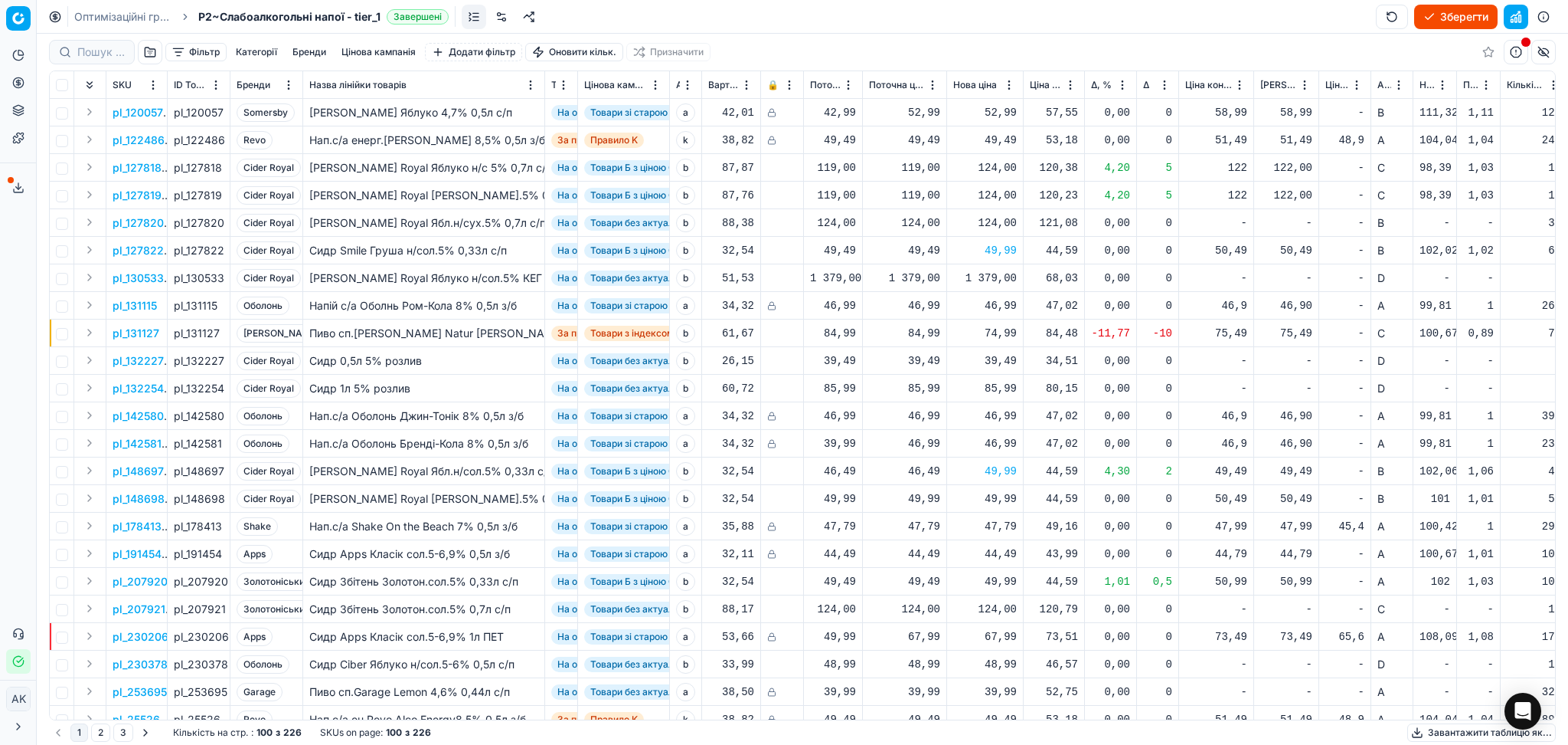
click at [1465, 11] on button "Зберегти" at bounding box center [1455, 17] width 83 height 24
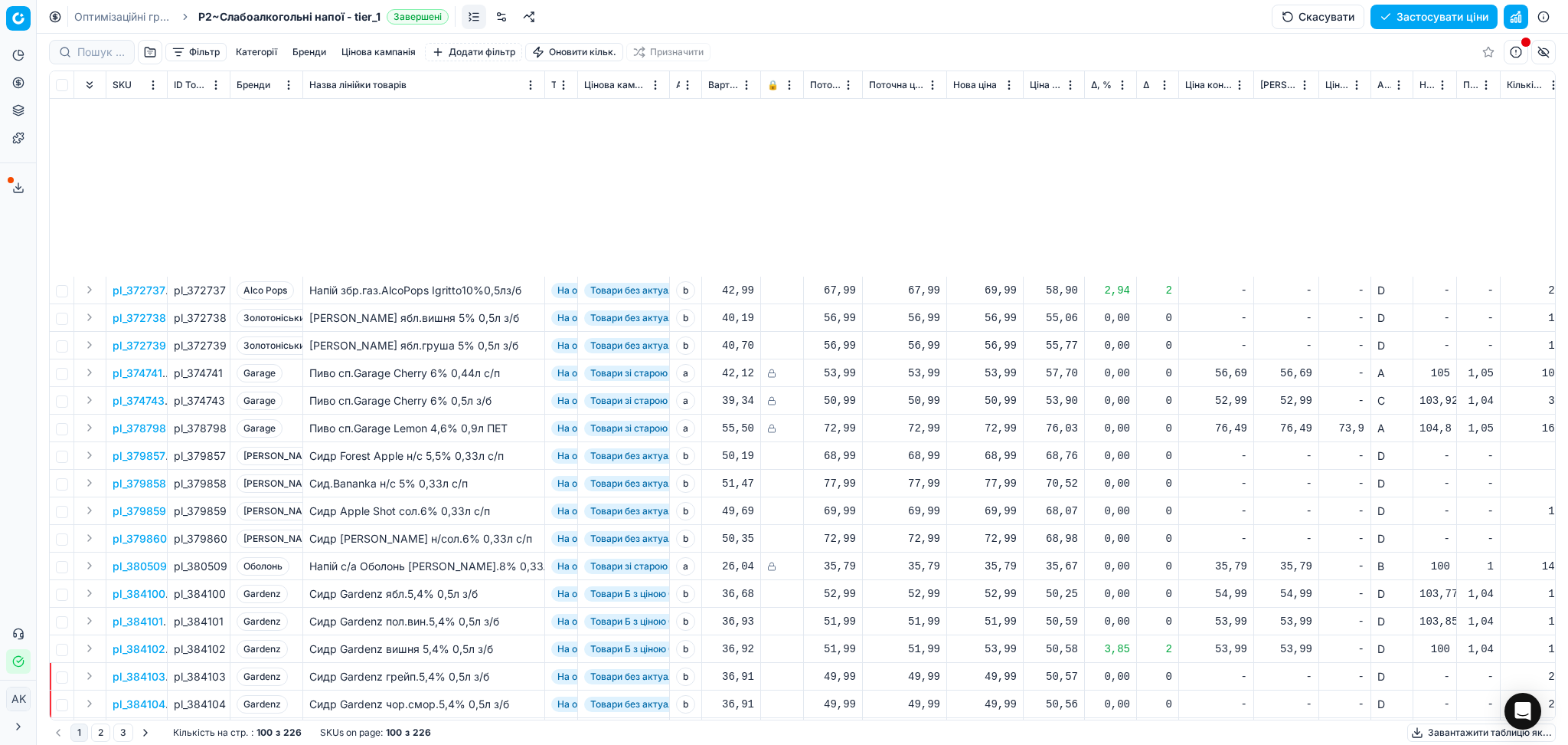
scroll to position [2152, 0]
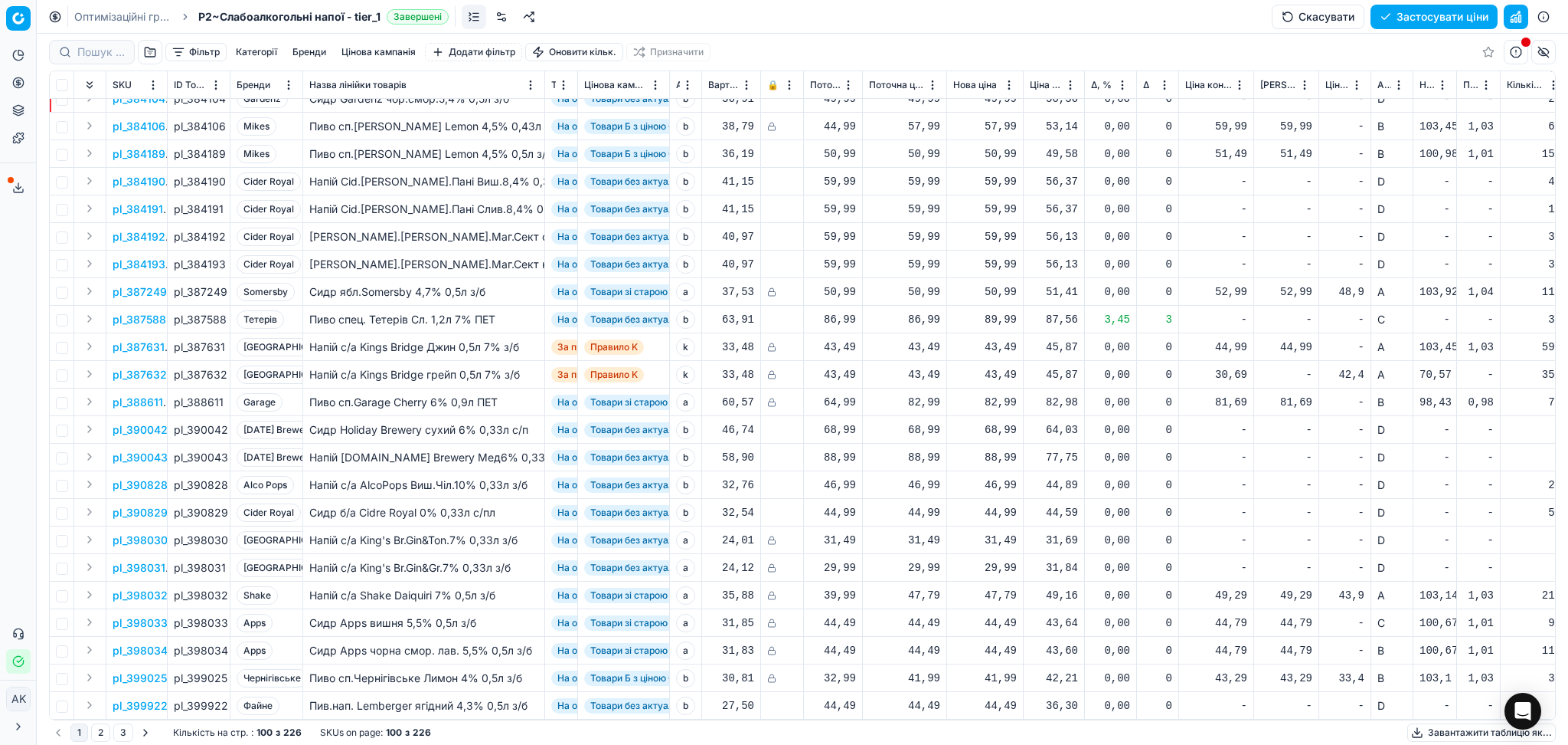
click at [1471, 737] on button "Завантажити таблицю як..." at bounding box center [1482, 733] width 148 height 19
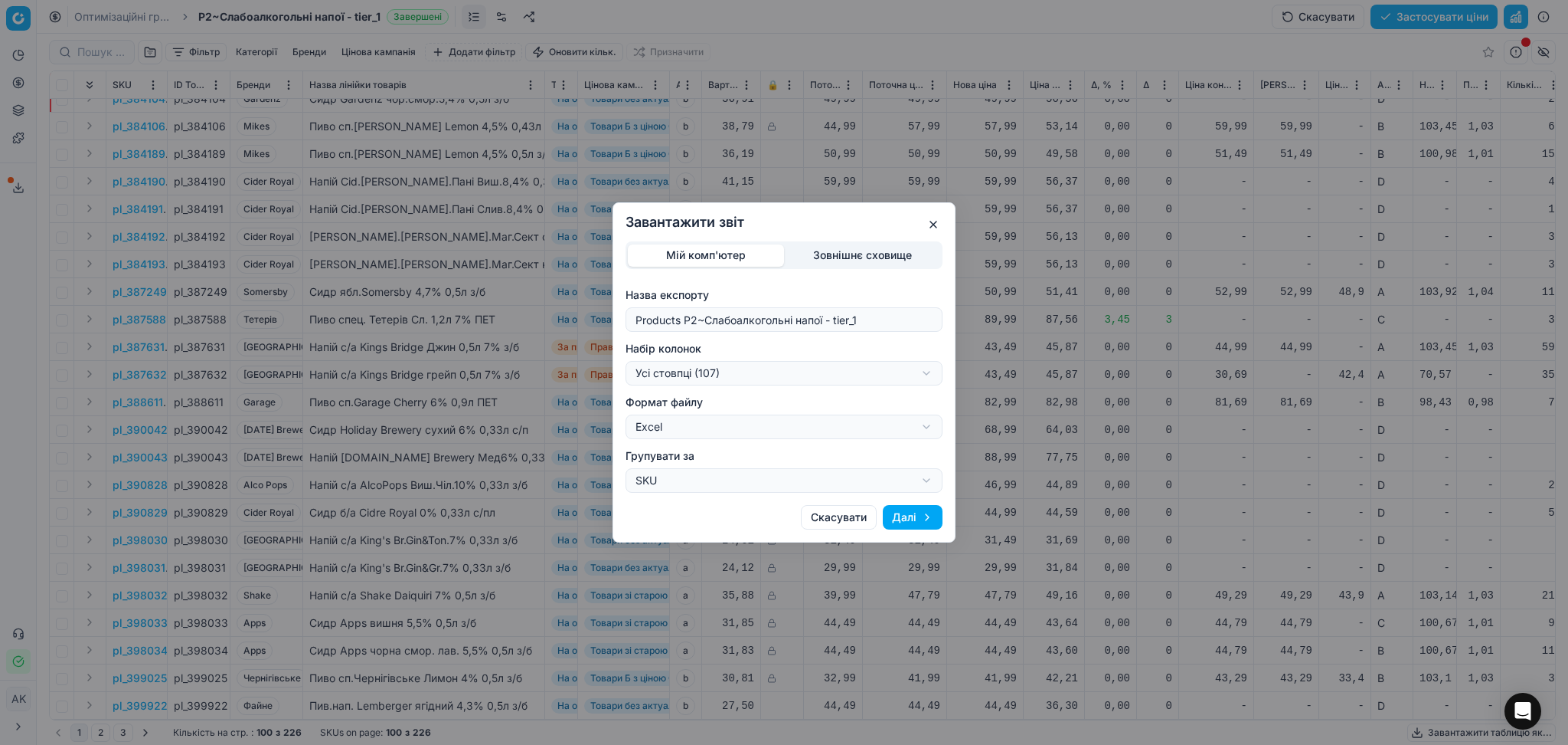
click at [729, 371] on div "Завантажити звіт Мій комп'ютер Зовнішнє сховище Назва експорту Products P2~Слаб…" at bounding box center [784, 372] width 1568 height 745
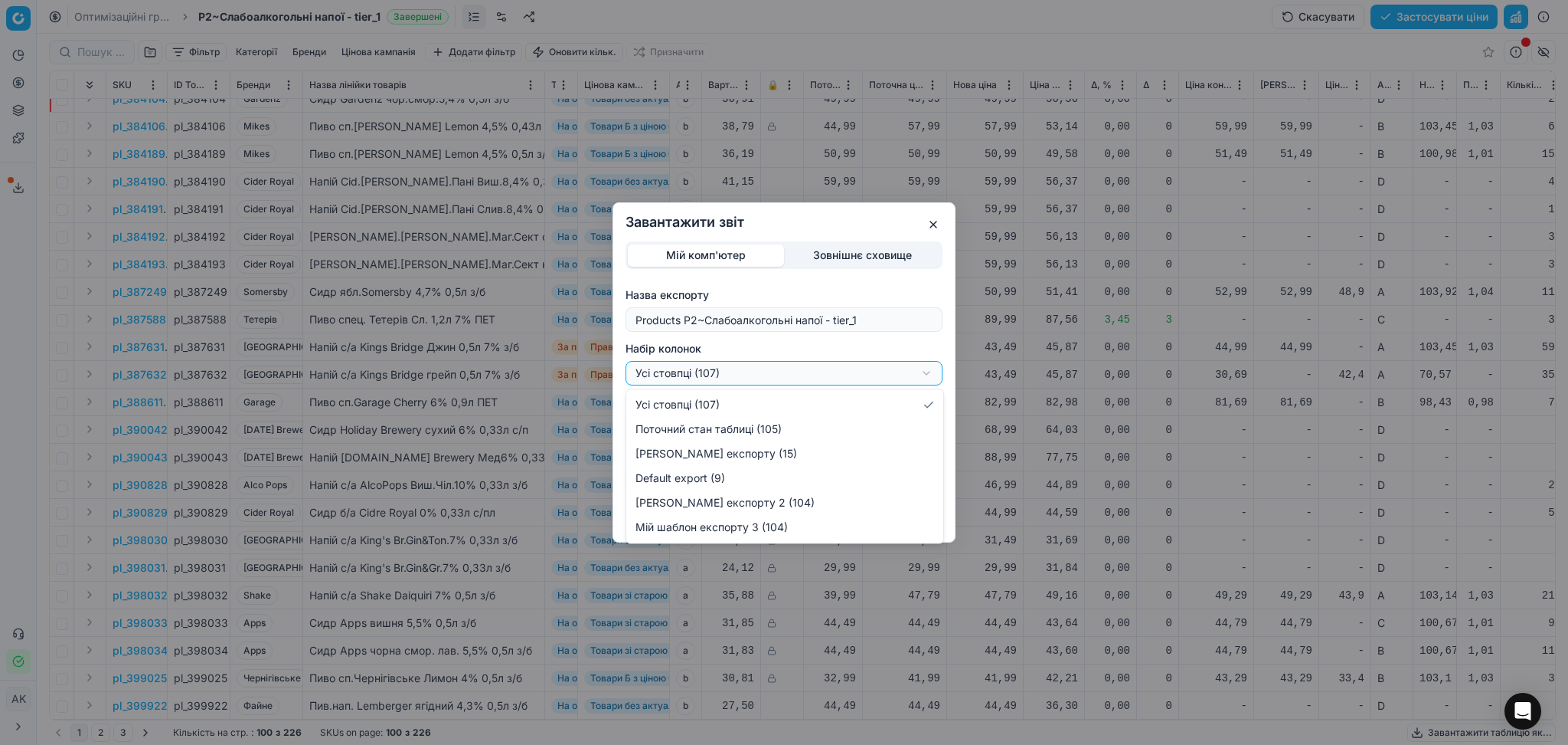
select select "custom"
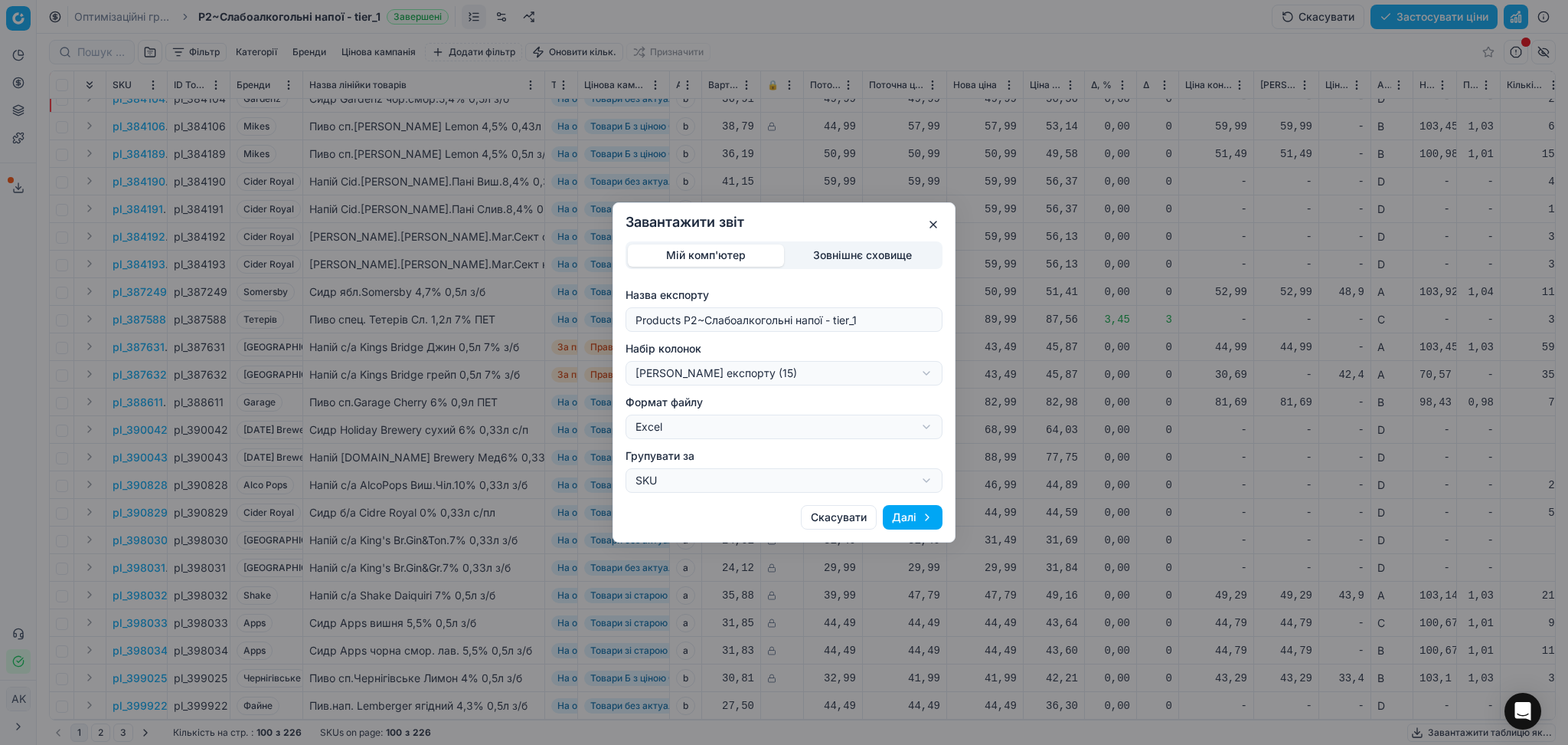
click at [902, 525] on button "Далі" at bounding box center [912, 517] width 60 height 24
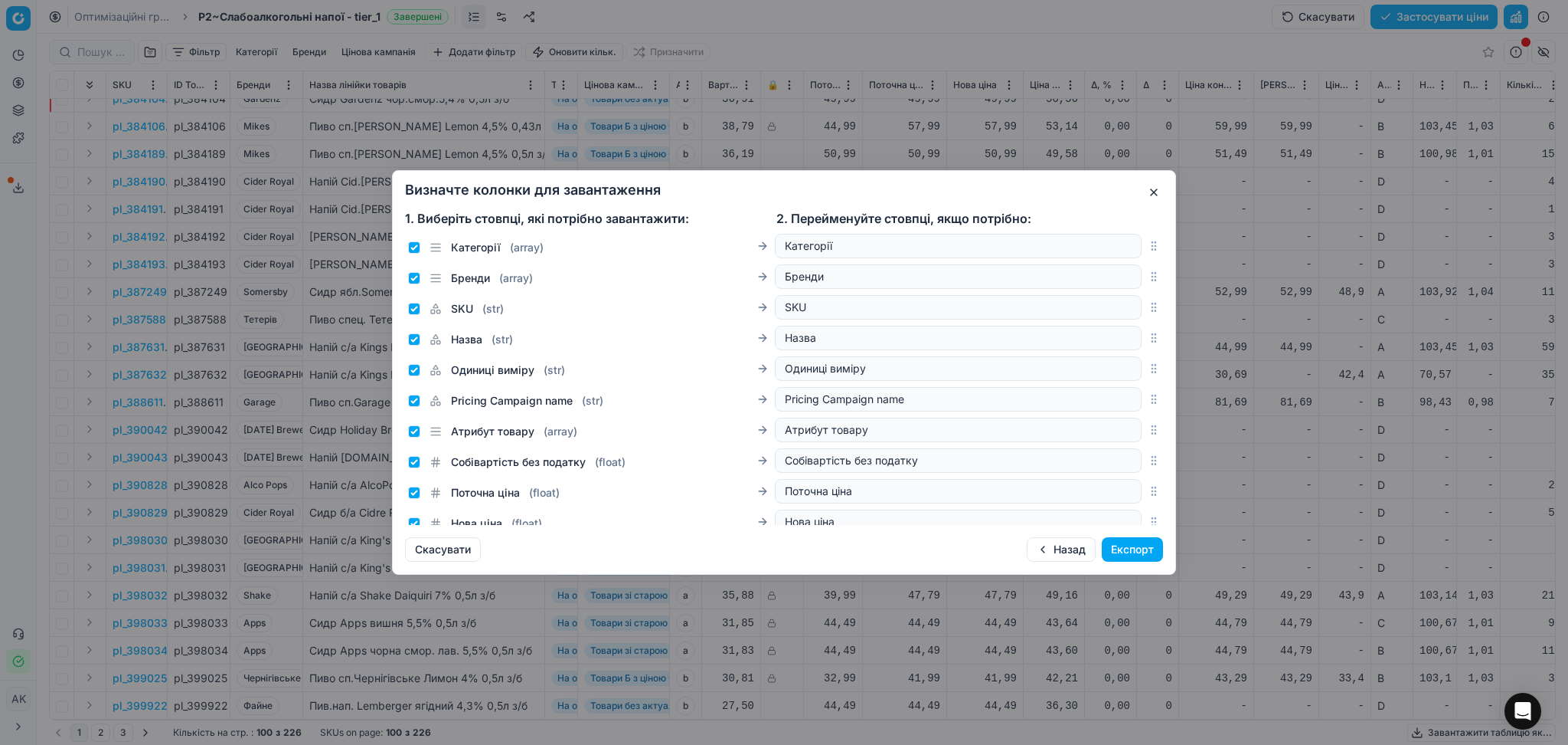
click at [1142, 544] on button "Експорт" at bounding box center [1132, 549] width 61 height 24
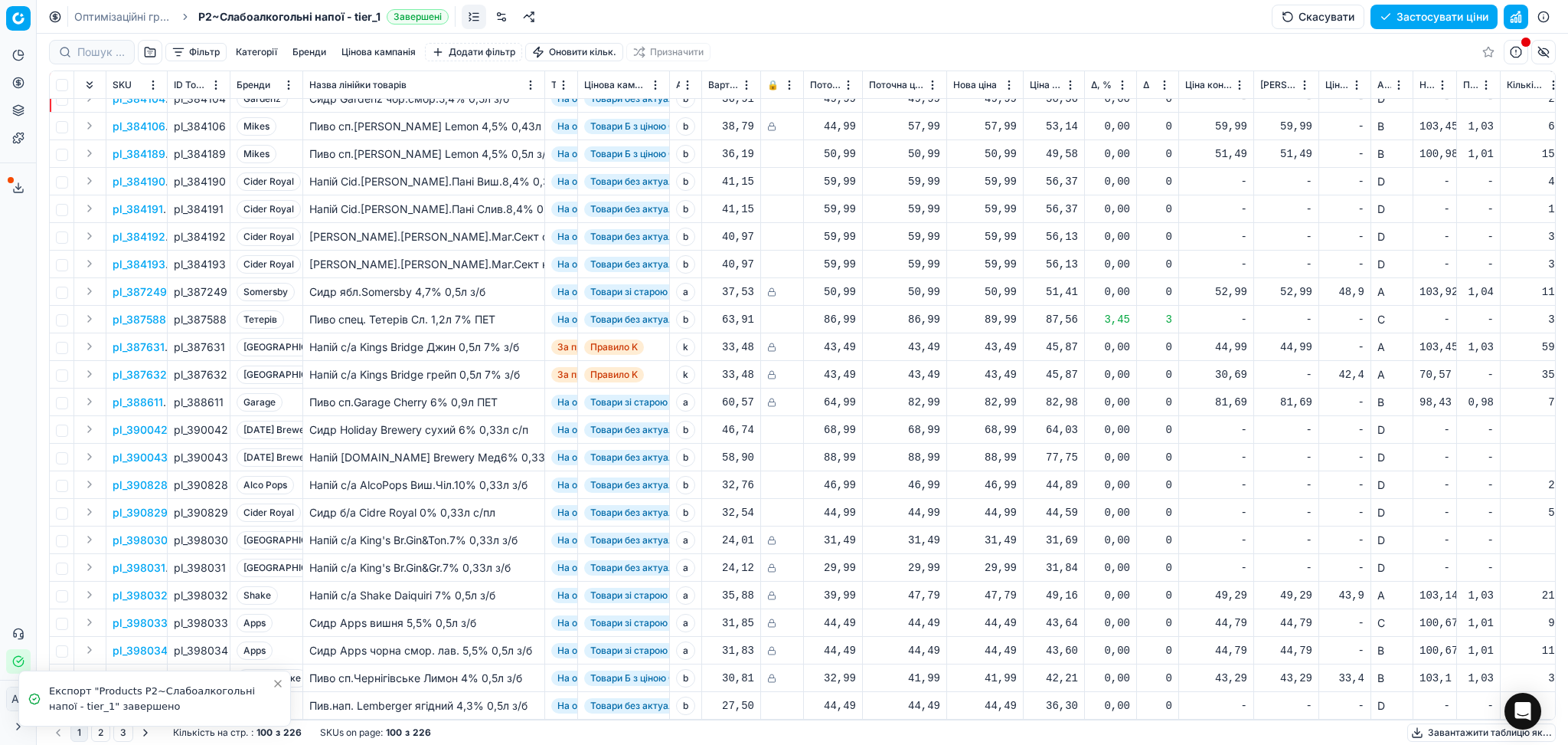
click at [14, 188] on icon at bounding box center [18, 188] width 12 height 12
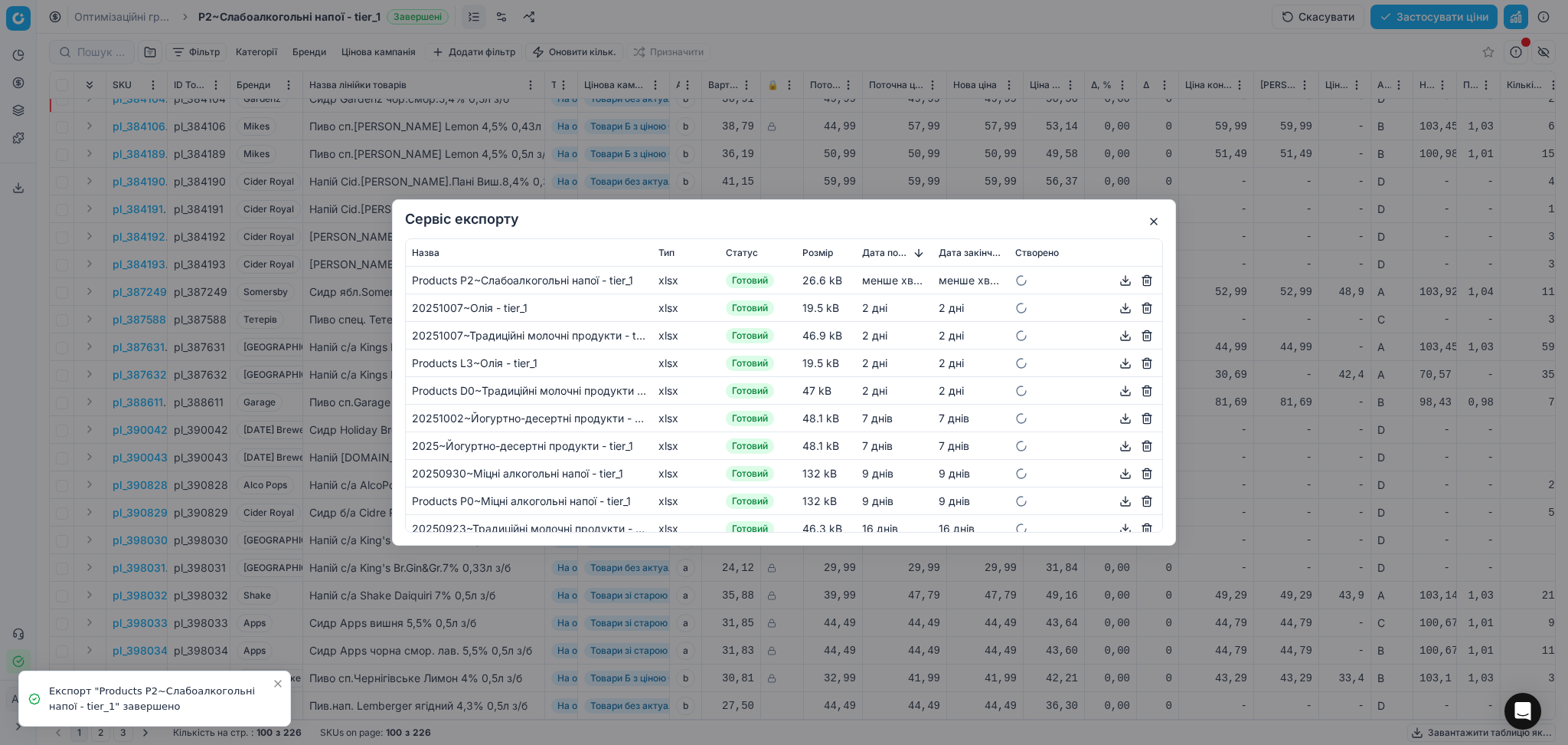
click at [1117, 280] on button "button" at bounding box center [1126, 281] width 19 height 19
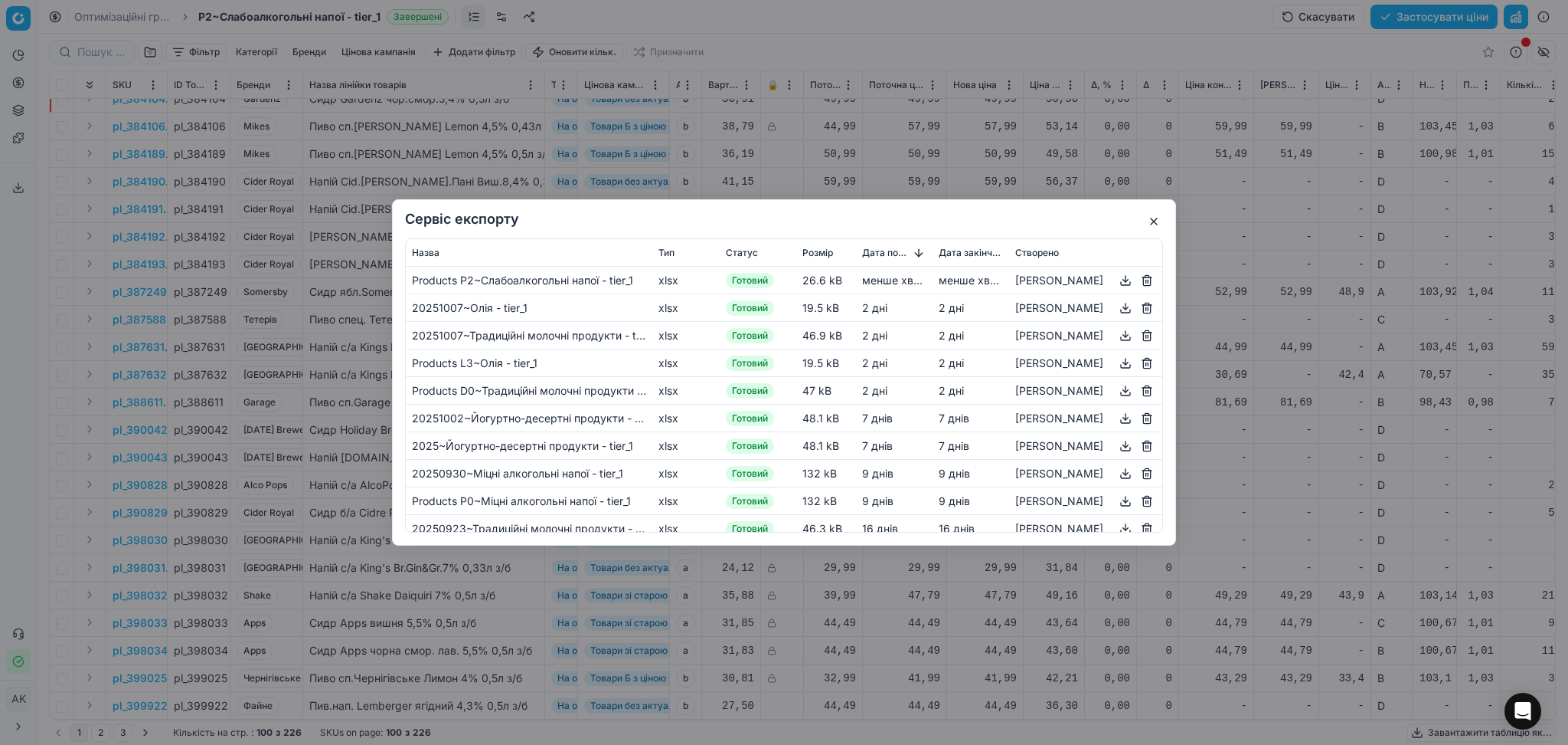
click at [1153, 223] on button "button" at bounding box center [1154, 221] width 19 height 19
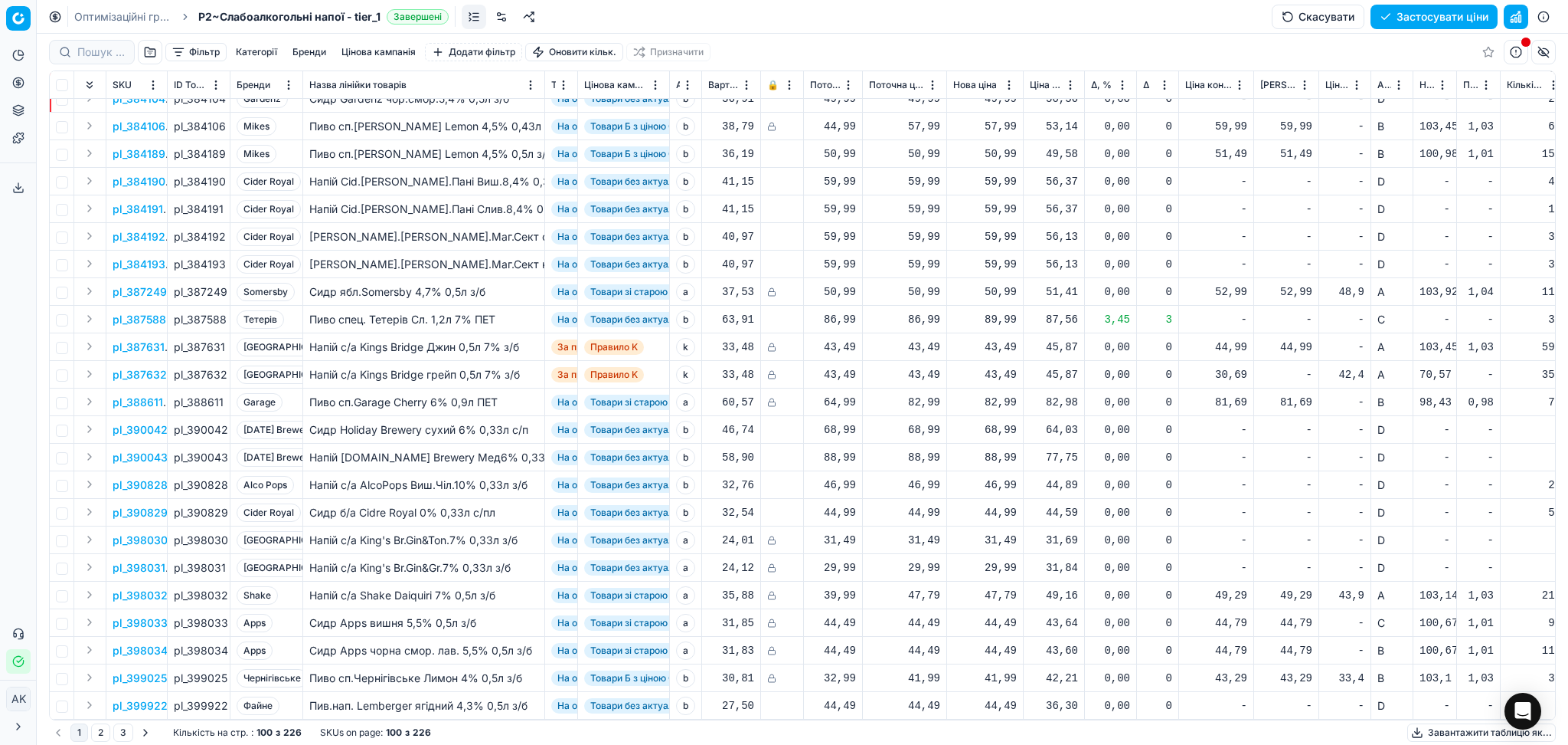
click at [102, 736] on button "2" at bounding box center [100, 733] width 19 height 19
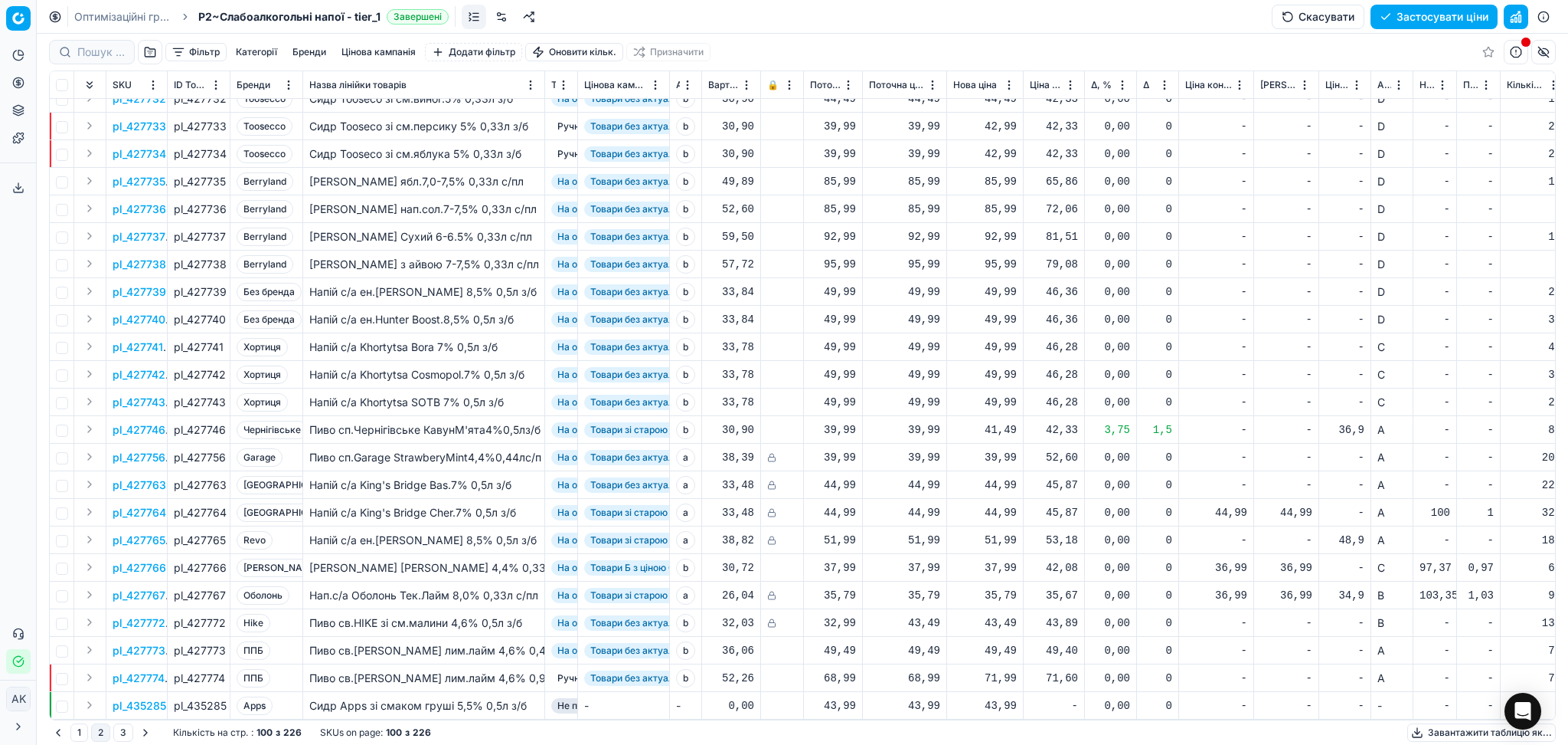
scroll to position [1437, 0]
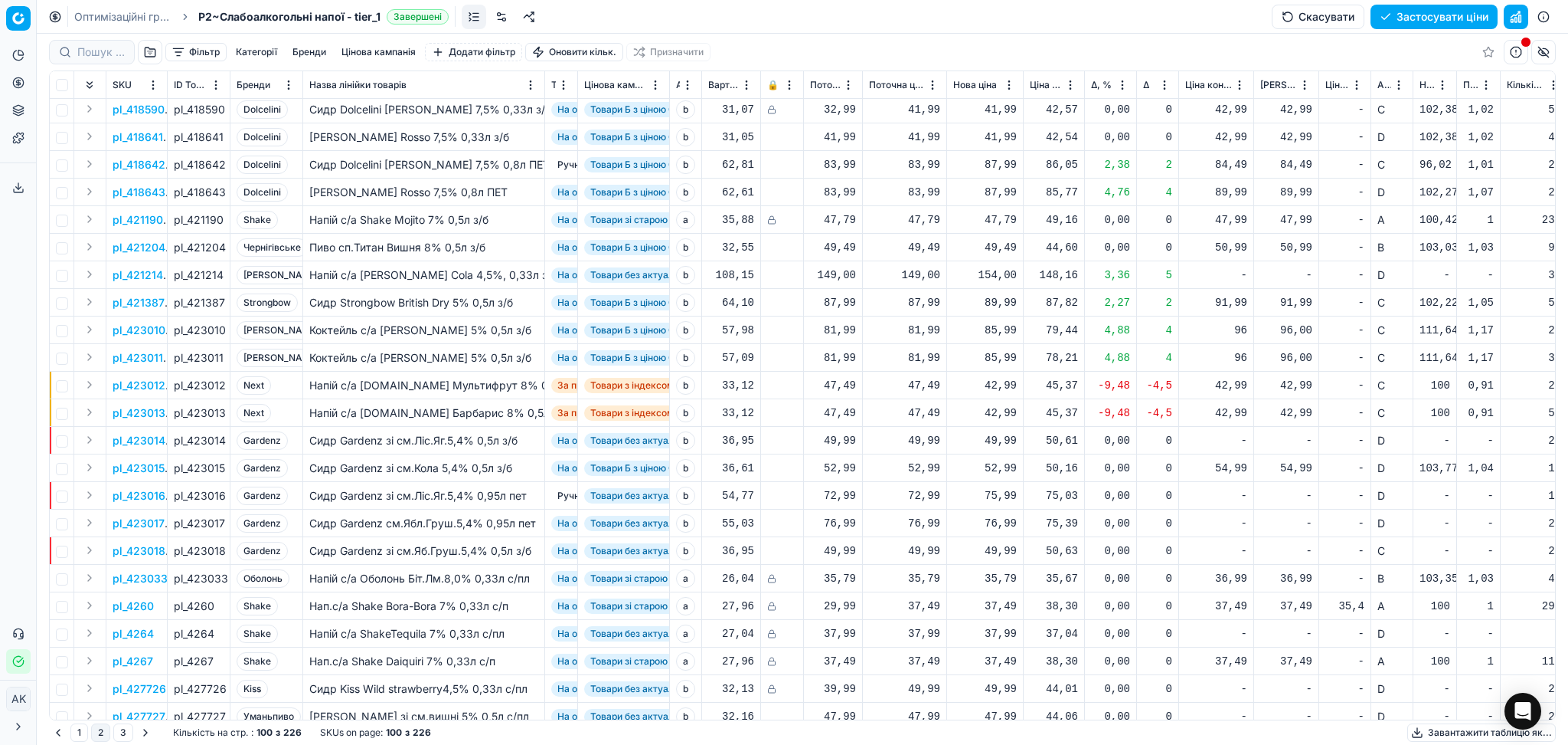
click at [986, 494] on div "75,99" at bounding box center [986, 495] width 64 height 15
click at [1006, 634] on input "75.99" at bounding box center [1040, 631] width 111 height 24
type input "72.99"
click at [100, 56] on input at bounding box center [100, 52] width 48 height 15
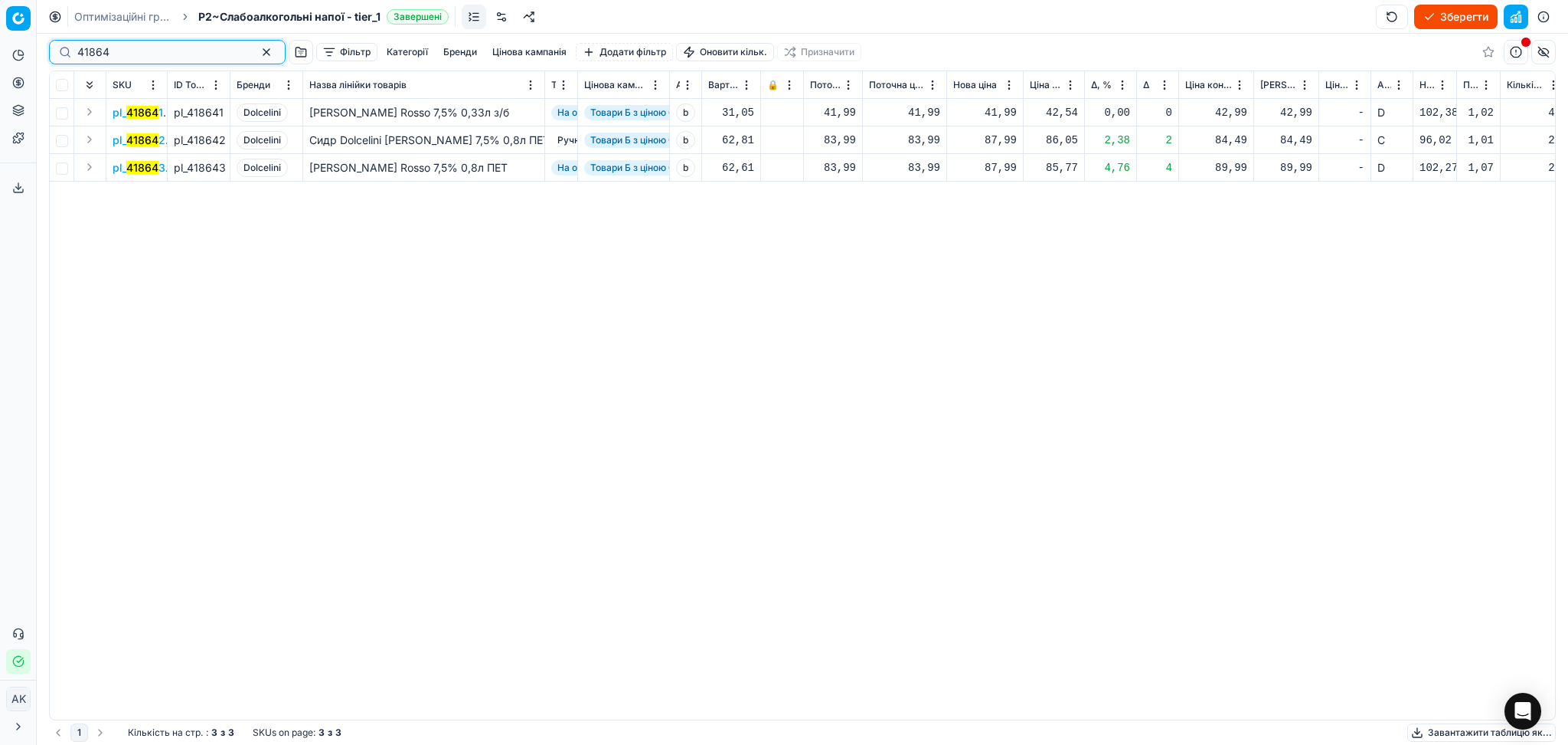
type input "41864"
click at [1000, 141] on div "87,99" at bounding box center [986, 140] width 64 height 15
click at [1001, 272] on input "87.99" at bounding box center [1040, 275] width 111 height 24
type input "83.99"
click at [1001, 174] on div "87,99" at bounding box center [986, 168] width 64 height 15
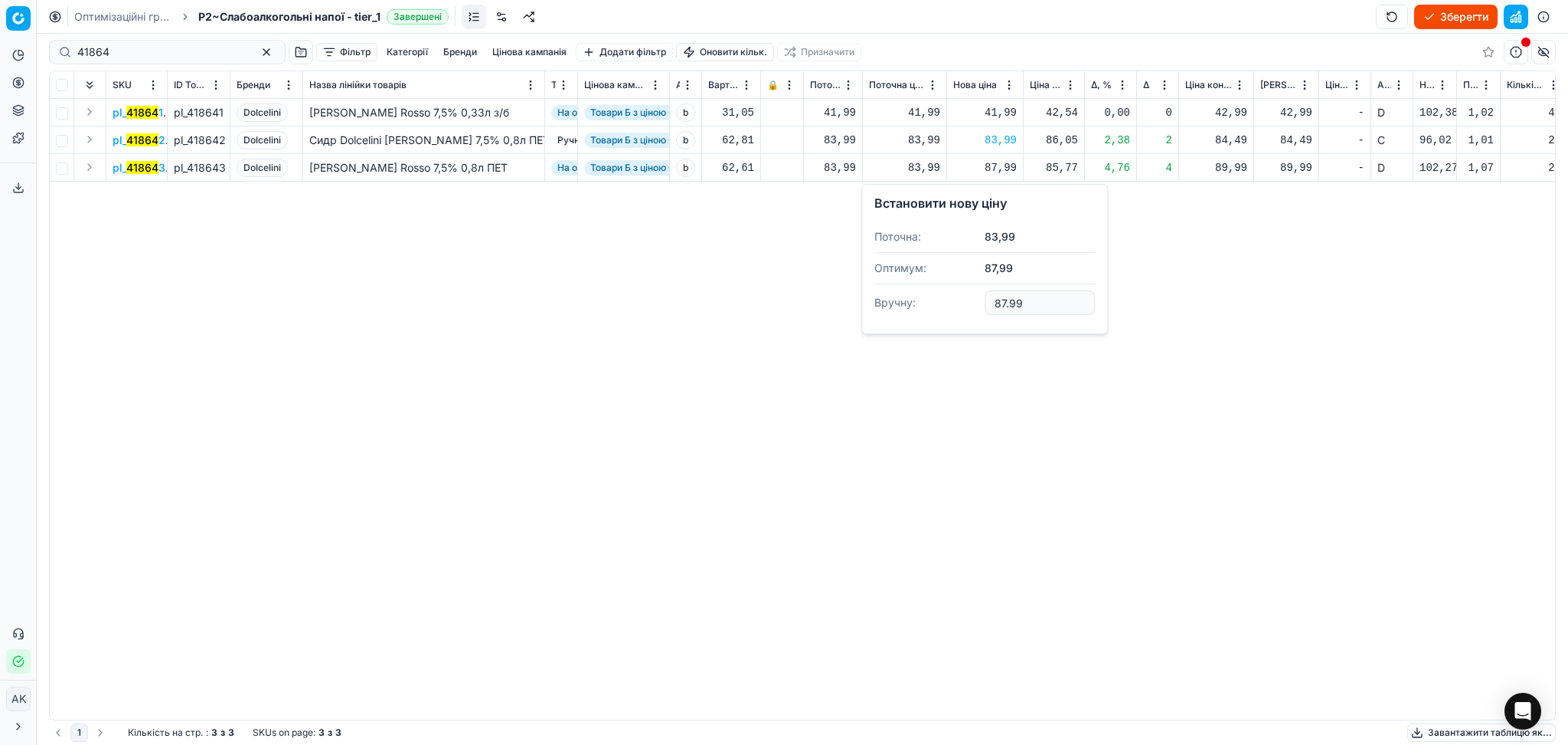
click at [1002, 298] on input "87.99" at bounding box center [1040, 302] width 111 height 24
click at [1003, 301] on input "87.99" at bounding box center [1040, 302] width 111 height 24
type input "83.99"
click at [257, 52] on button "button" at bounding box center [266, 53] width 19 height 19
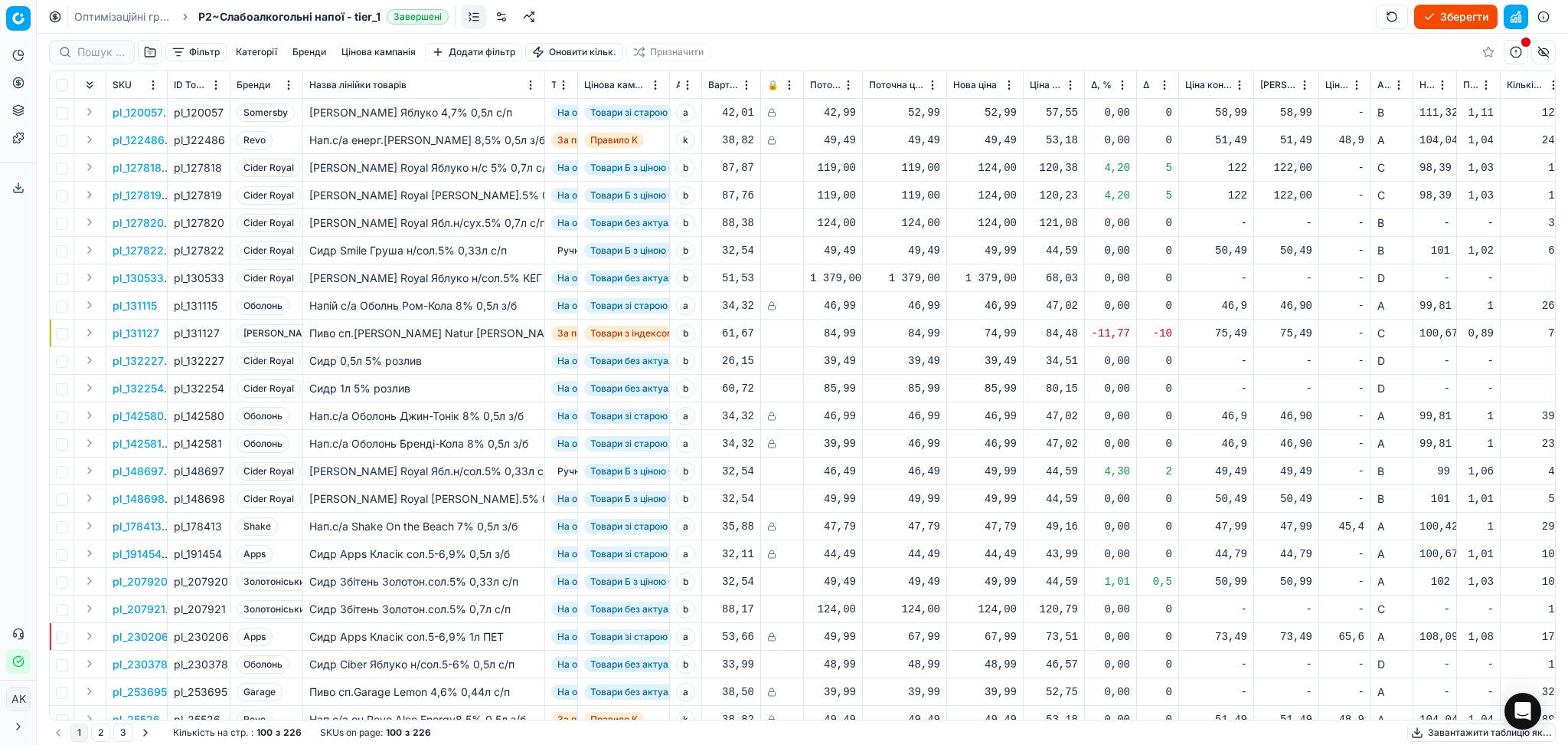
drag, startPoint x: 1459, startPoint y: 23, endPoint x: 1463, endPoint y: 11, distance: 12.6
click at [1458, 23] on button "Зберегти" at bounding box center [1455, 17] width 83 height 24
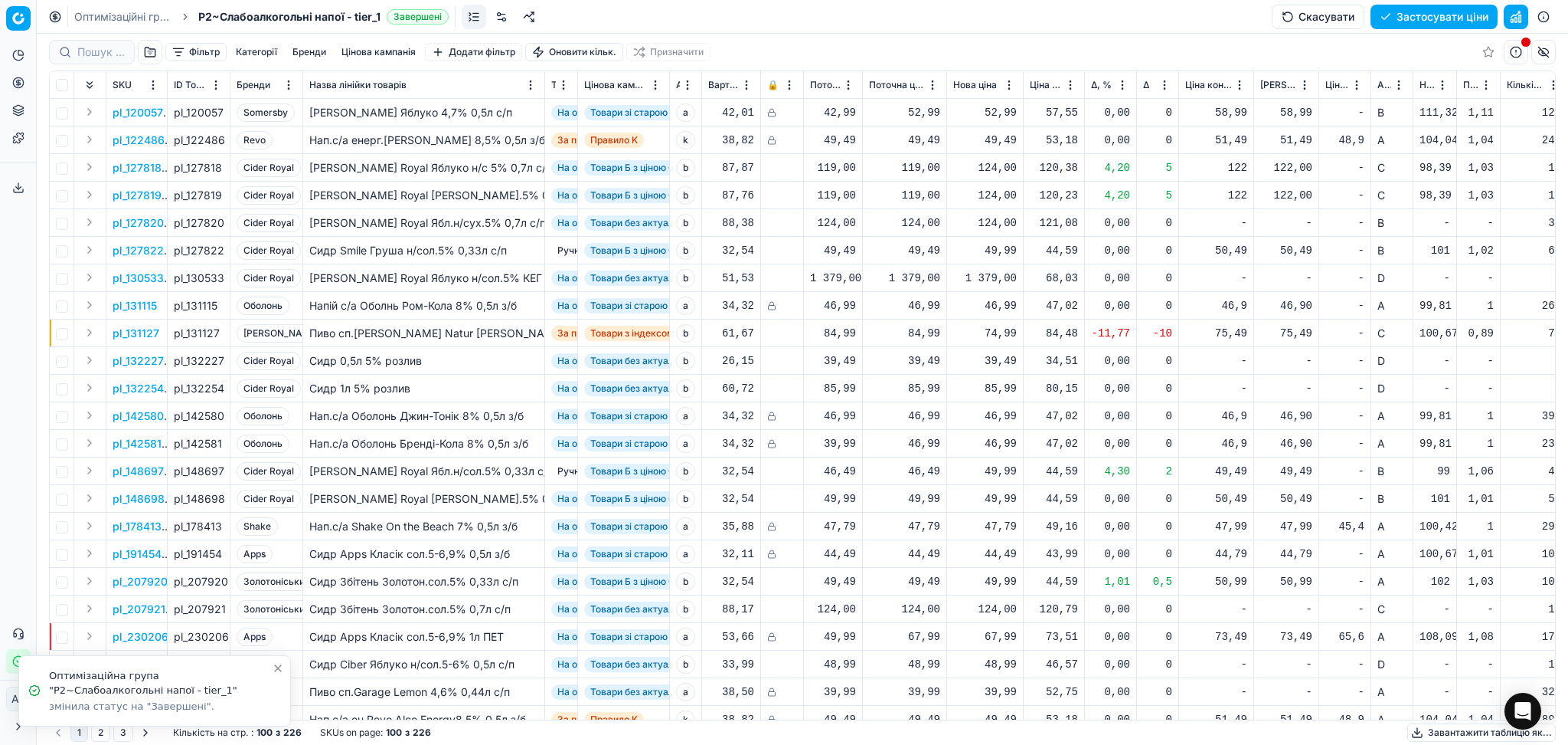
click at [1417, 23] on button "Застосувати ціни" at bounding box center [1435, 17] width 128 height 24
click at [1478, 16] on button "Завантажити звіт" at bounding box center [1433, 17] width 129 height 24
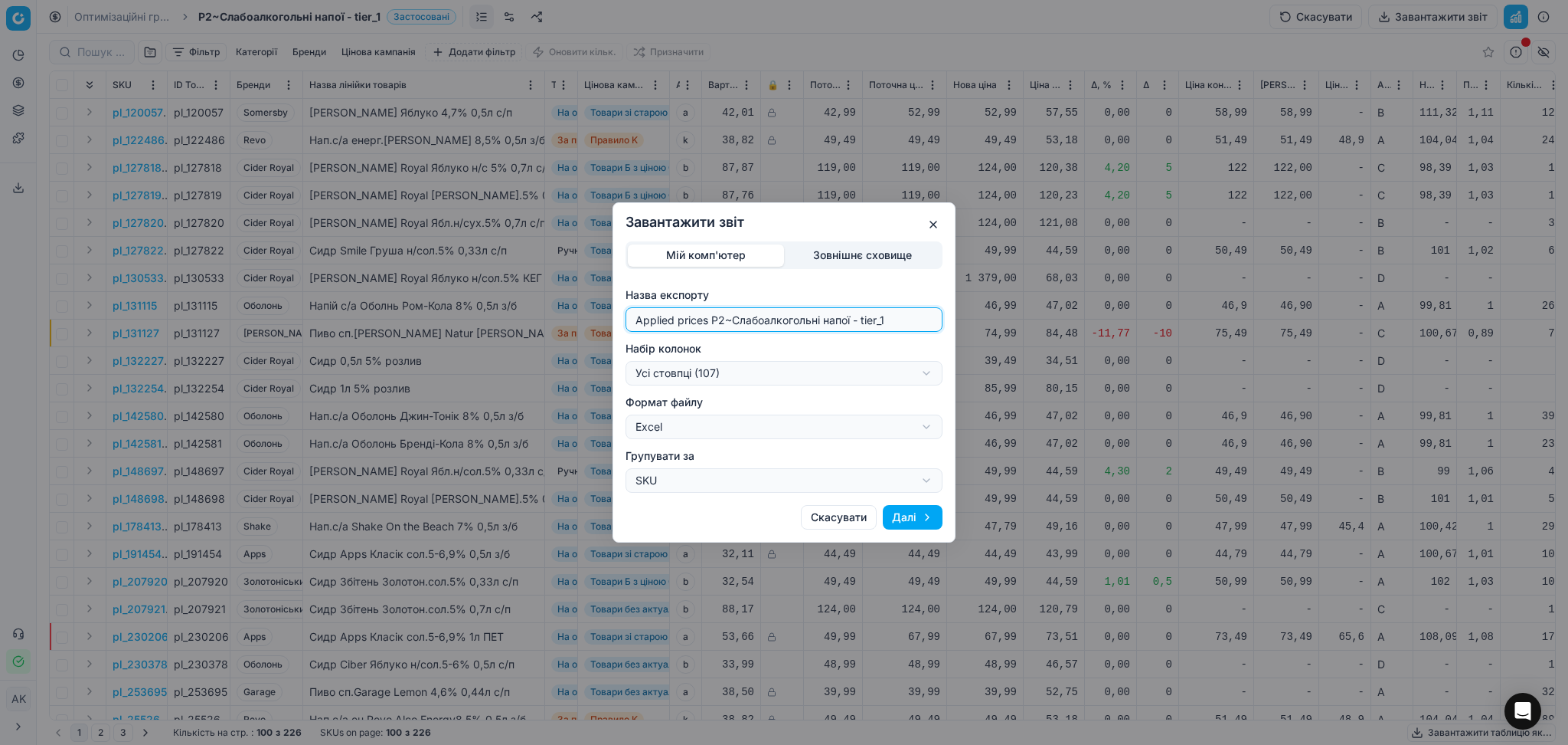
drag, startPoint x: 724, startPoint y: 319, endPoint x: 557, endPoint y: 324, distance: 167.1
click at [557, 324] on div "Завантажити звіт Мій комп'ютер Зовнішнє сховище Назва експорту Applied prices P…" at bounding box center [784, 372] width 1568 height 745
type input "20251009~Слабоалкогольні напої - tier_1"
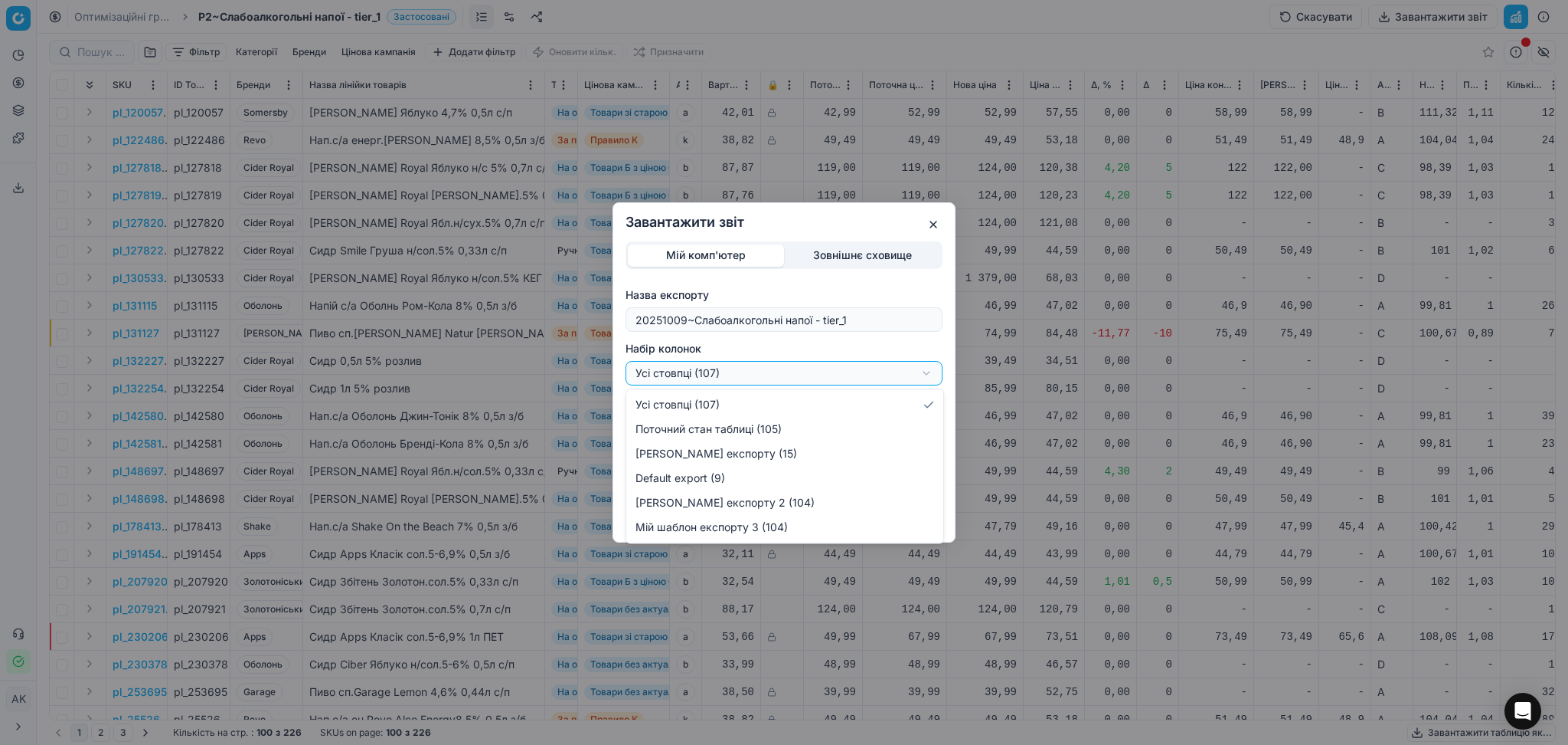
click at [720, 377] on div "Завантажити звіт Мій комп'ютер Зовнішнє сховище Назва експорту 20251009~Слабоал…" at bounding box center [784, 372] width 1568 height 745
select select "custom"
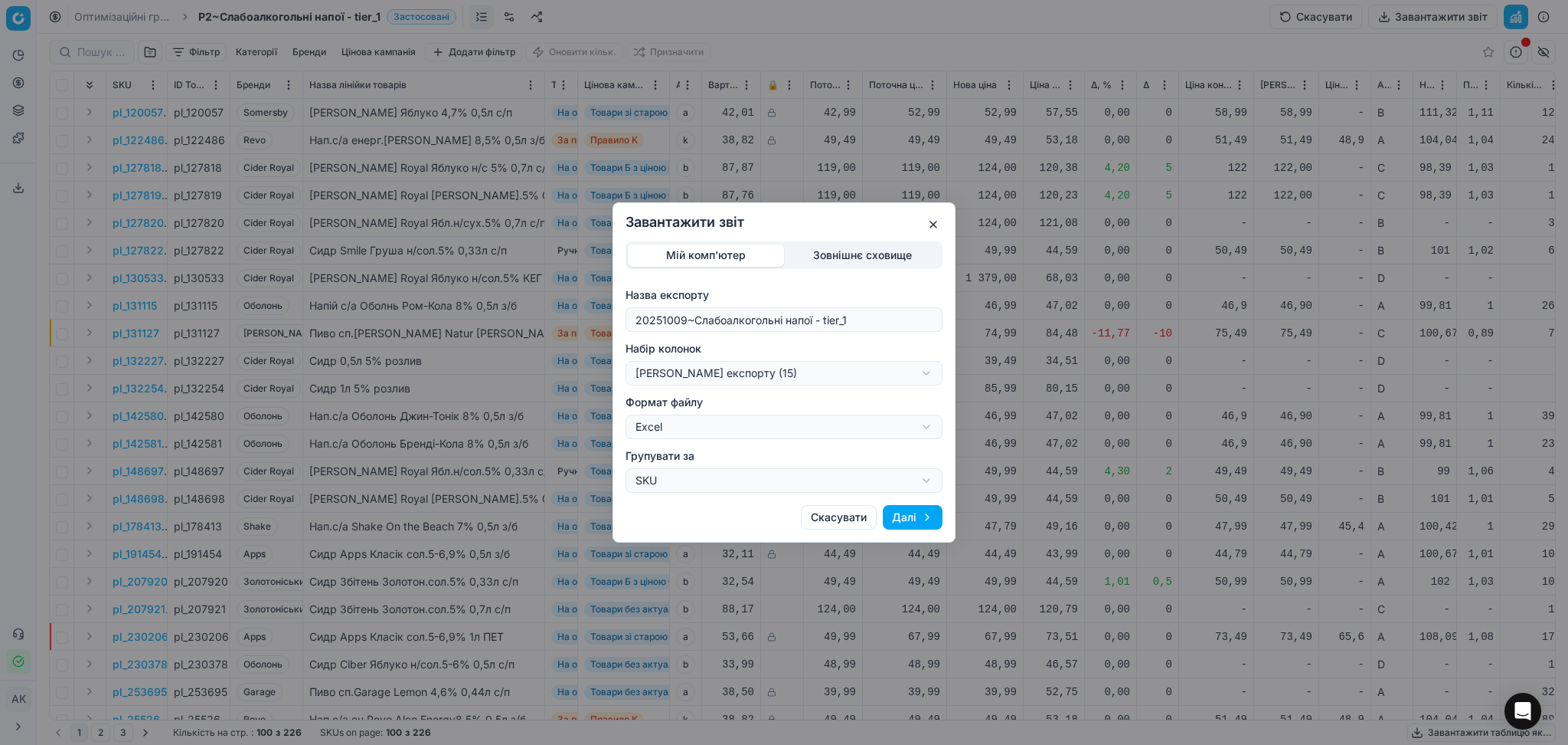
click at [897, 510] on button "Далі" at bounding box center [912, 517] width 60 height 24
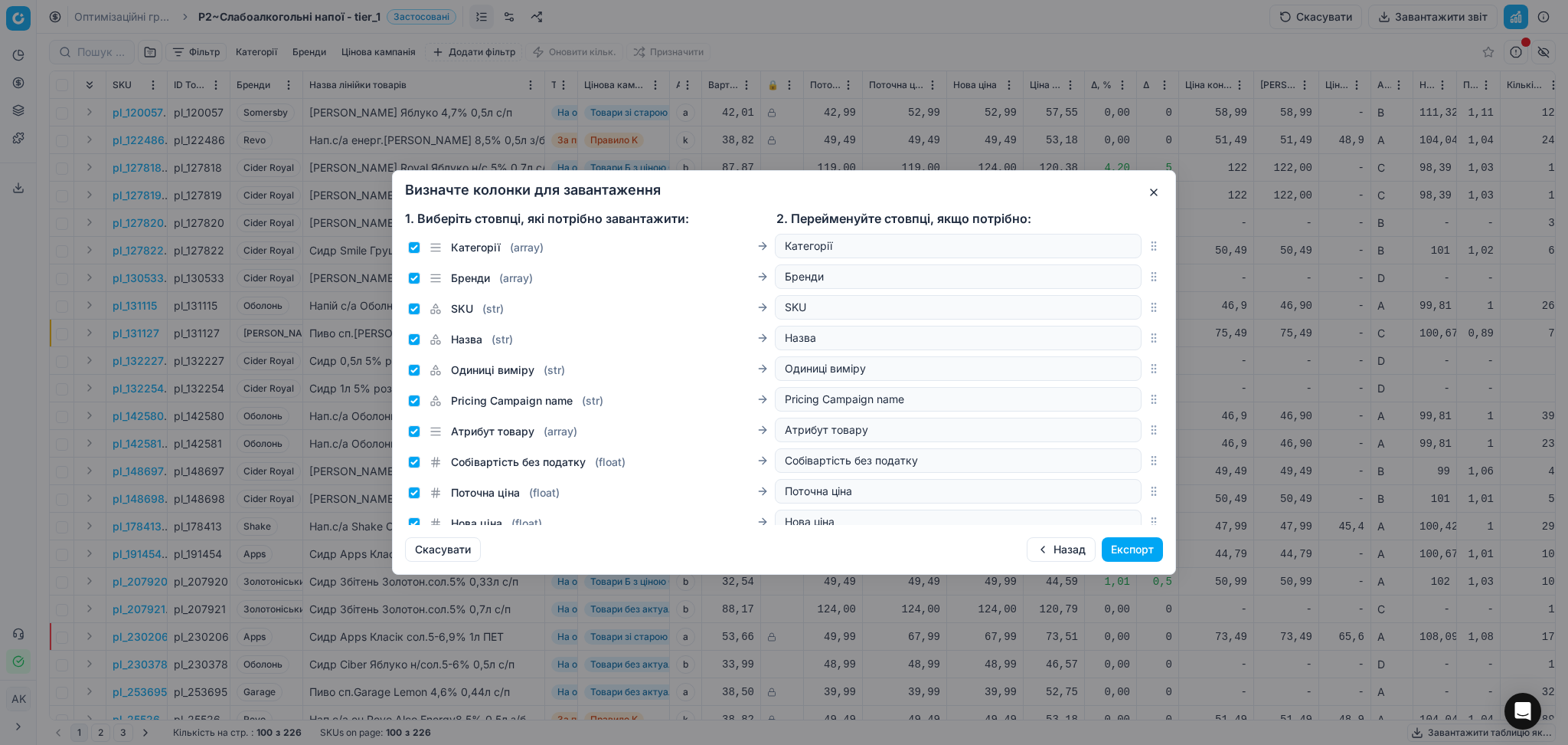
click at [1154, 553] on button "Експорт" at bounding box center [1132, 549] width 61 height 24
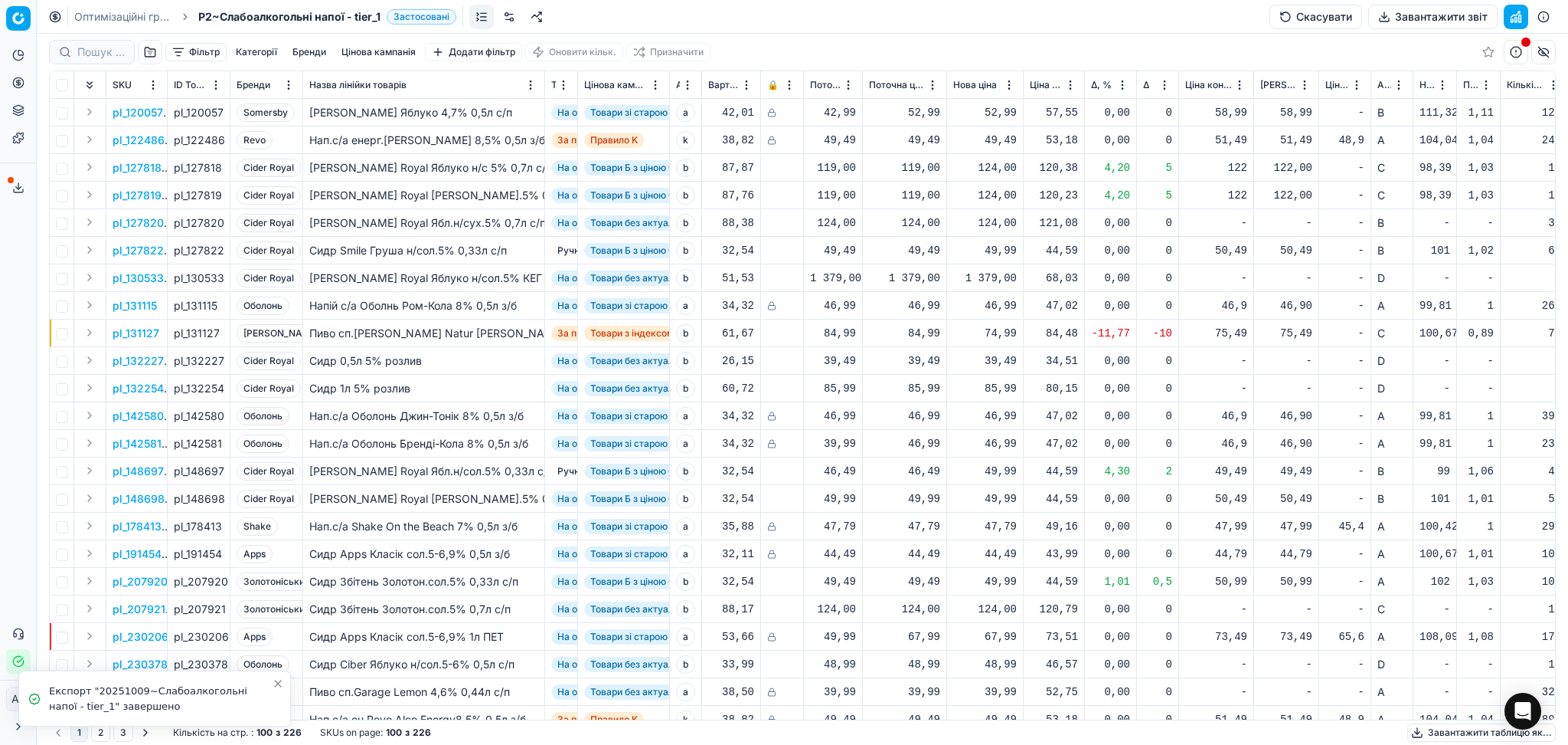
click at [15, 178] on button "Сервіс експорту" at bounding box center [19, 188] width 24 height 24
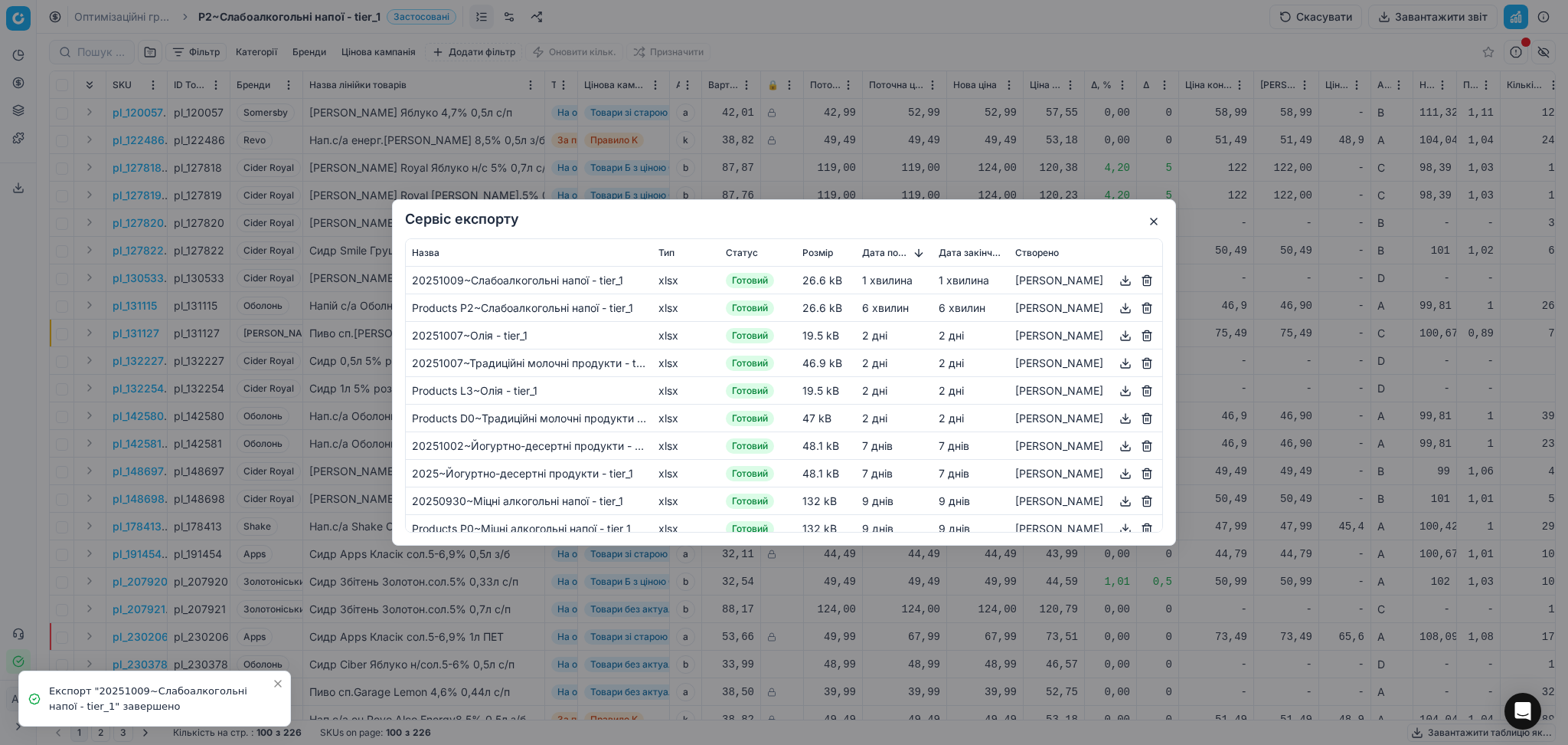
click at [1117, 279] on button "button" at bounding box center [1126, 281] width 19 height 19
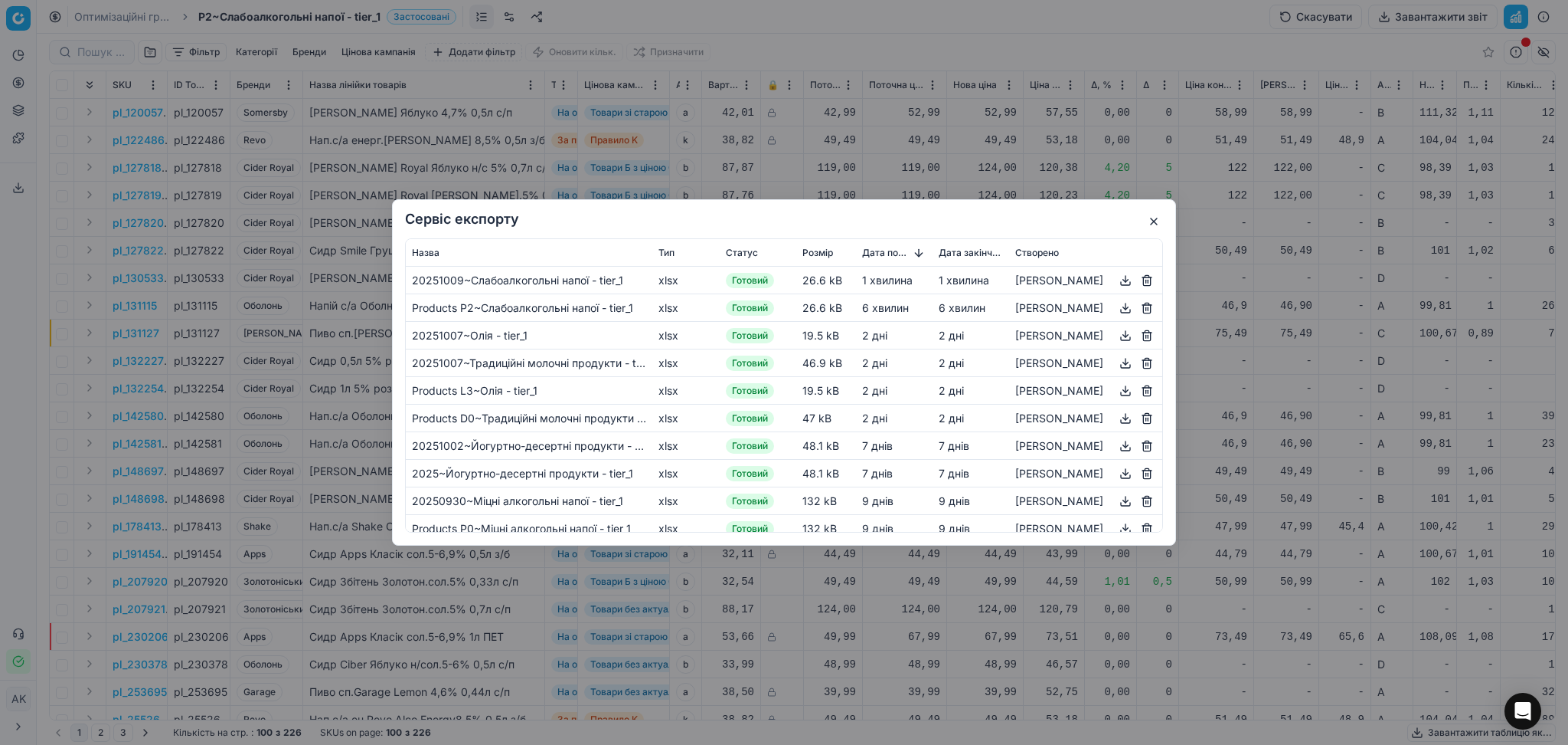
click at [1153, 223] on button "button" at bounding box center [1154, 221] width 19 height 19
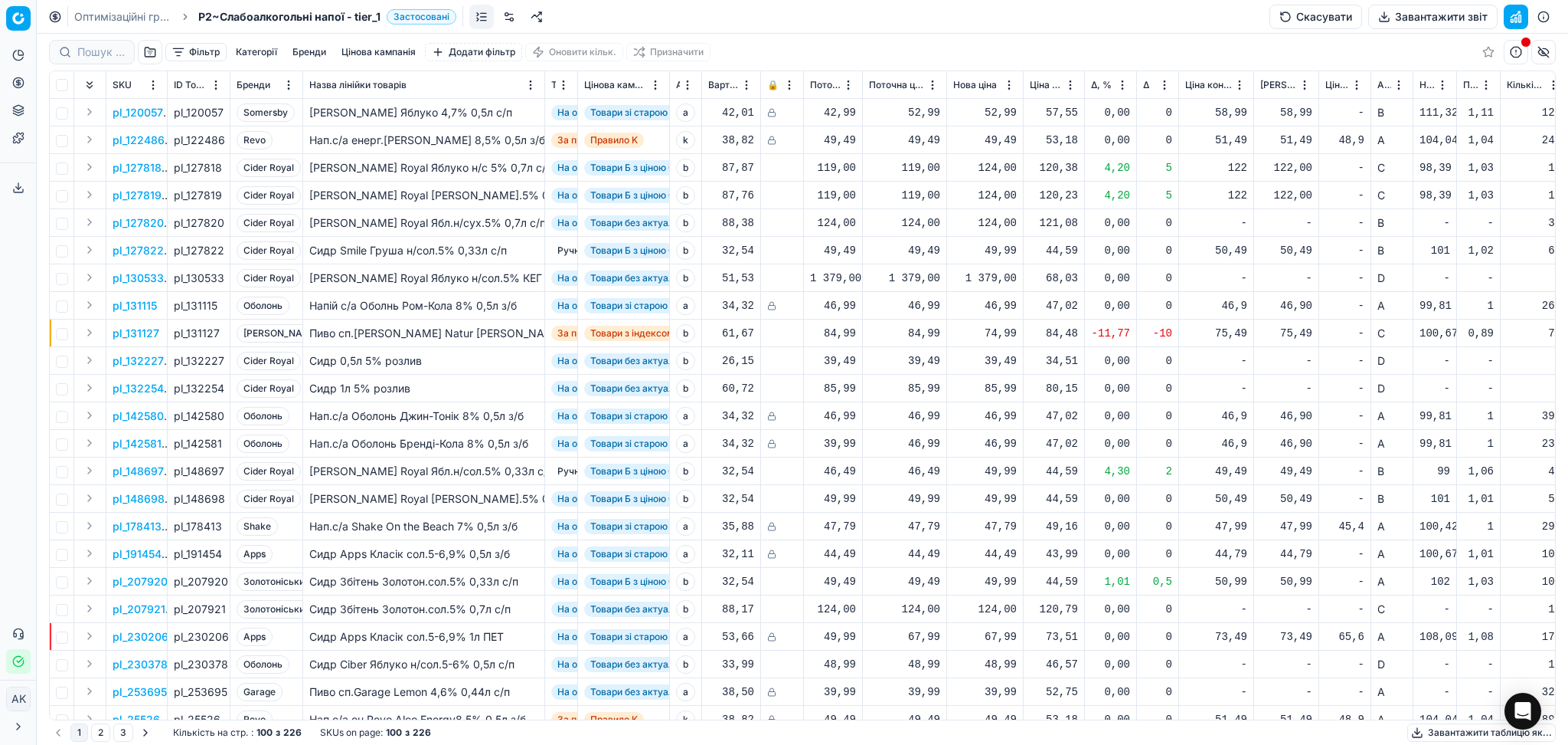
click at [131, 12] on link "Оптимізаційні групи" at bounding box center [123, 17] width 98 height 15
